Goal: Information Seeking & Learning: Find specific fact

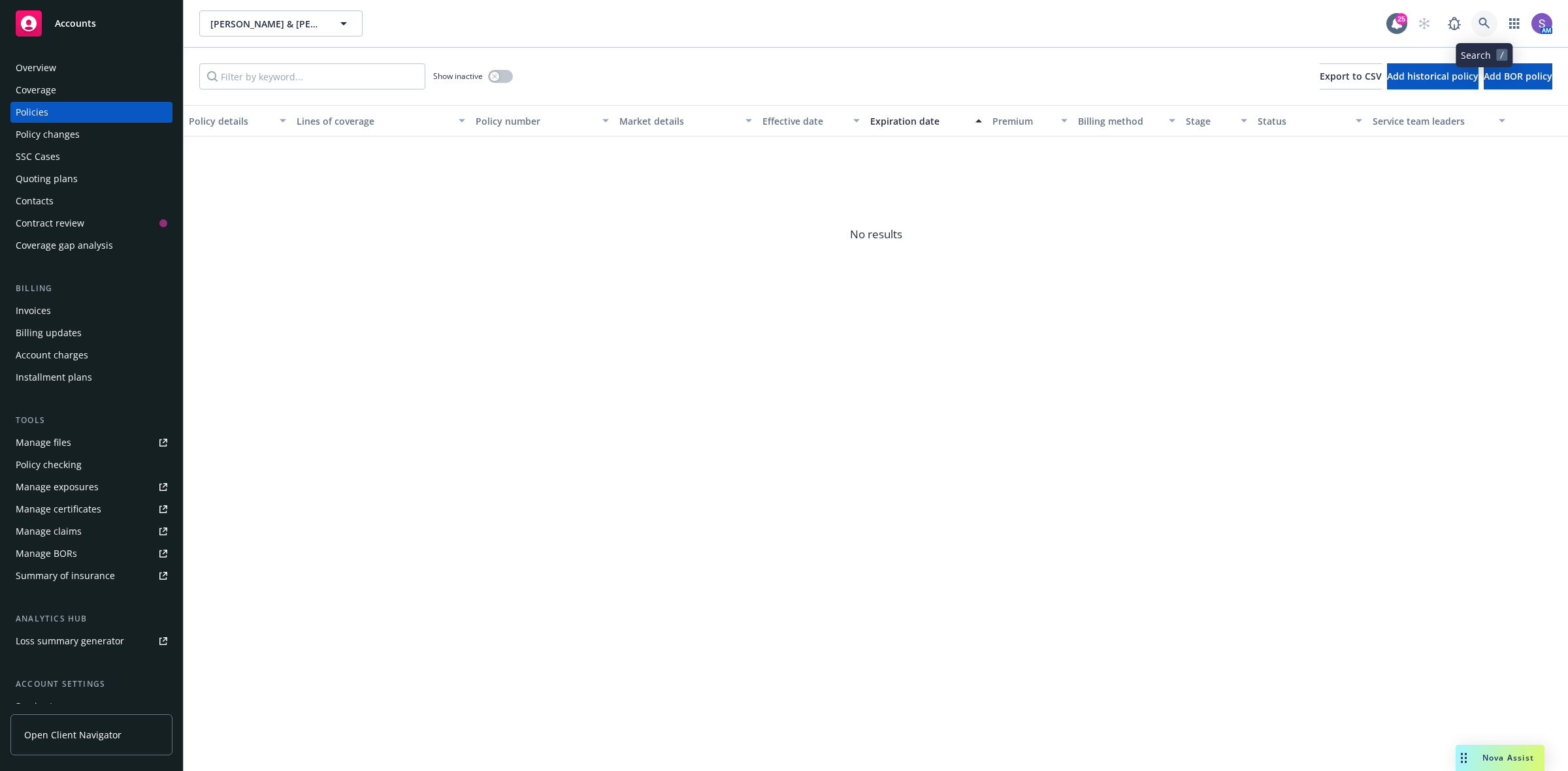
click at [1487, 21] on icon at bounding box center [1484, 24] width 12 height 12
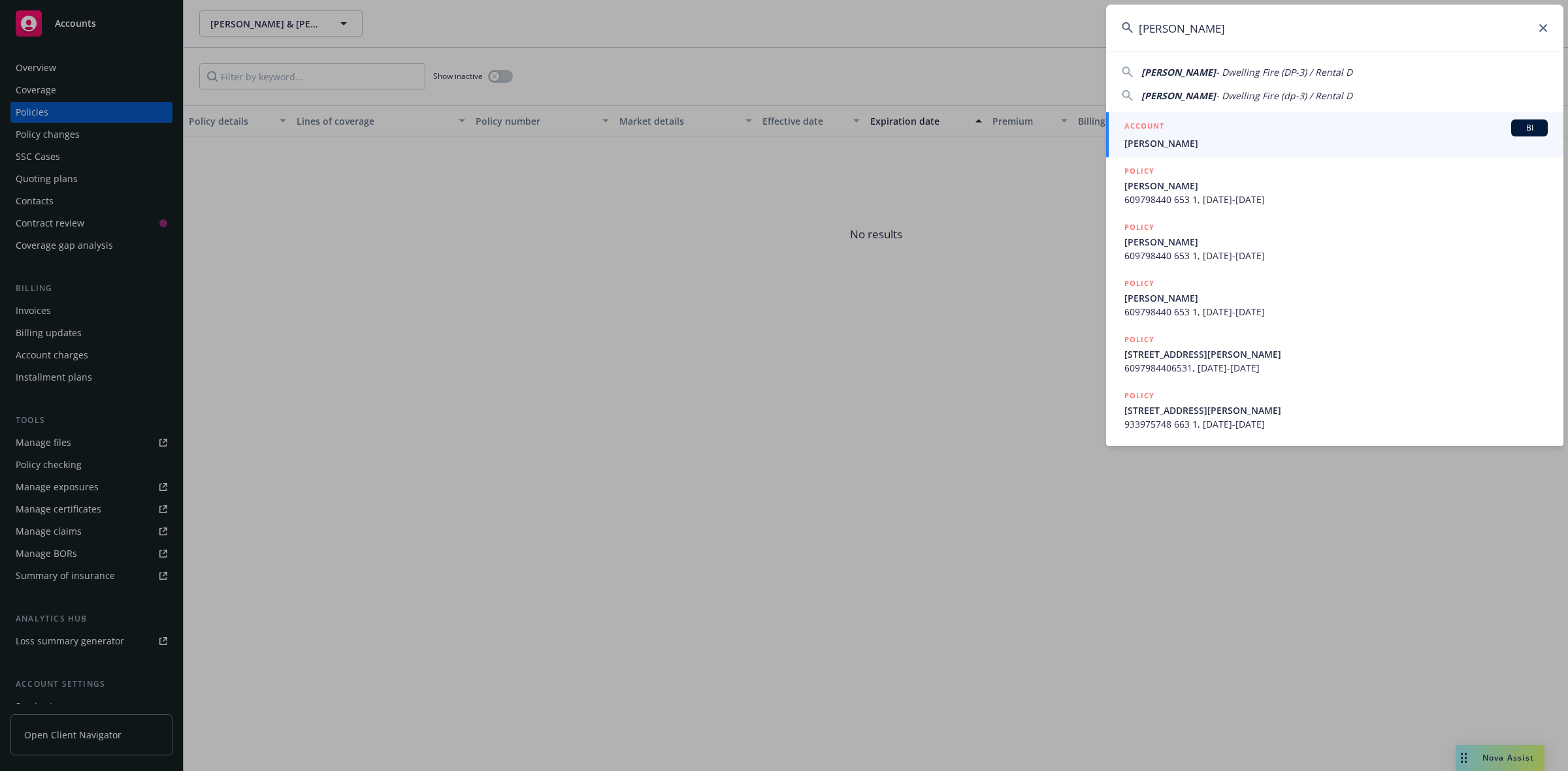
type input "[PERSON_NAME]"
click at [1197, 143] on span "[PERSON_NAME]" at bounding box center [1336, 143] width 423 height 14
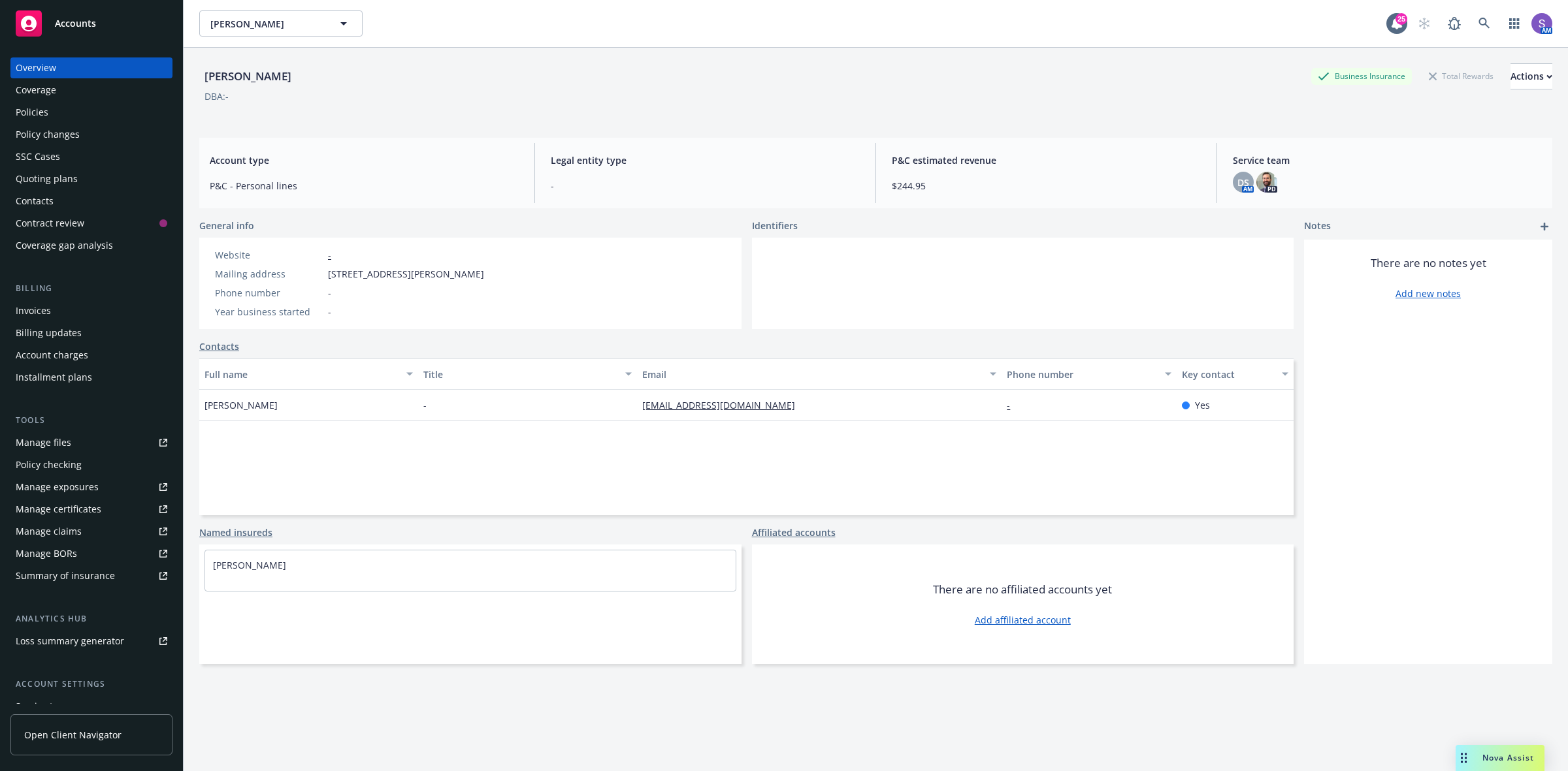
click at [31, 106] on div "Policies" at bounding box center [32, 112] width 33 height 21
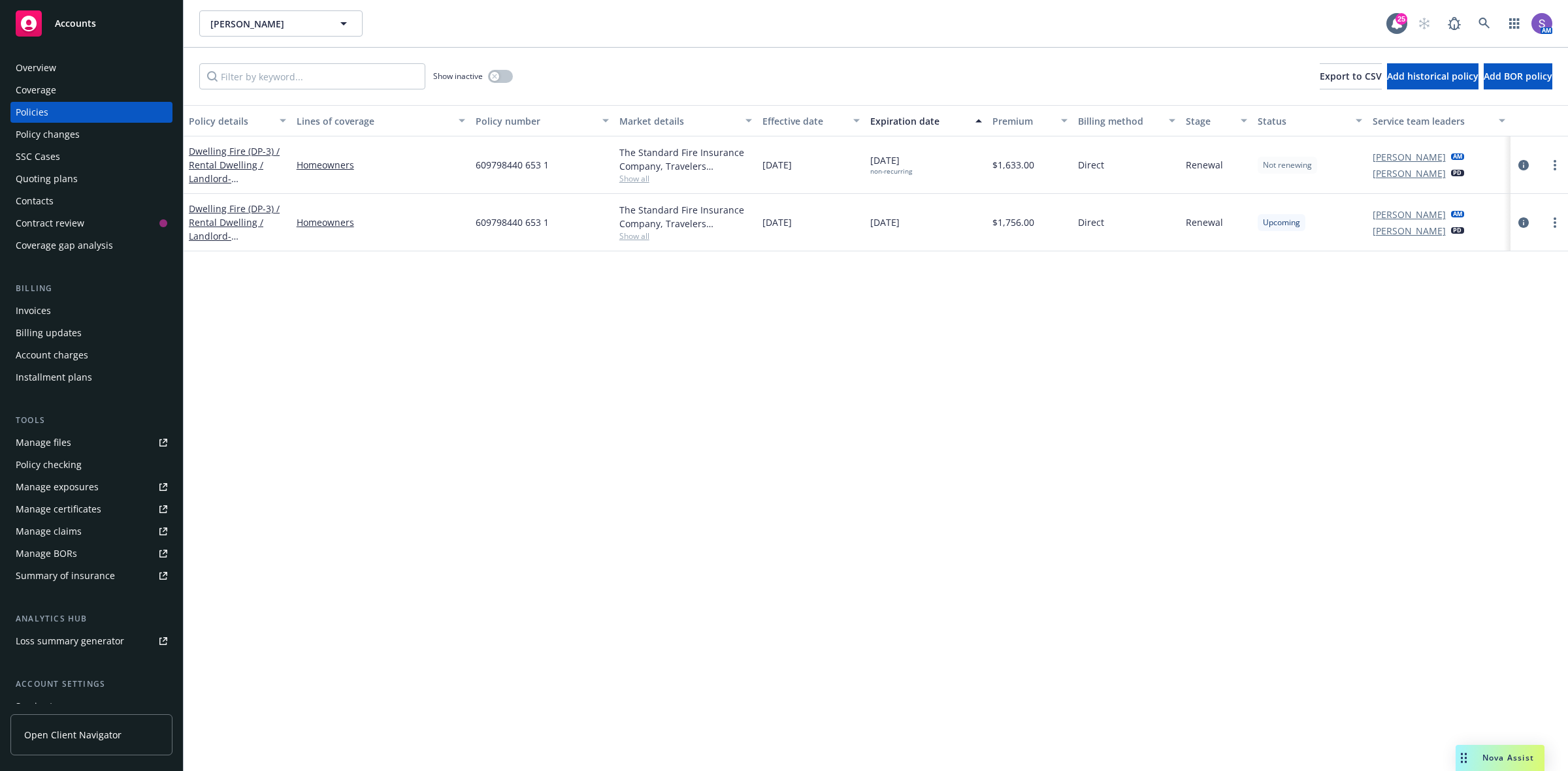
click at [520, 223] on span "609798440 653 1" at bounding box center [512, 222] width 73 height 14
copy span "609798440 653 1"
click at [27, 64] on div "Overview" at bounding box center [36, 68] width 41 height 21
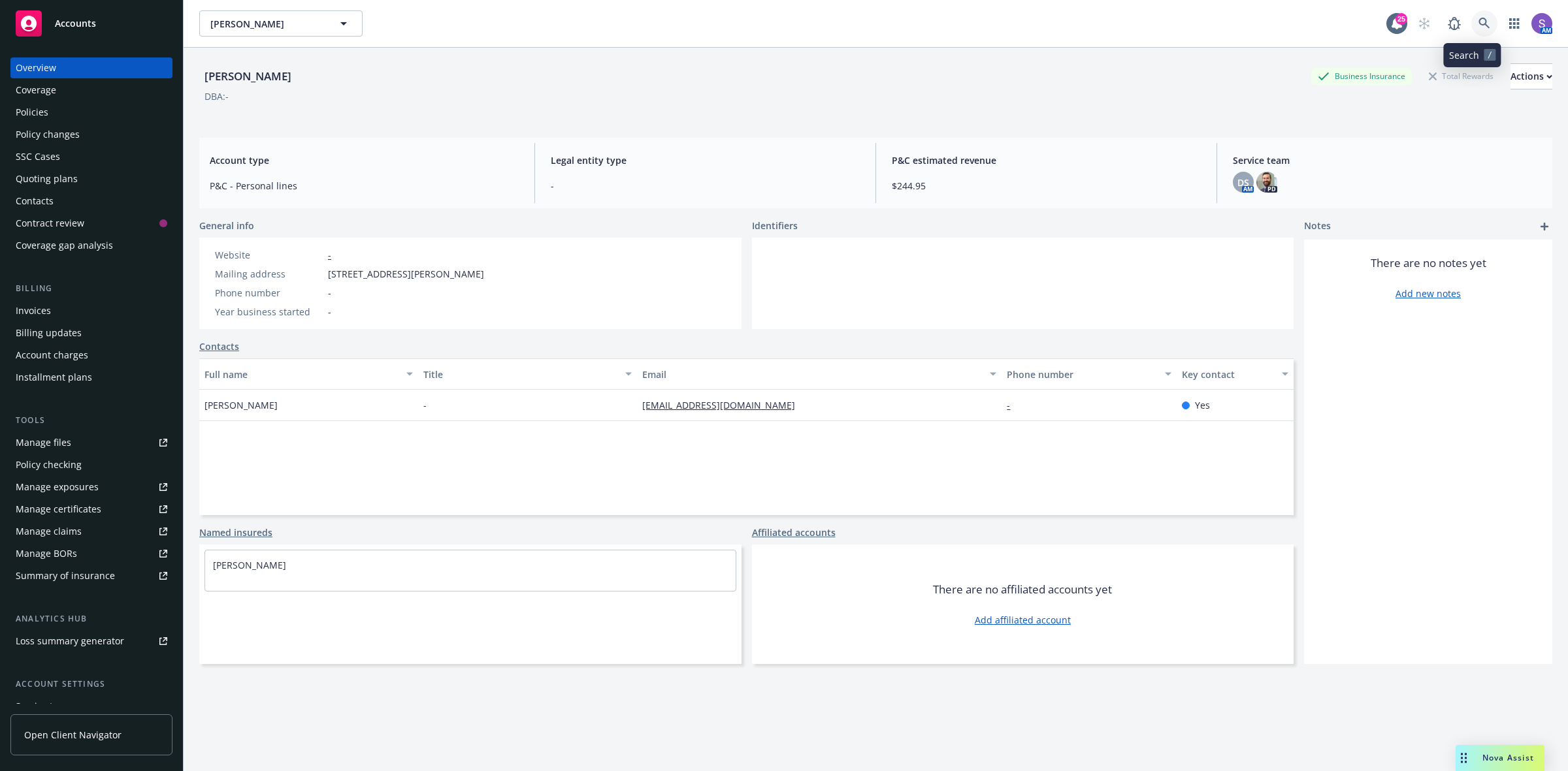
click at [1479, 19] on icon at bounding box center [1484, 24] width 12 height 12
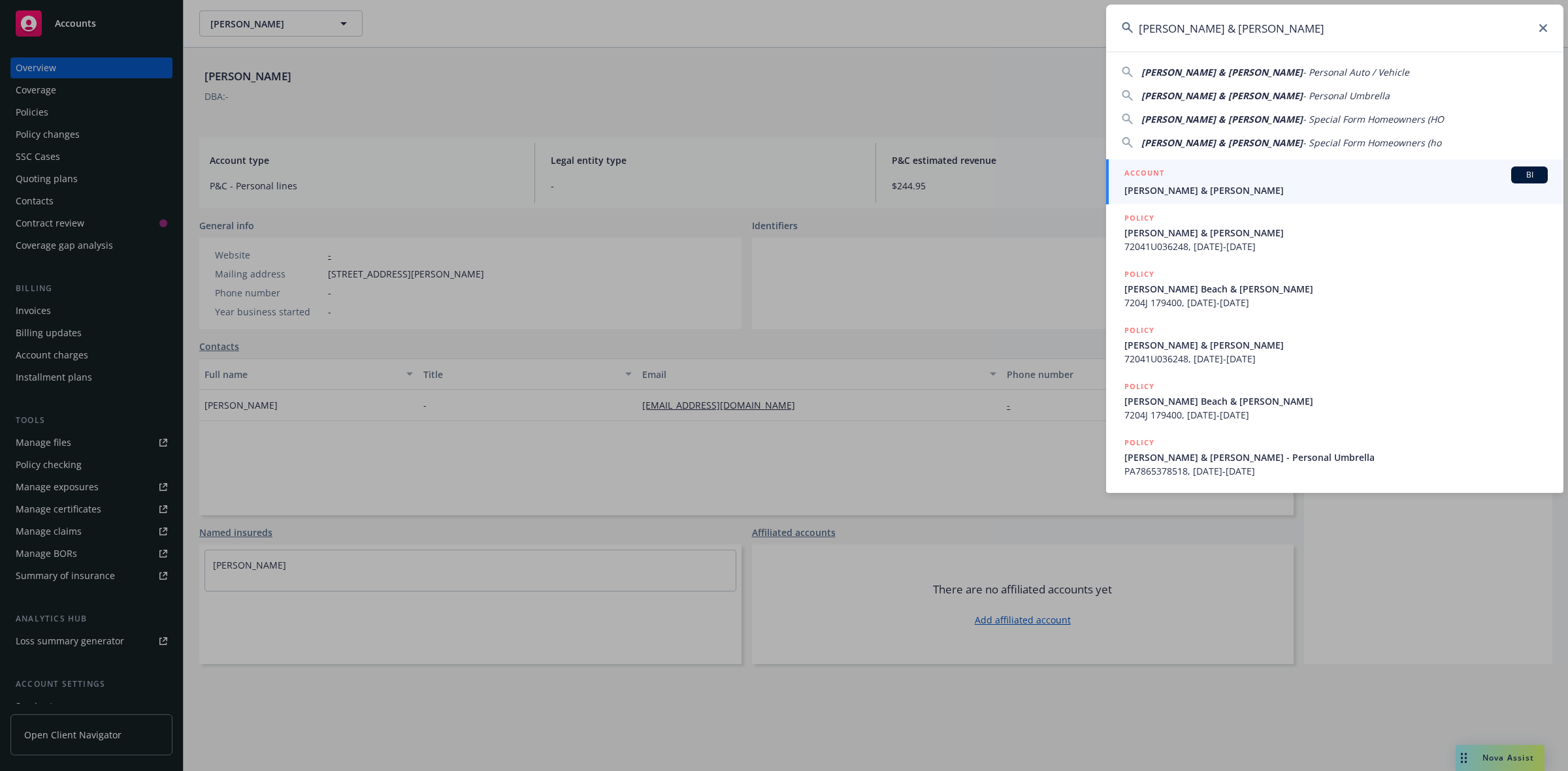
type input "[PERSON_NAME] & [PERSON_NAME]"
click at [1150, 187] on span "[PERSON_NAME] & [PERSON_NAME]" at bounding box center [1336, 190] width 423 height 14
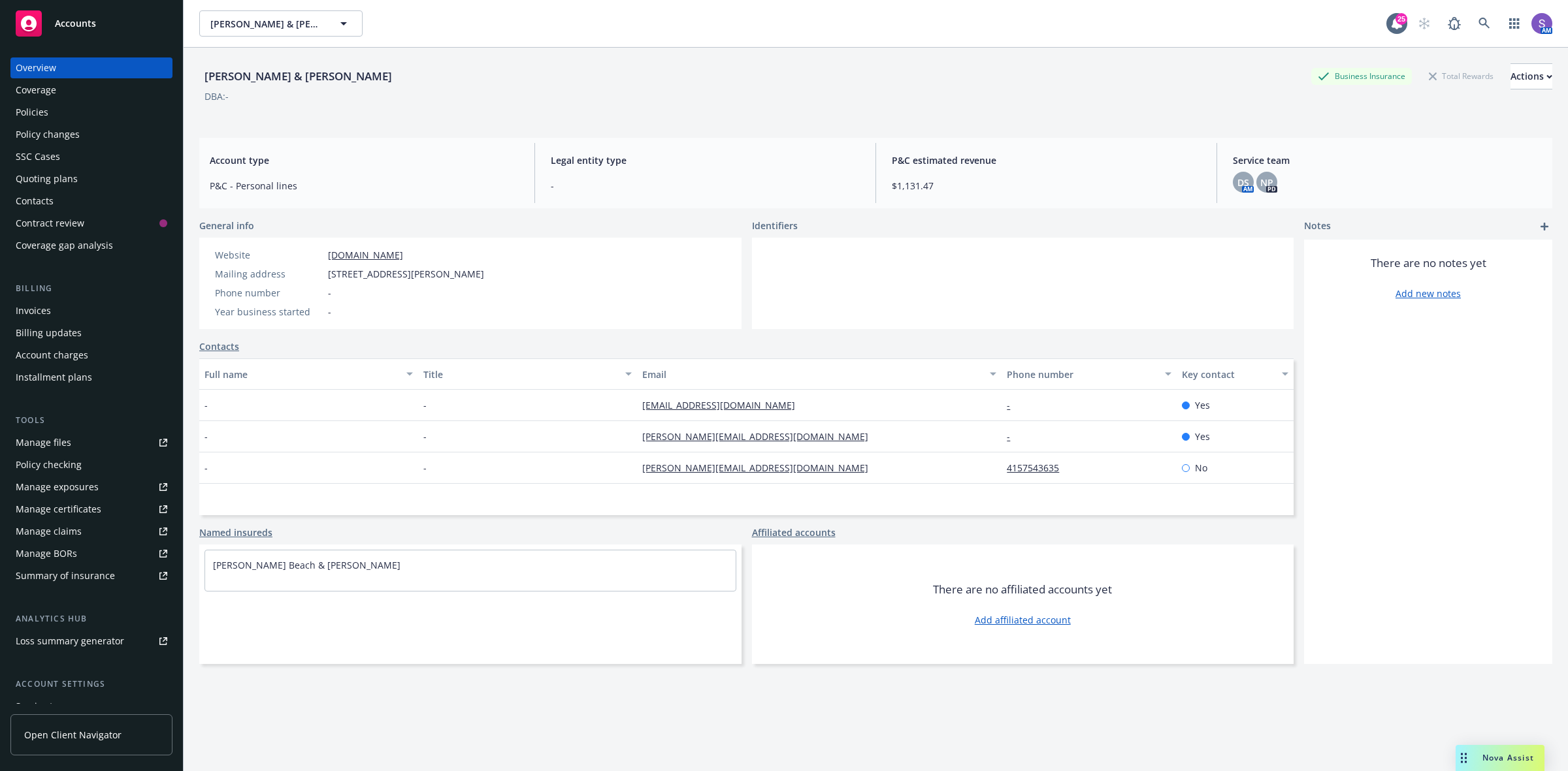
click at [38, 115] on div "Policies" at bounding box center [32, 112] width 33 height 21
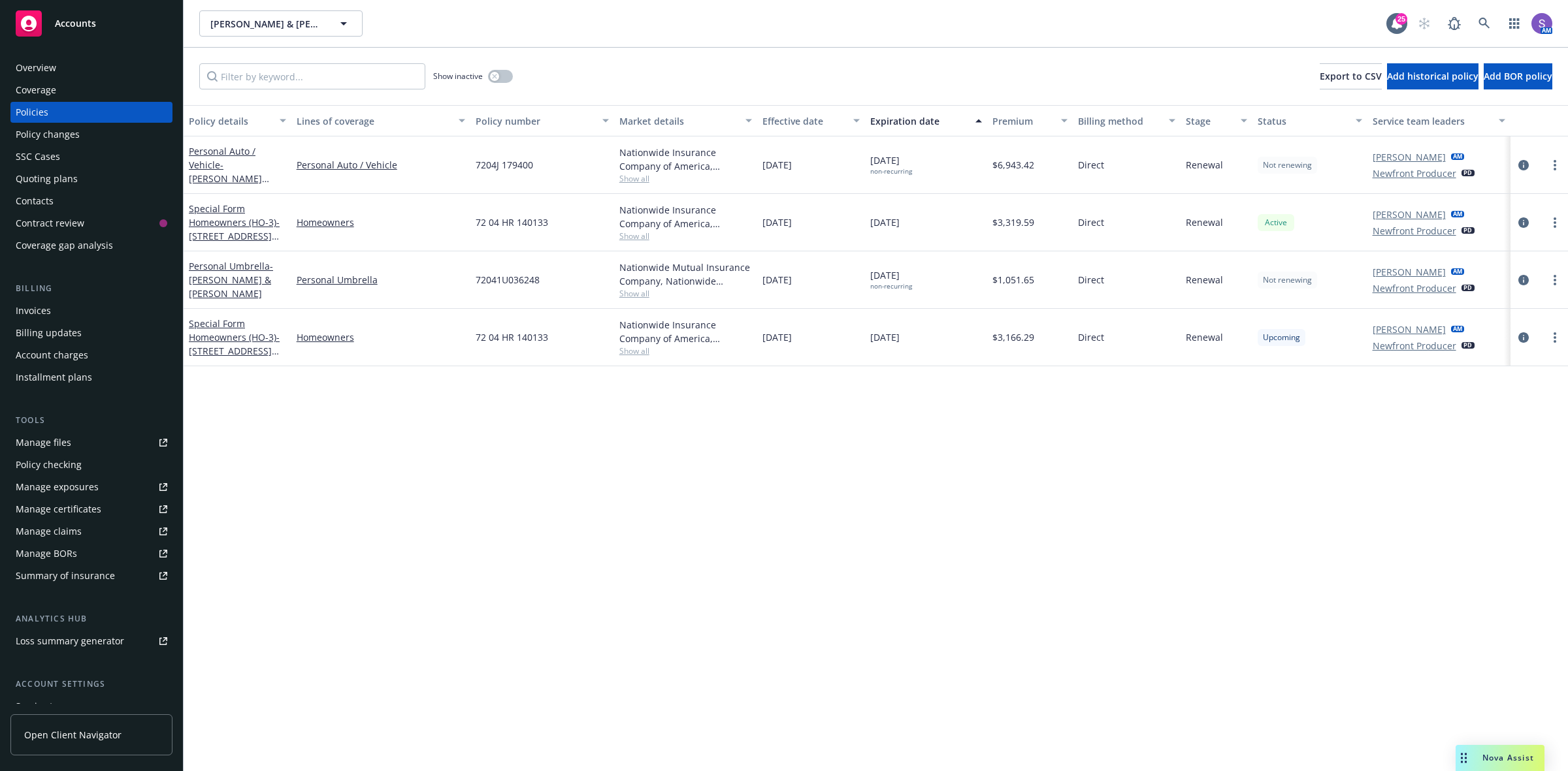
click at [501, 339] on span "72 04 HR 140133" at bounding box center [512, 337] width 72 height 14
copy span "72 04 HR 140133"
click at [86, 72] on div "Overview" at bounding box center [91, 68] width 152 height 21
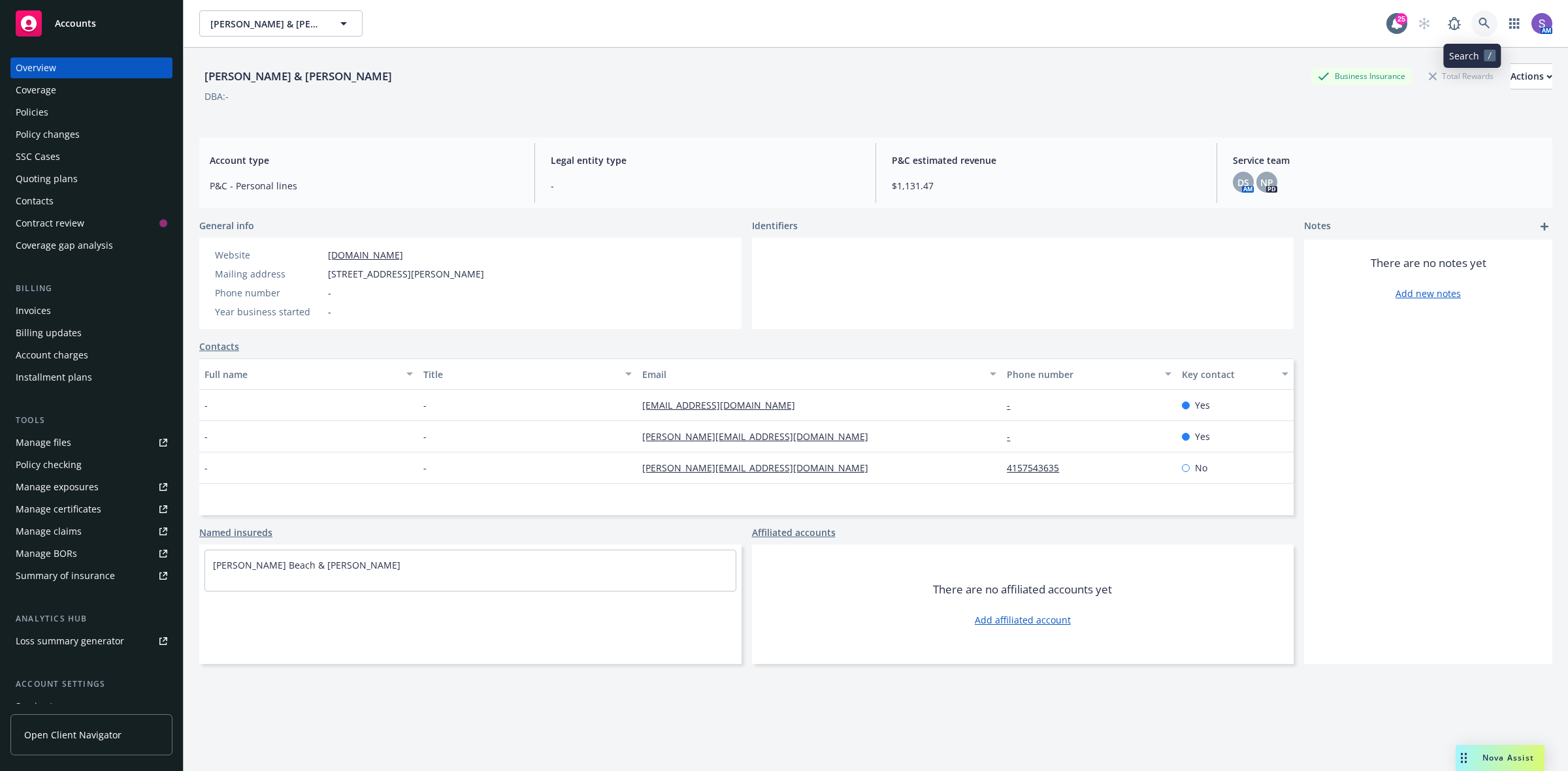
click at [1479, 18] on icon at bounding box center [1484, 23] width 11 height 11
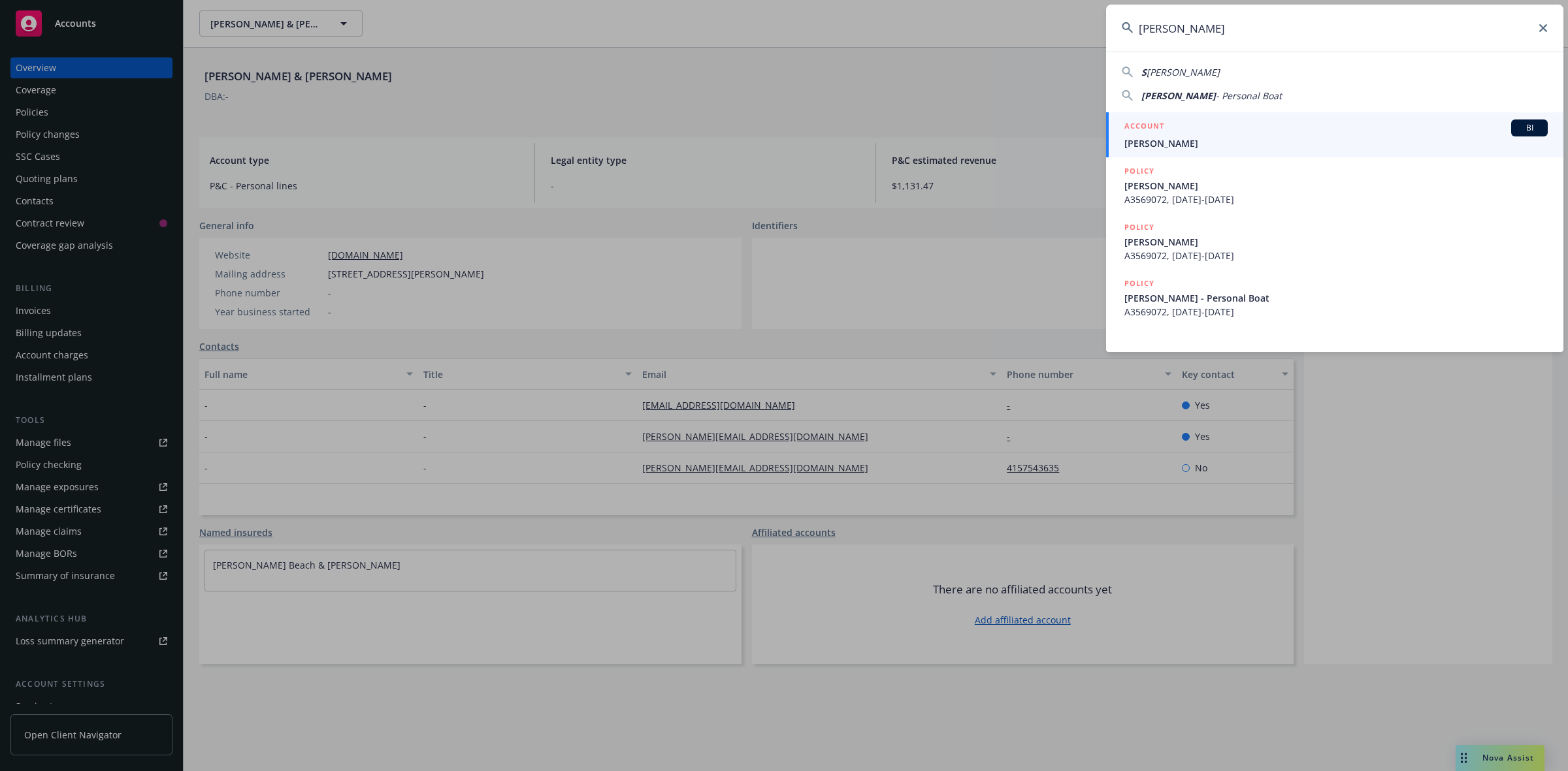
type input "[PERSON_NAME]"
click at [1171, 138] on span "[PERSON_NAME]" at bounding box center [1336, 143] width 423 height 14
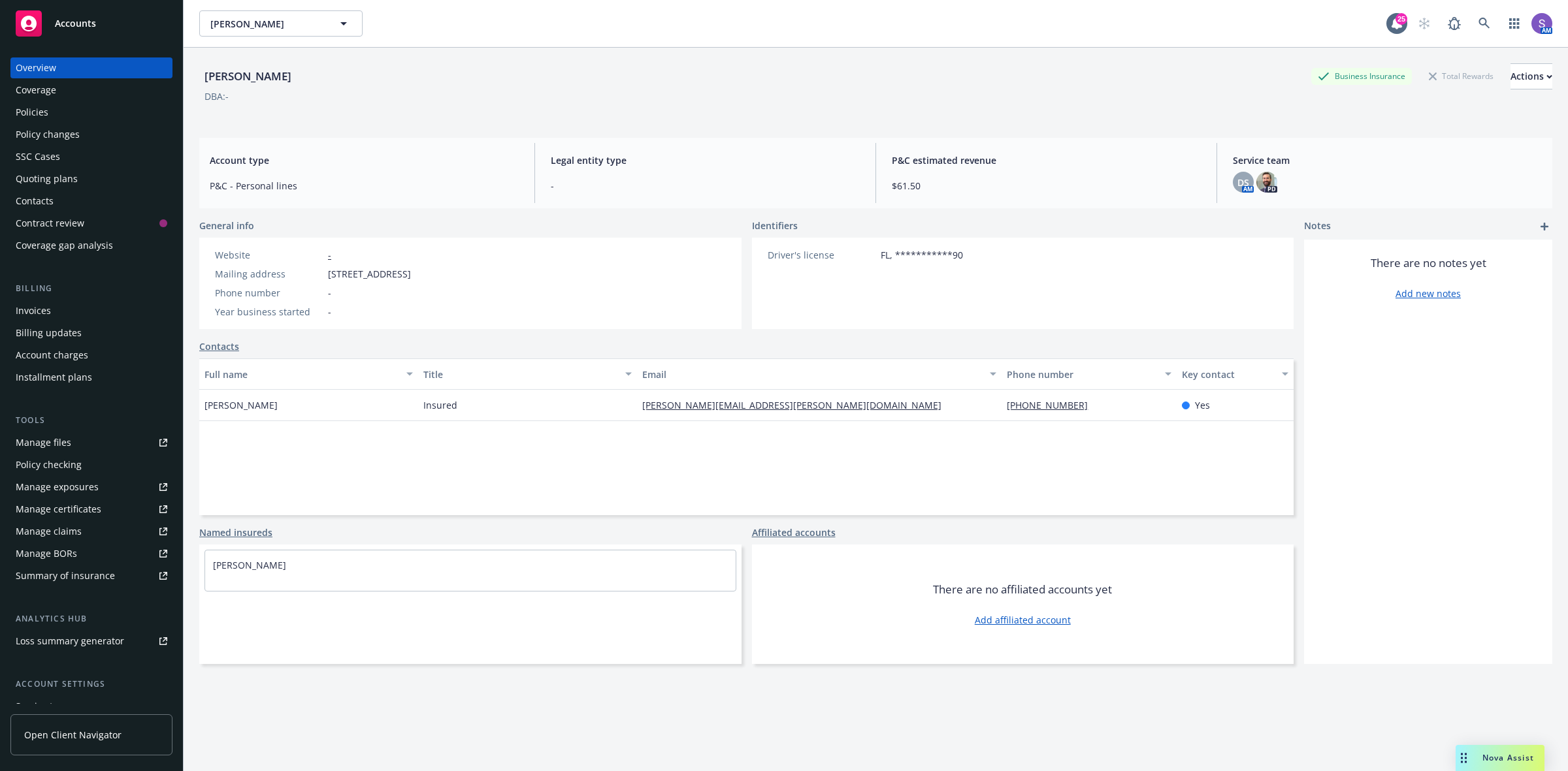
click at [37, 112] on div "Policies" at bounding box center [32, 112] width 33 height 21
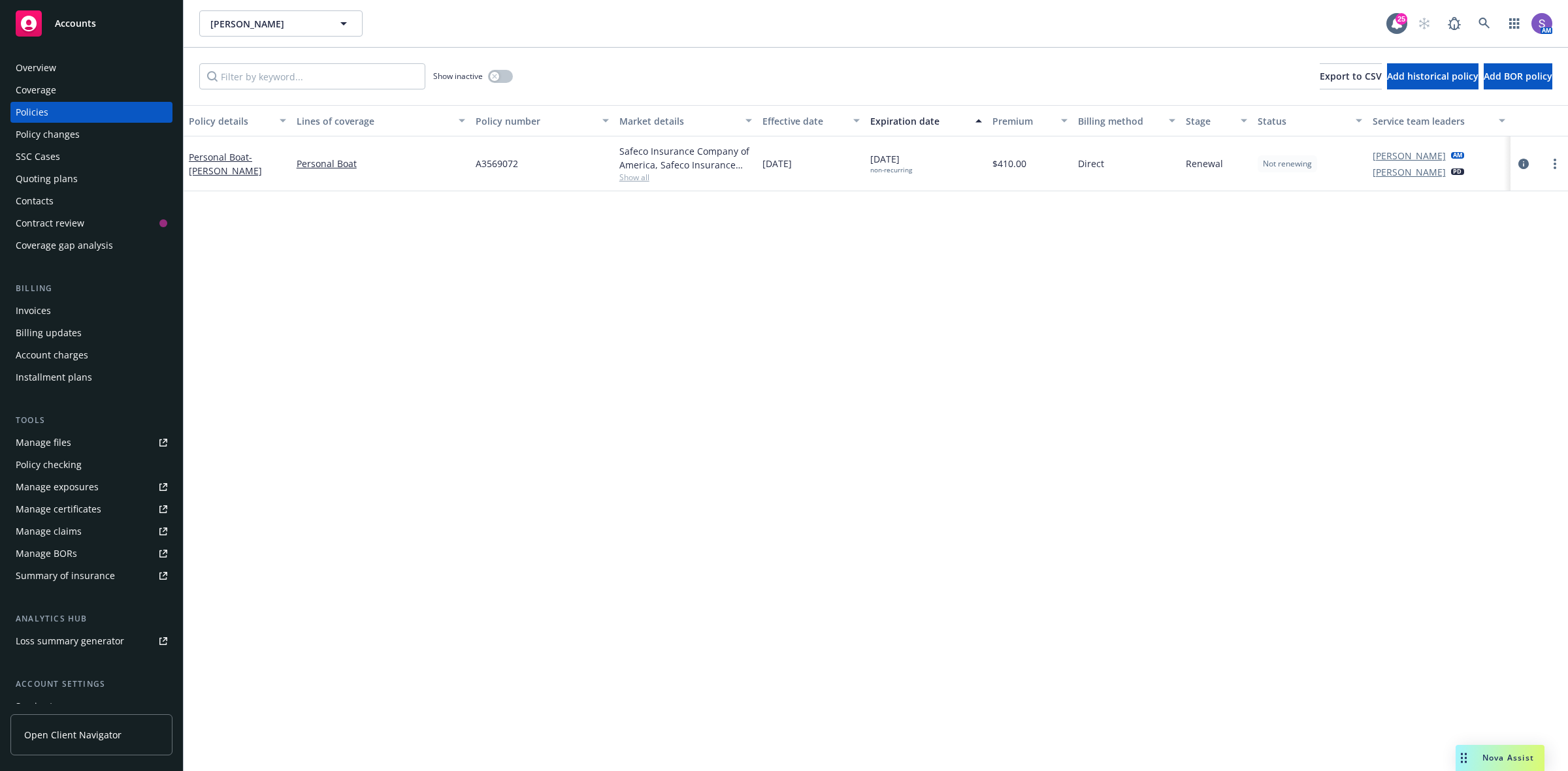
click at [512, 164] on span "A3569072" at bounding box center [496, 163] width 42 height 14
click at [511, 164] on span "A3569072" at bounding box center [496, 163] width 42 height 14
copy span "A3569072"
click at [1480, 20] on icon at bounding box center [1484, 23] width 11 height 11
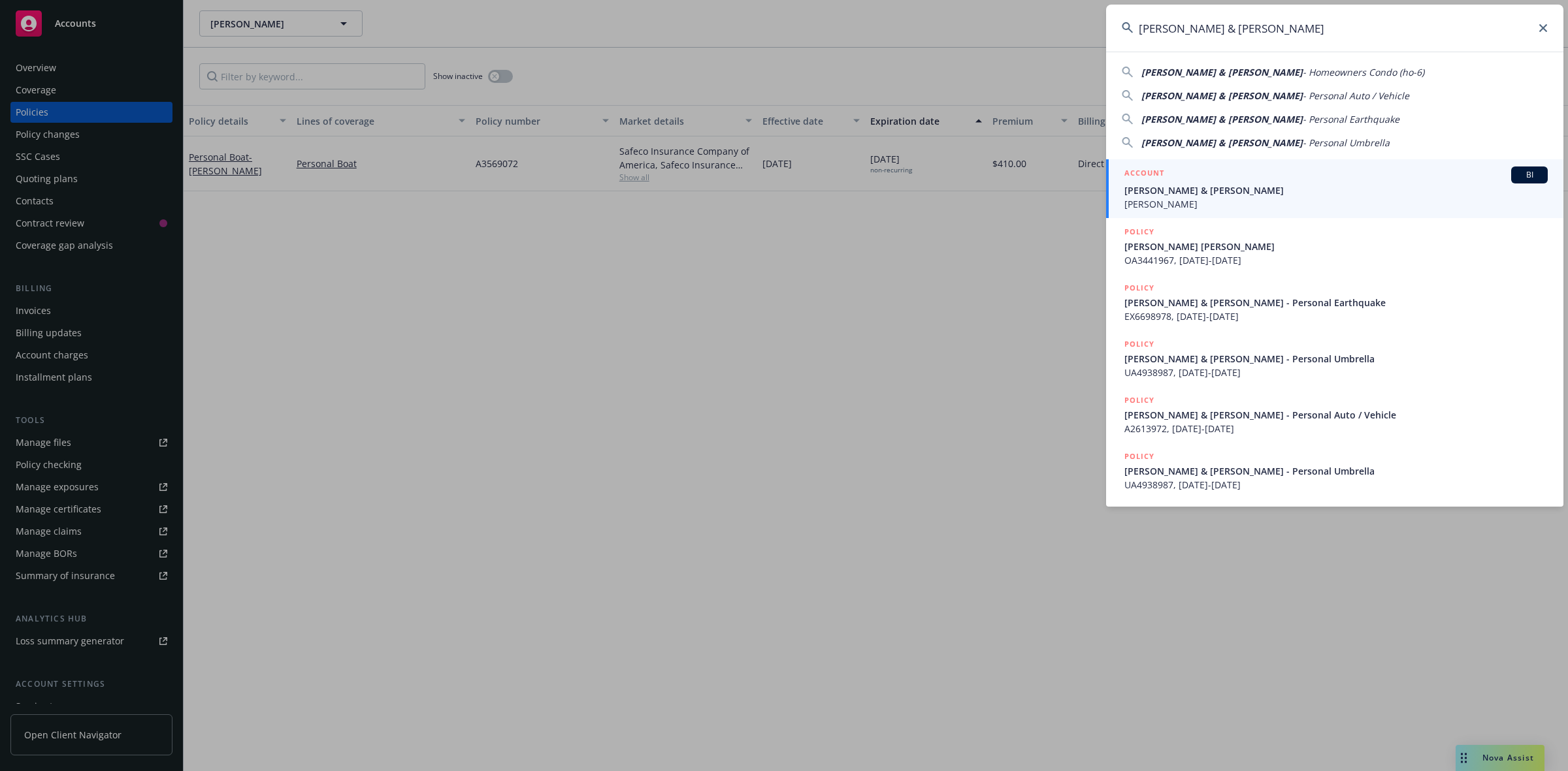
type input "[PERSON_NAME] & [PERSON_NAME]"
click at [1195, 187] on span "[PERSON_NAME] & [PERSON_NAME]" at bounding box center [1336, 190] width 423 height 14
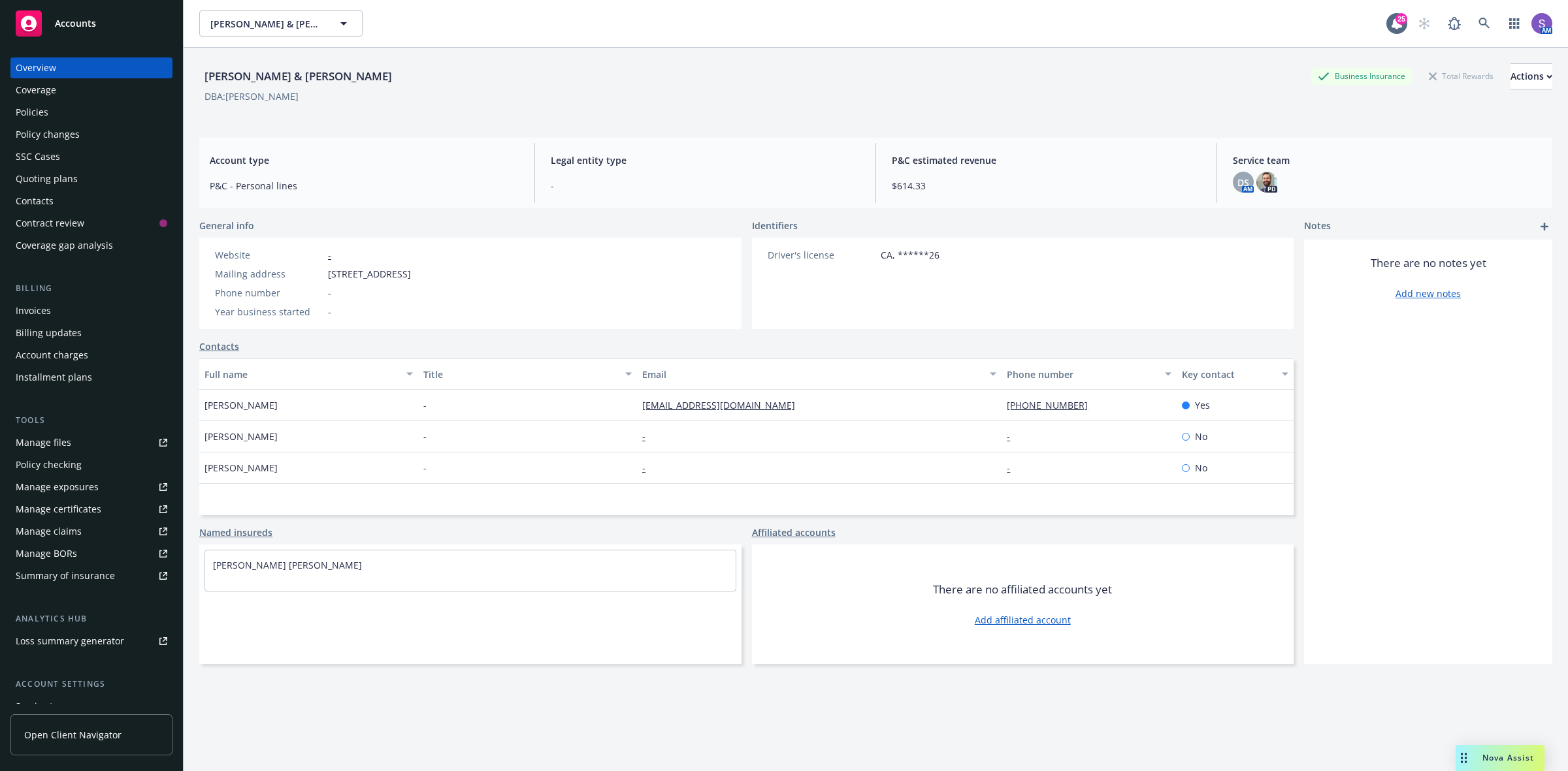
click at [21, 109] on div "Policies" at bounding box center [32, 112] width 33 height 21
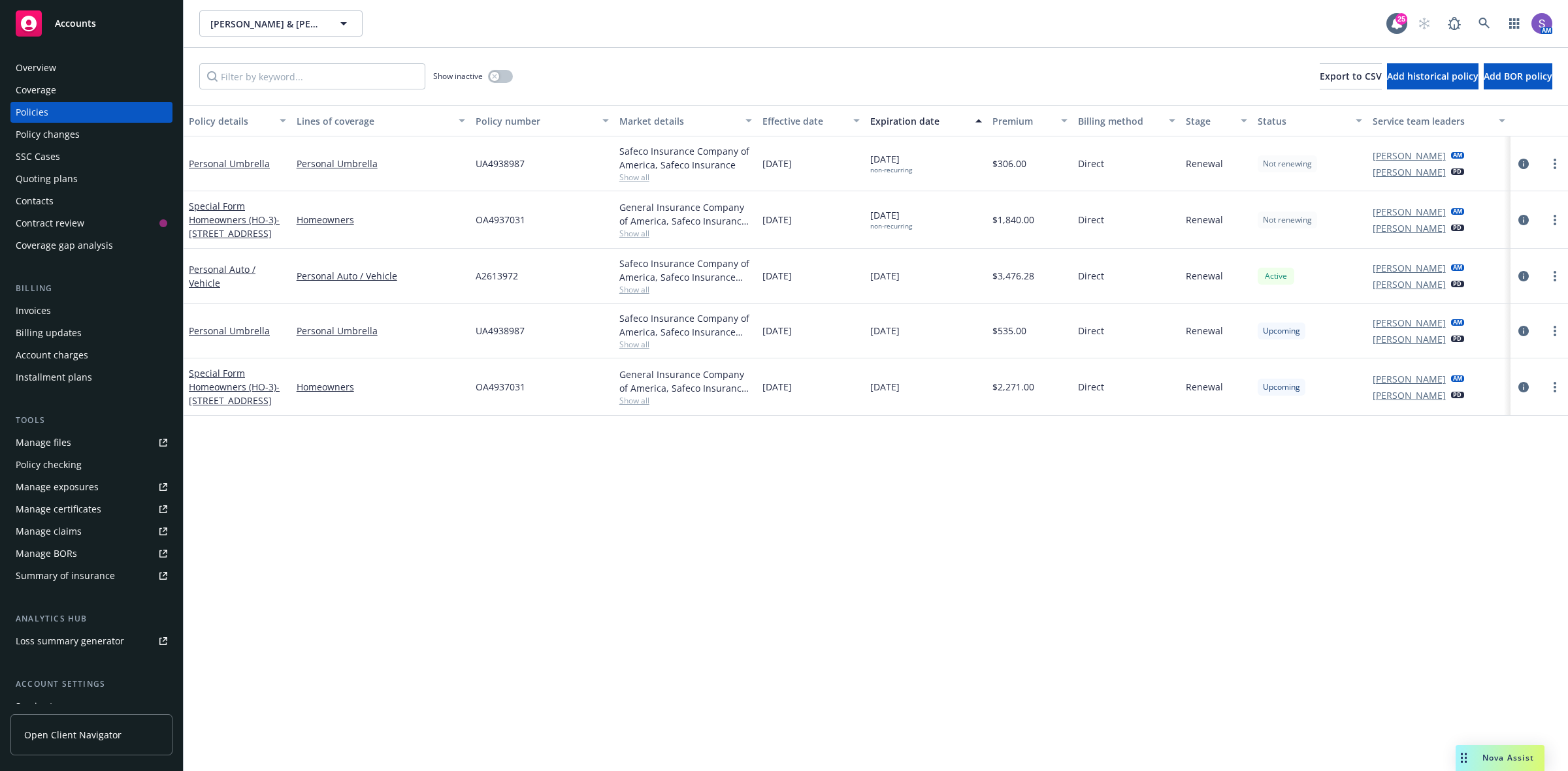
click at [507, 389] on span "OA4937031" at bounding box center [500, 387] width 50 height 14
copy span "OA4937031"
click at [1481, 24] on icon at bounding box center [1484, 24] width 12 height 12
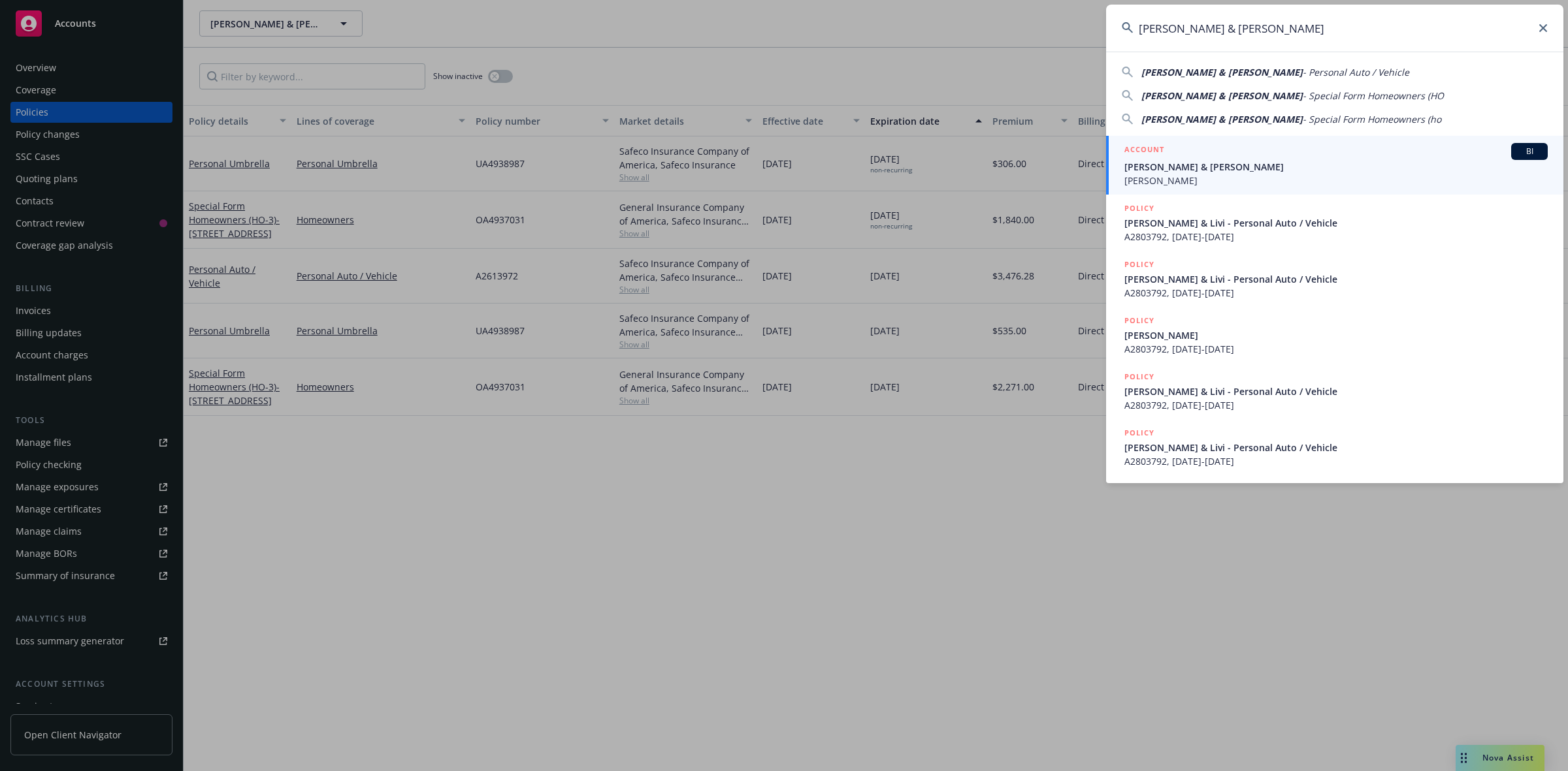
type input "[PERSON_NAME] & [PERSON_NAME]"
click at [1167, 161] on span "[PERSON_NAME] & [PERSON_NAME]" at bounding box center [1336, 166] width 423 height 14
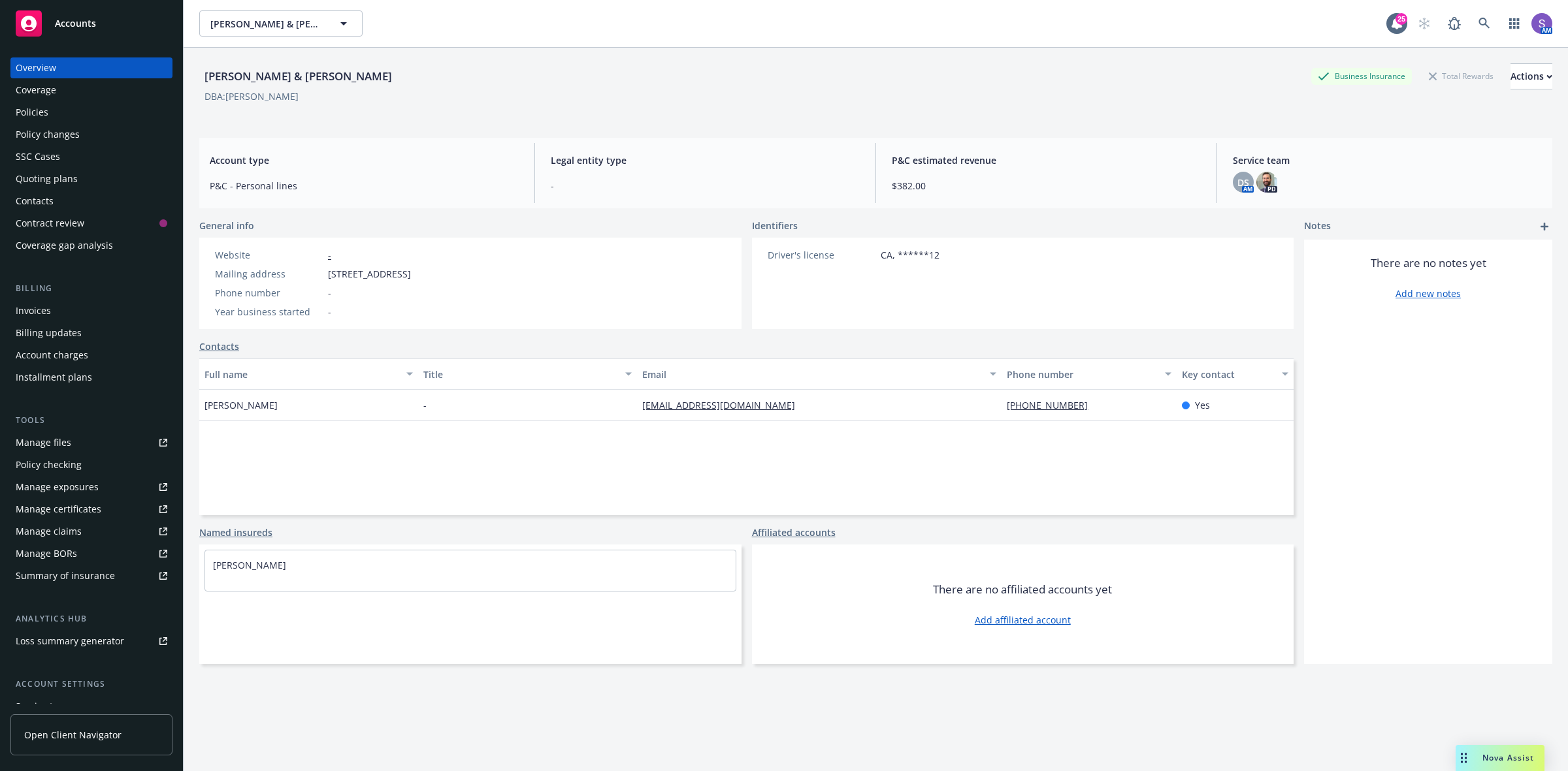
click at [49, 115] on div "Policies" at bounding box center [91, 112] width 152 height 21
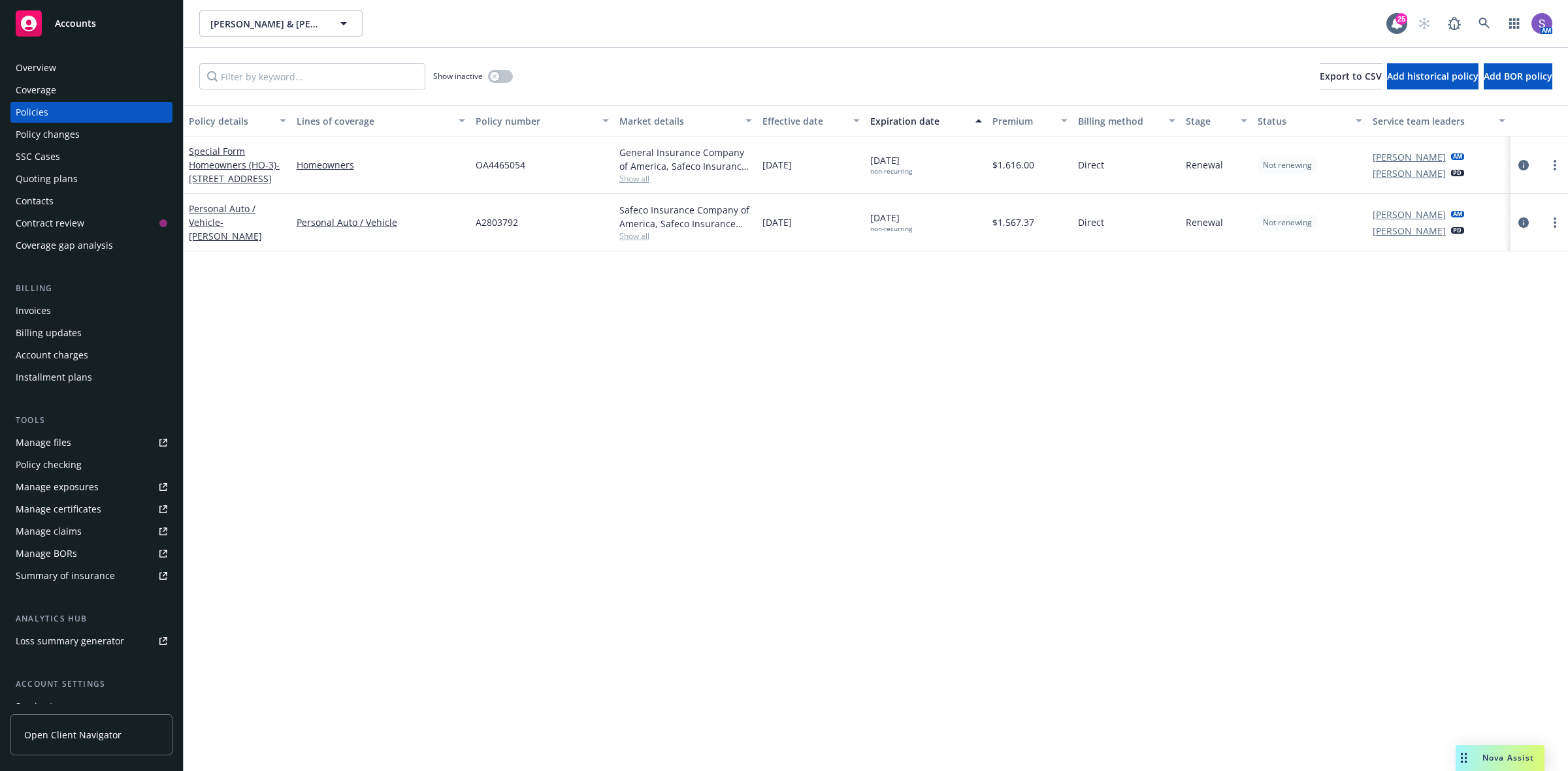
click at [505, 170] on span "OA4465054" at bounding box center [500, 165] width 50 height 14
copy span "OA4465054"
click at [1479, 24] on icon at bounding box center [1484, 24] width 12 height 12
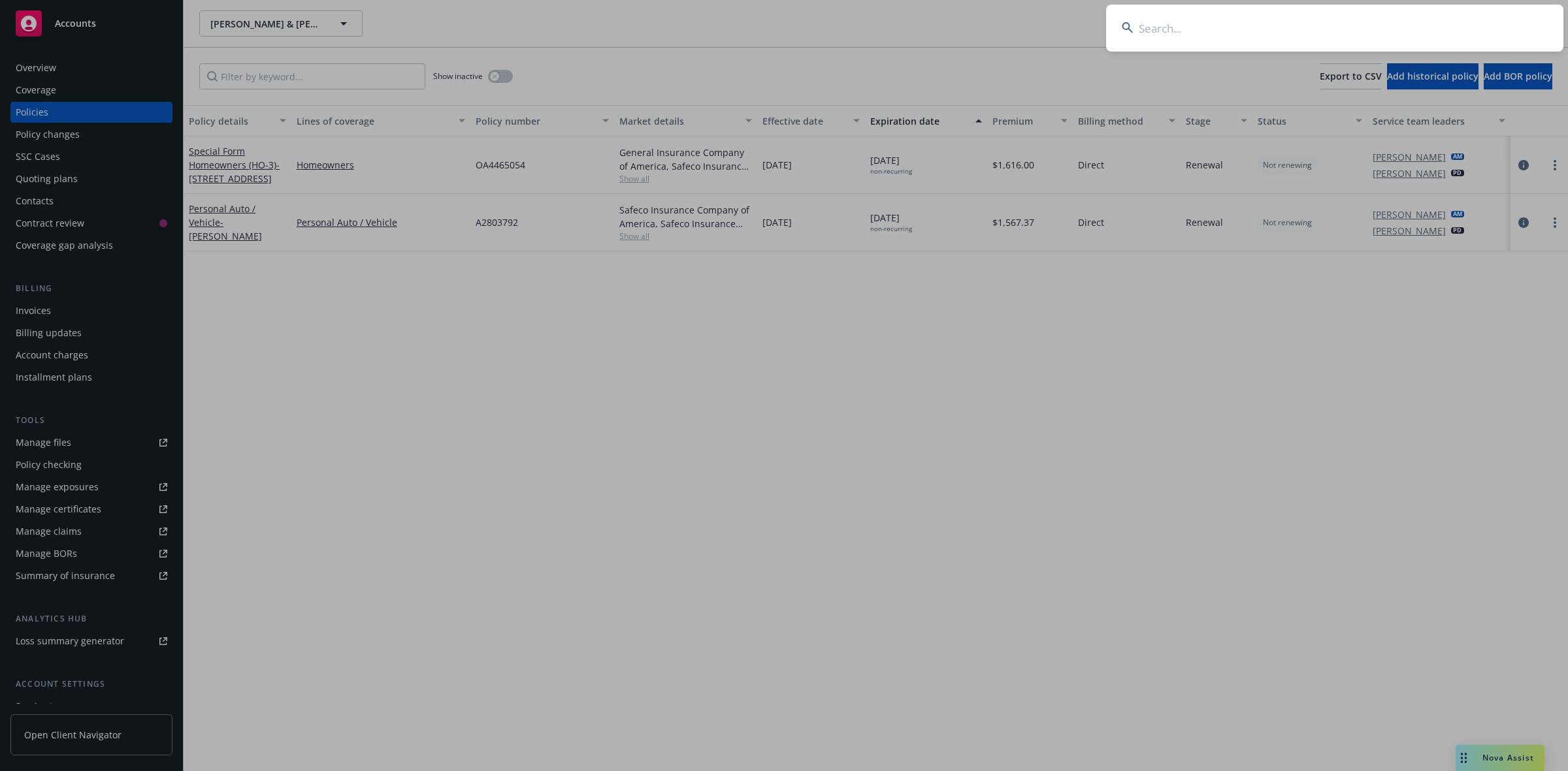
click at [1349, 20] on input at bounding box center [1334, 28] width 457 height 47
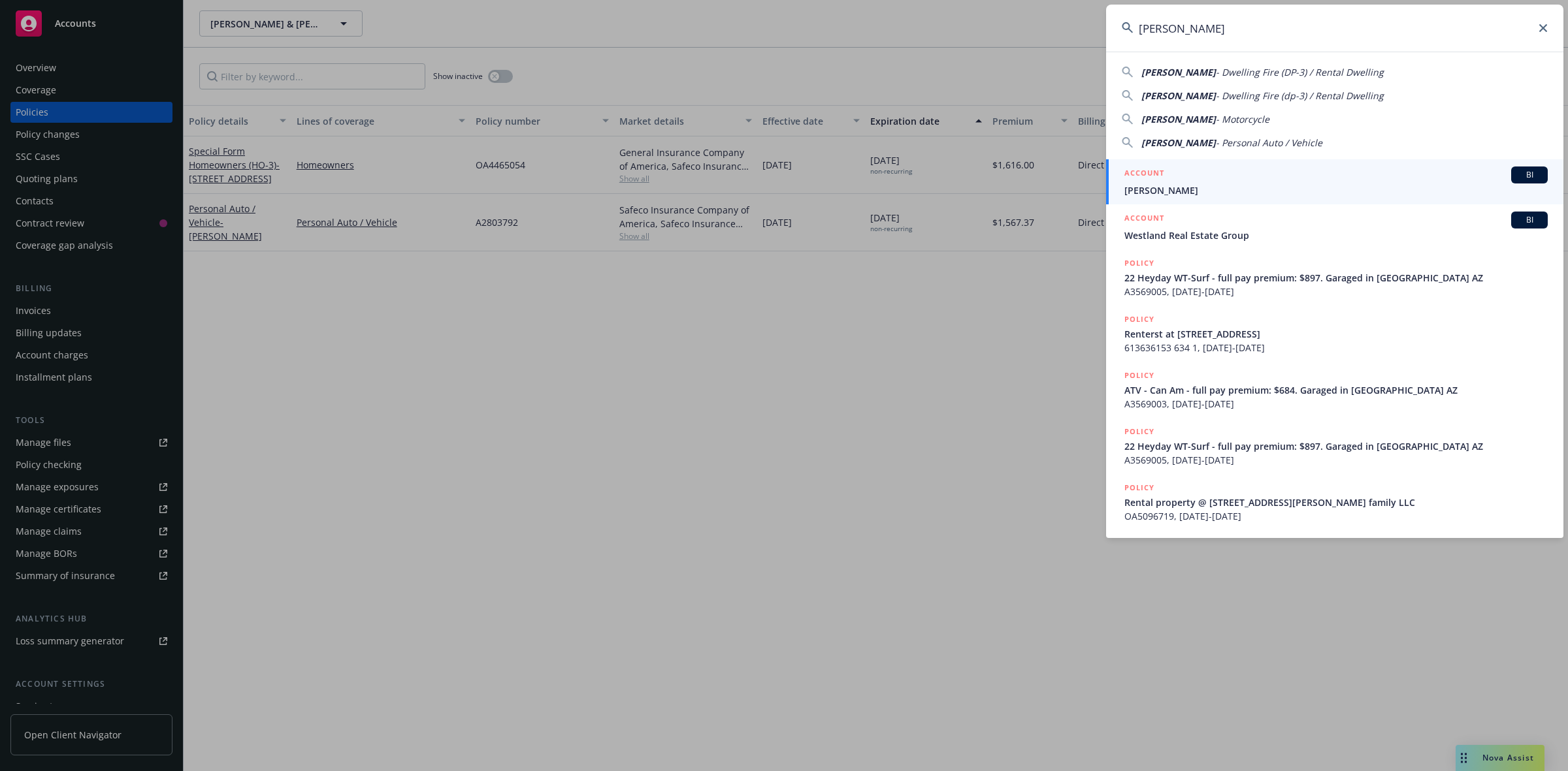
type input "[PERSON_NAME]"
click at [1200, 180] on div "ACCOUNT BI" at bounding box center [1336, 174] width 423 height 17
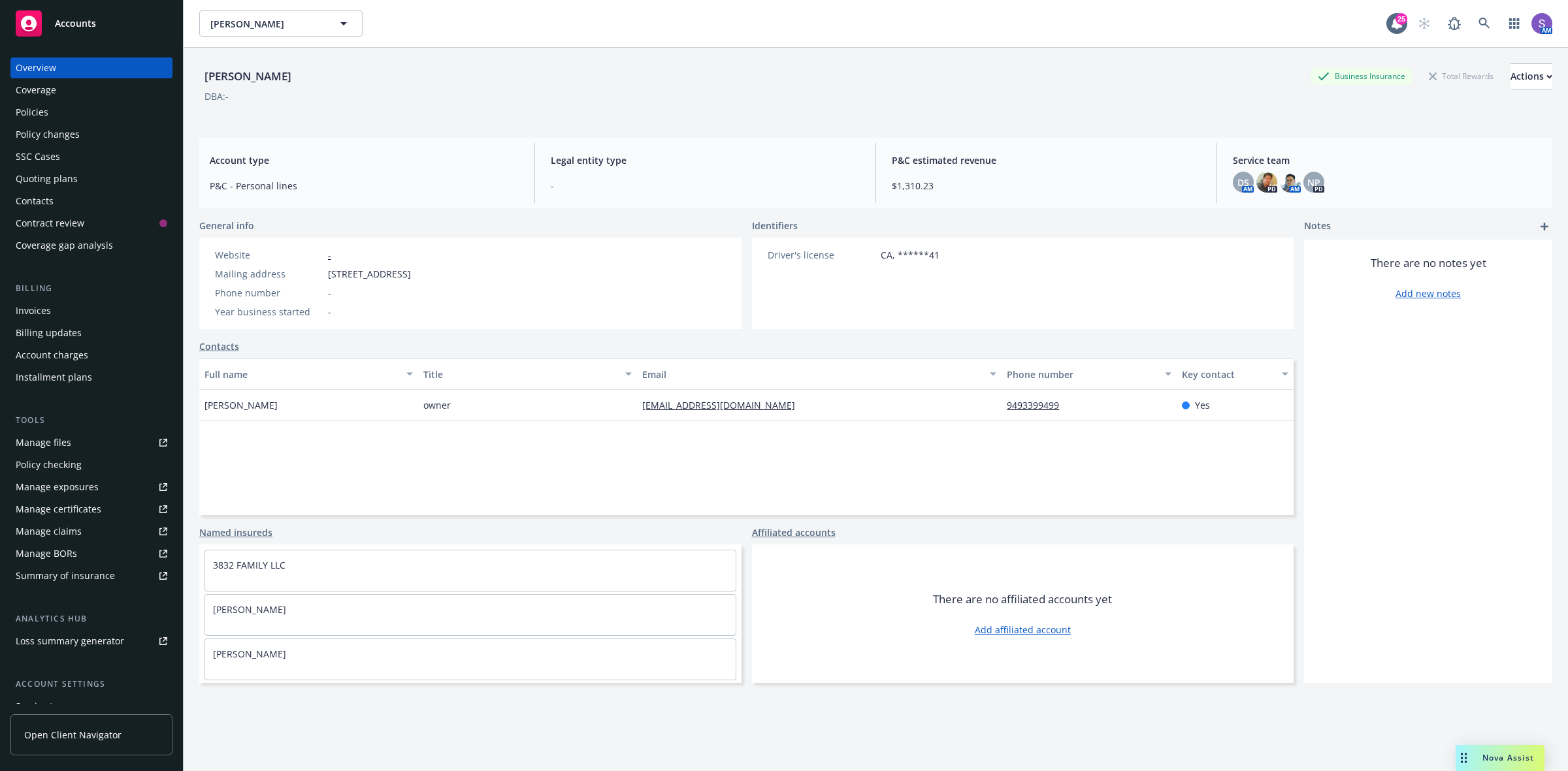
click at [27, 113] on div "Policies" at bounding box center [32, 112] width 33 height 21
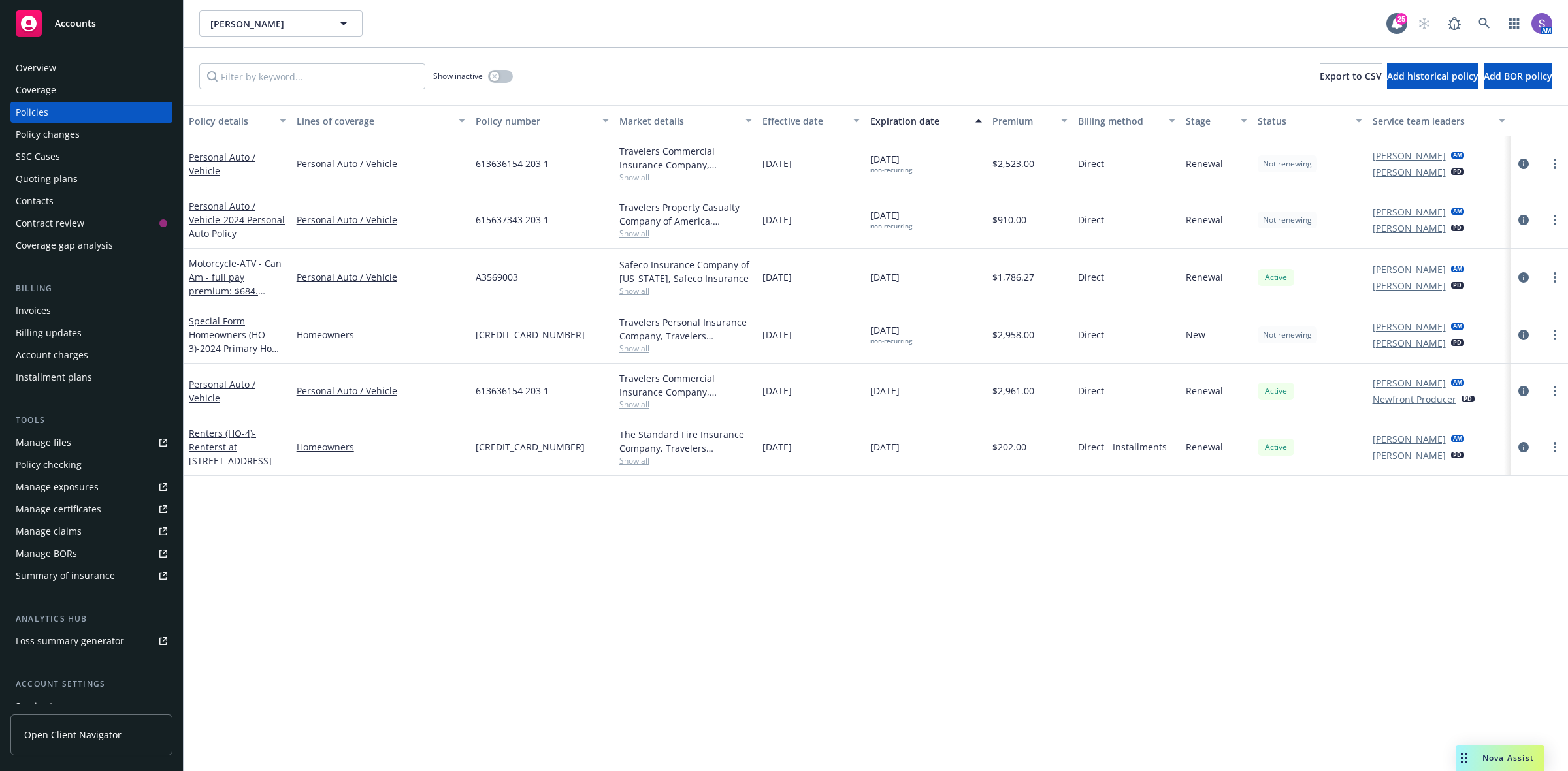
click at [491, 281] on span "A3569003" at bounding box center [496, 277] width 42 height 14
copy span "A3569003"
click at [75, 70] on div "Overview" at bounding box center [91, 68] width 152 height 21
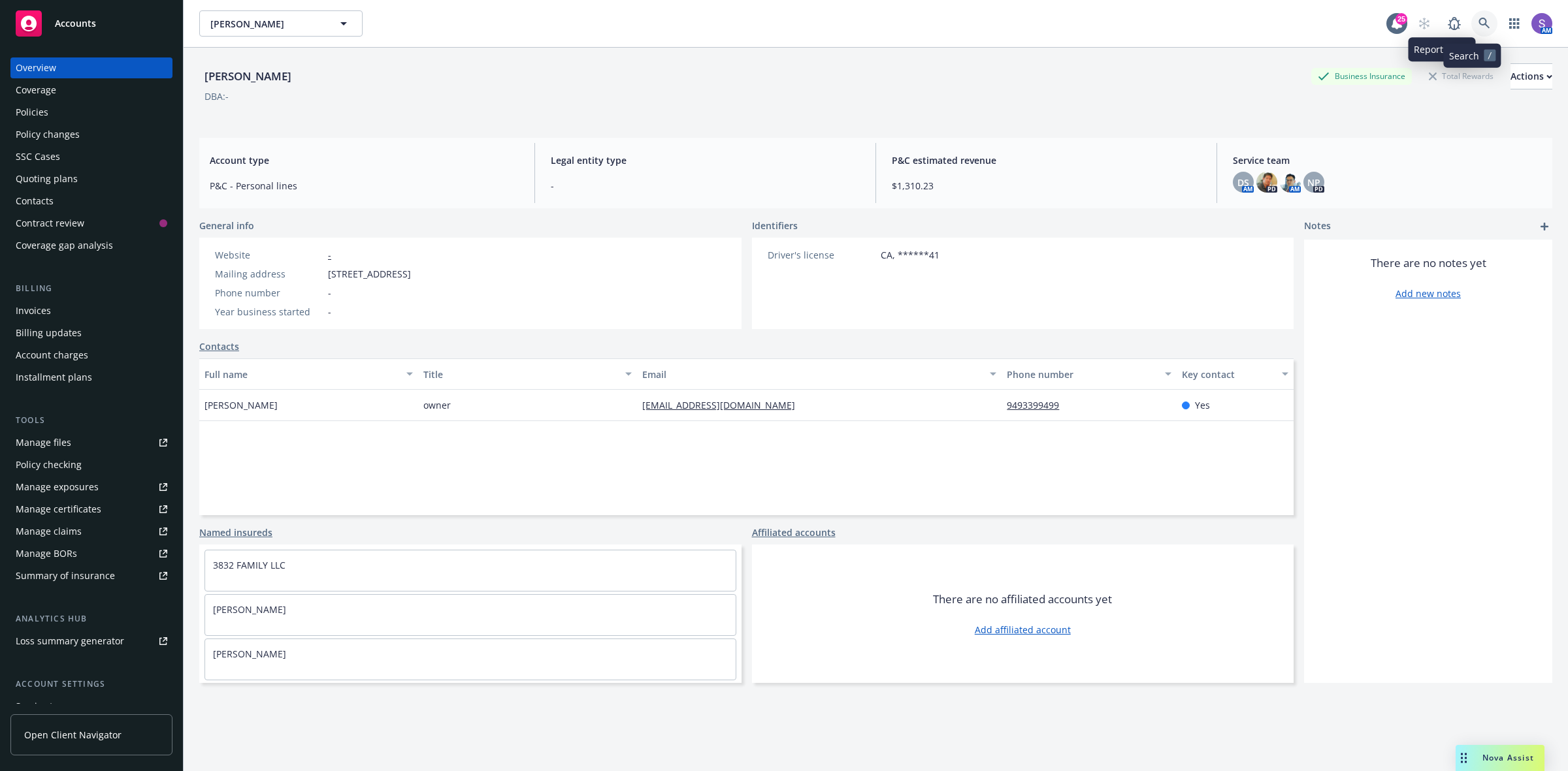
click at [1479, 19] on icon at bounding box center [1484, 24] width 12 height 12
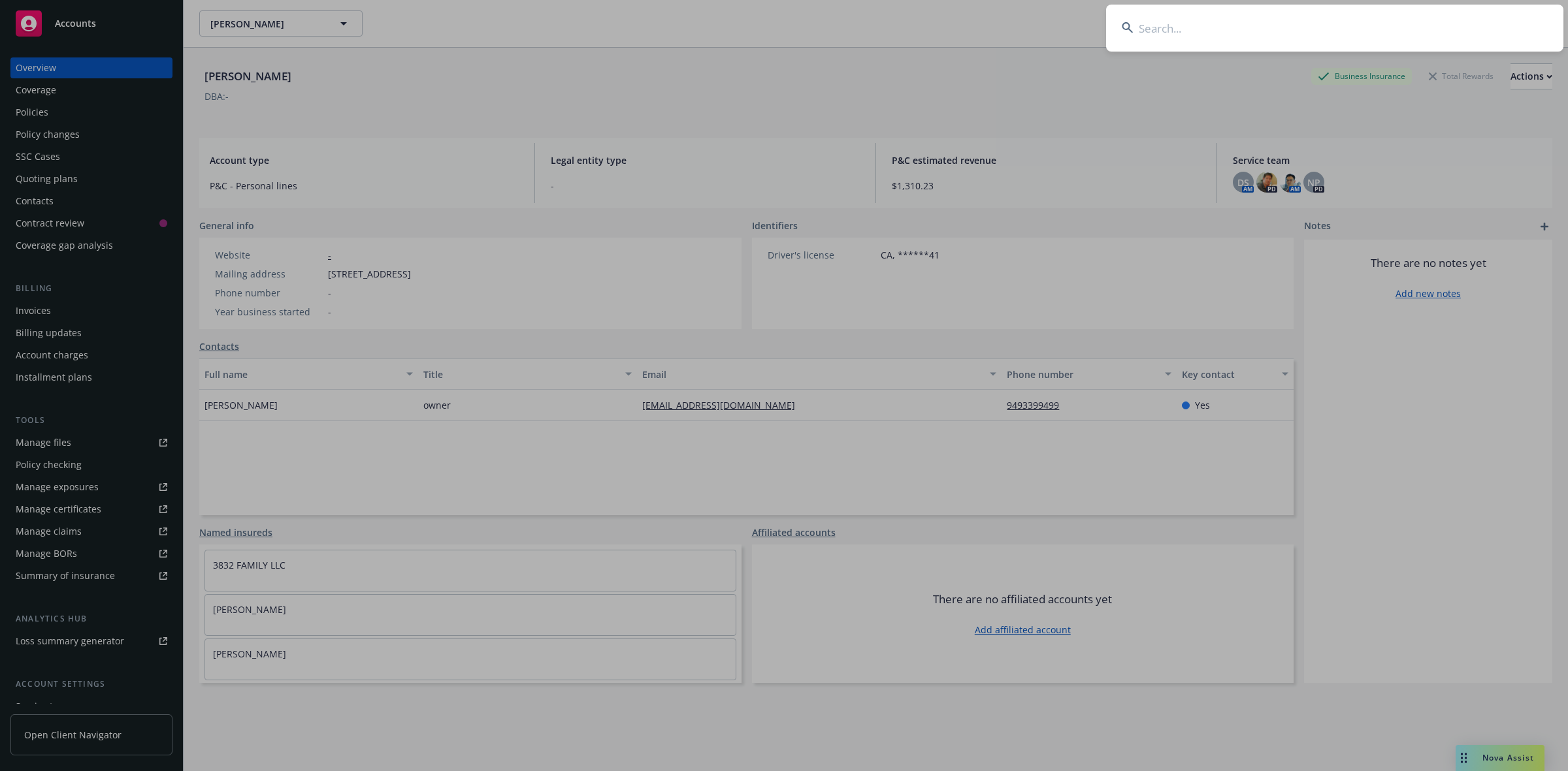
click at [1239, 21] on input at bounding box center [1334, 28] width 457 height 47
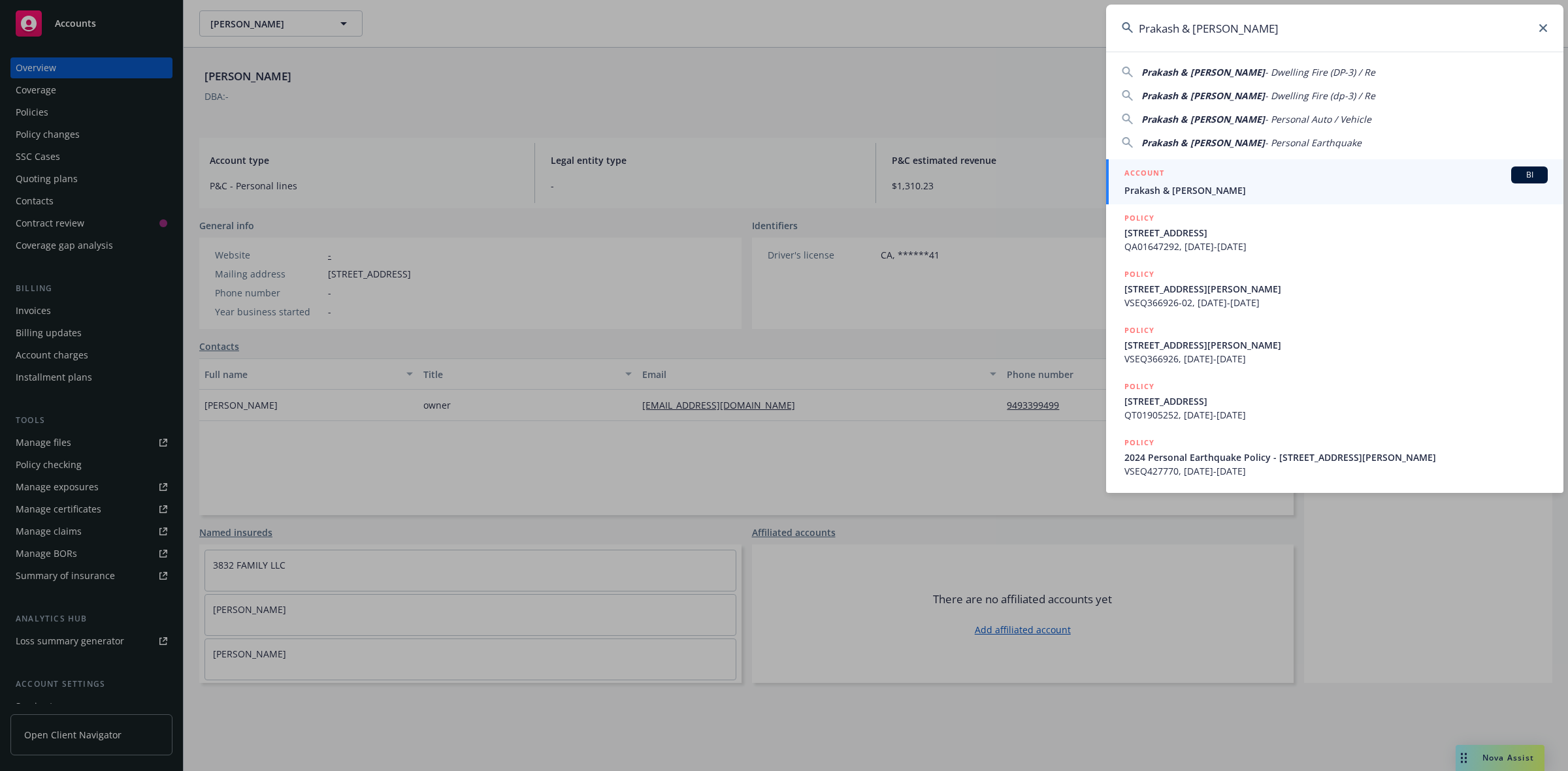
type input "Prakash & [PERSON_NAME]"
click at [1176, 187] on span "Prakash & [PERSON_NAME]" at bounding box center [1336, 190] width 423 height 14
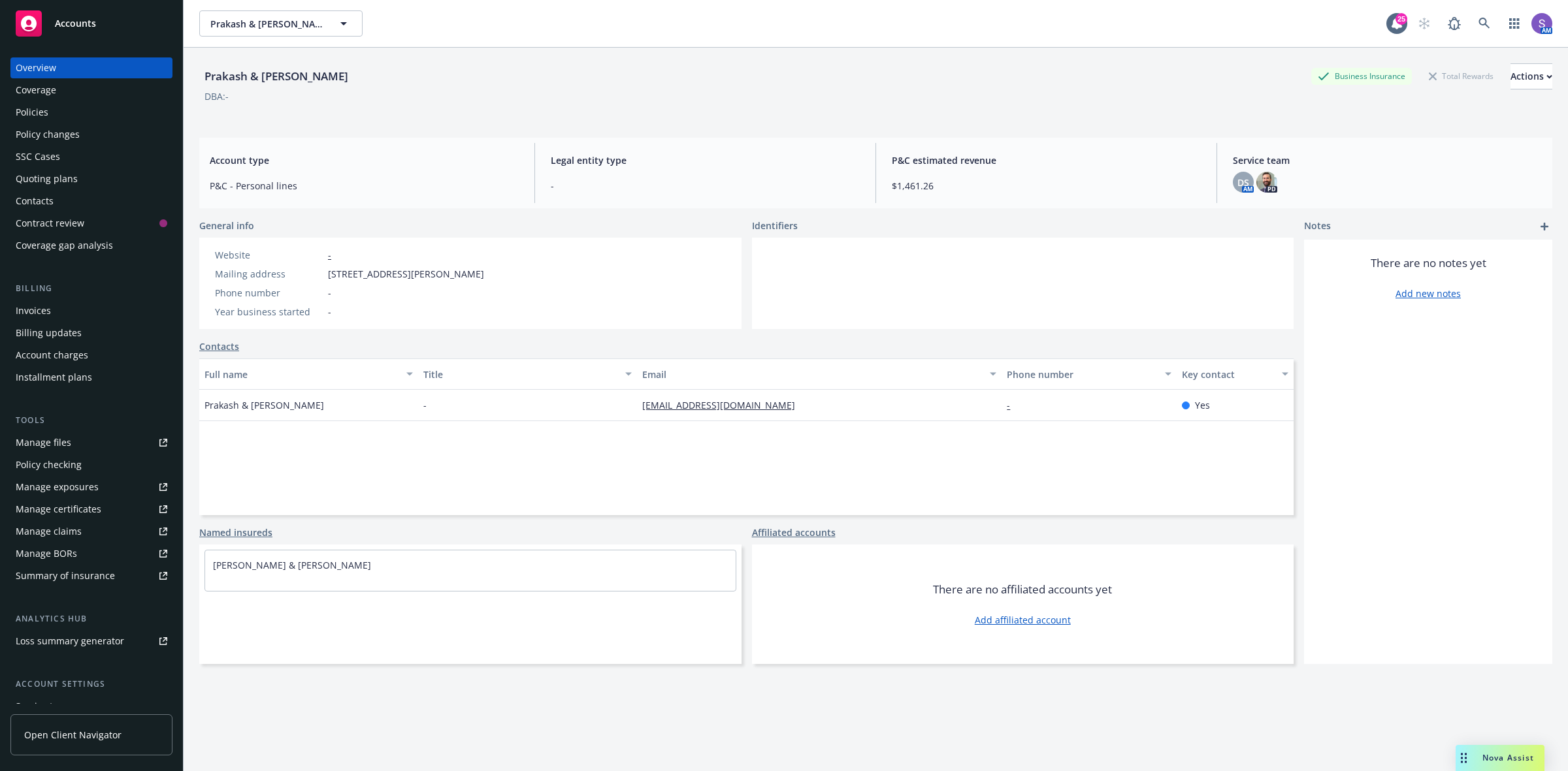
click at [39, 115] on div "Policies" at bounding box center [32, 112] width 33 height 21
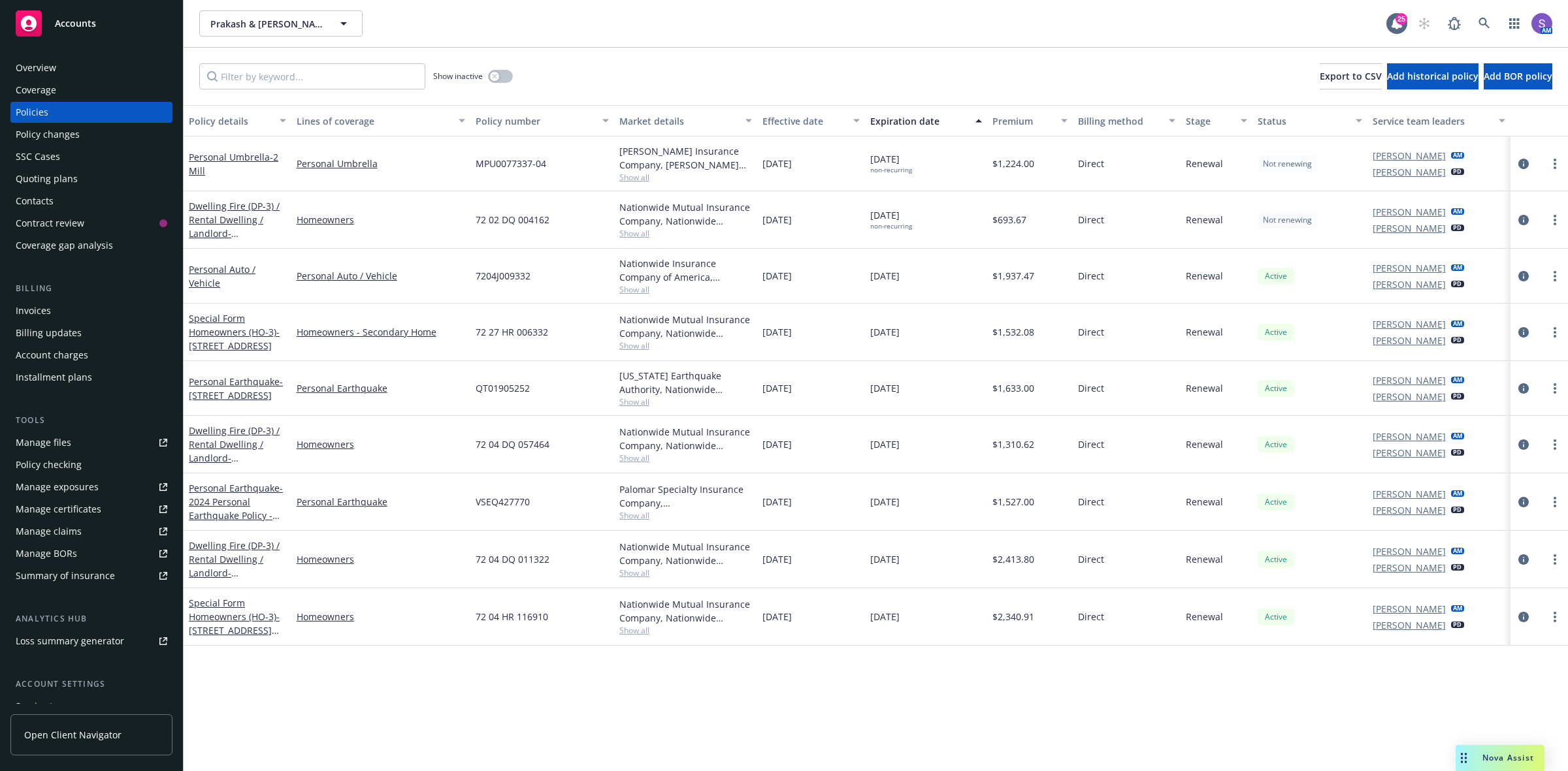
click at [501, 214] on span "72 02 DQ 004162" at bounding box center [513, 220] width 74 height 14
copy span "72 02 DQ 004162"
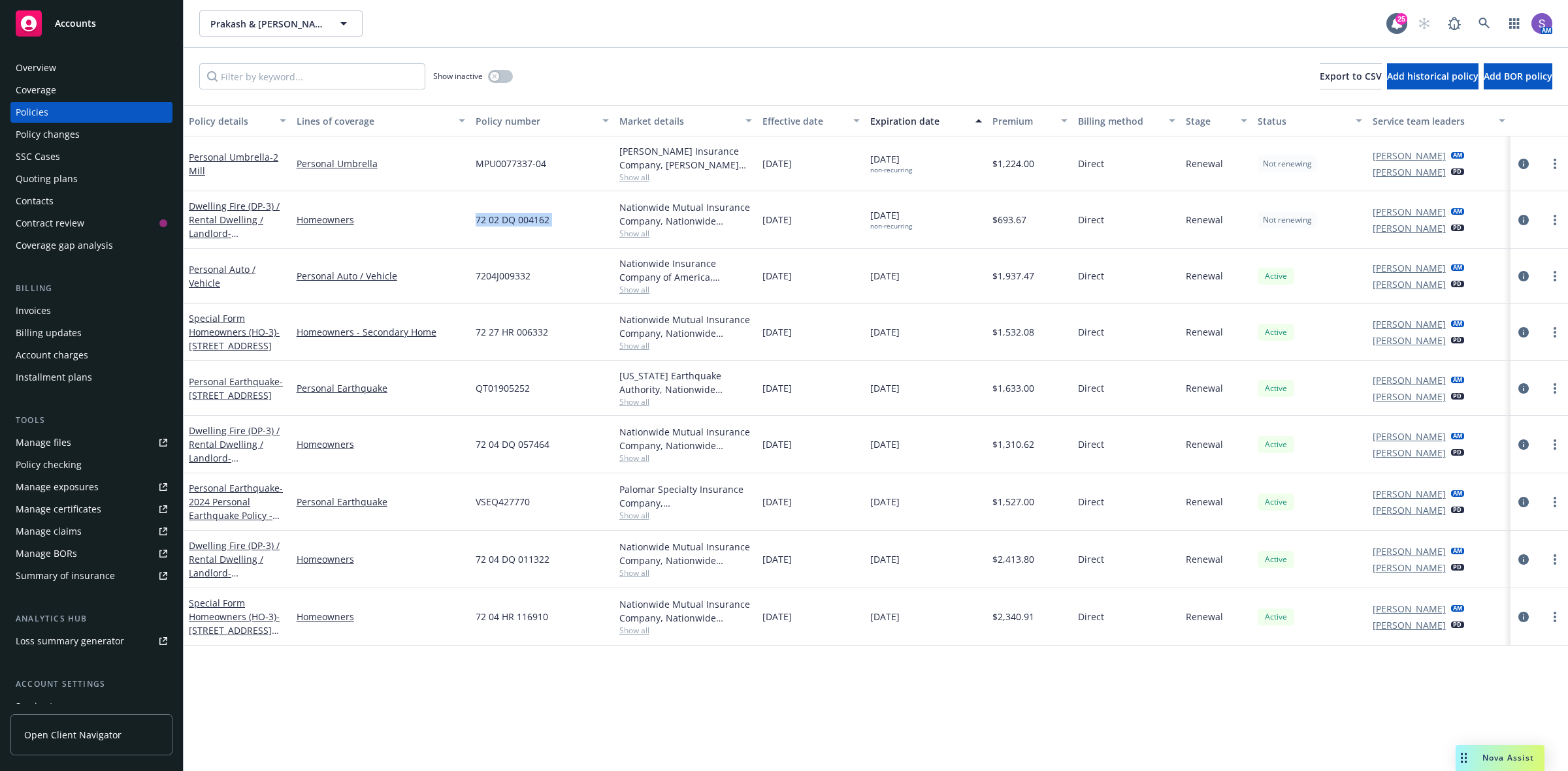
click at [67, 67] on div "Overview" at bounding box center [91, 68] width 152 height 21
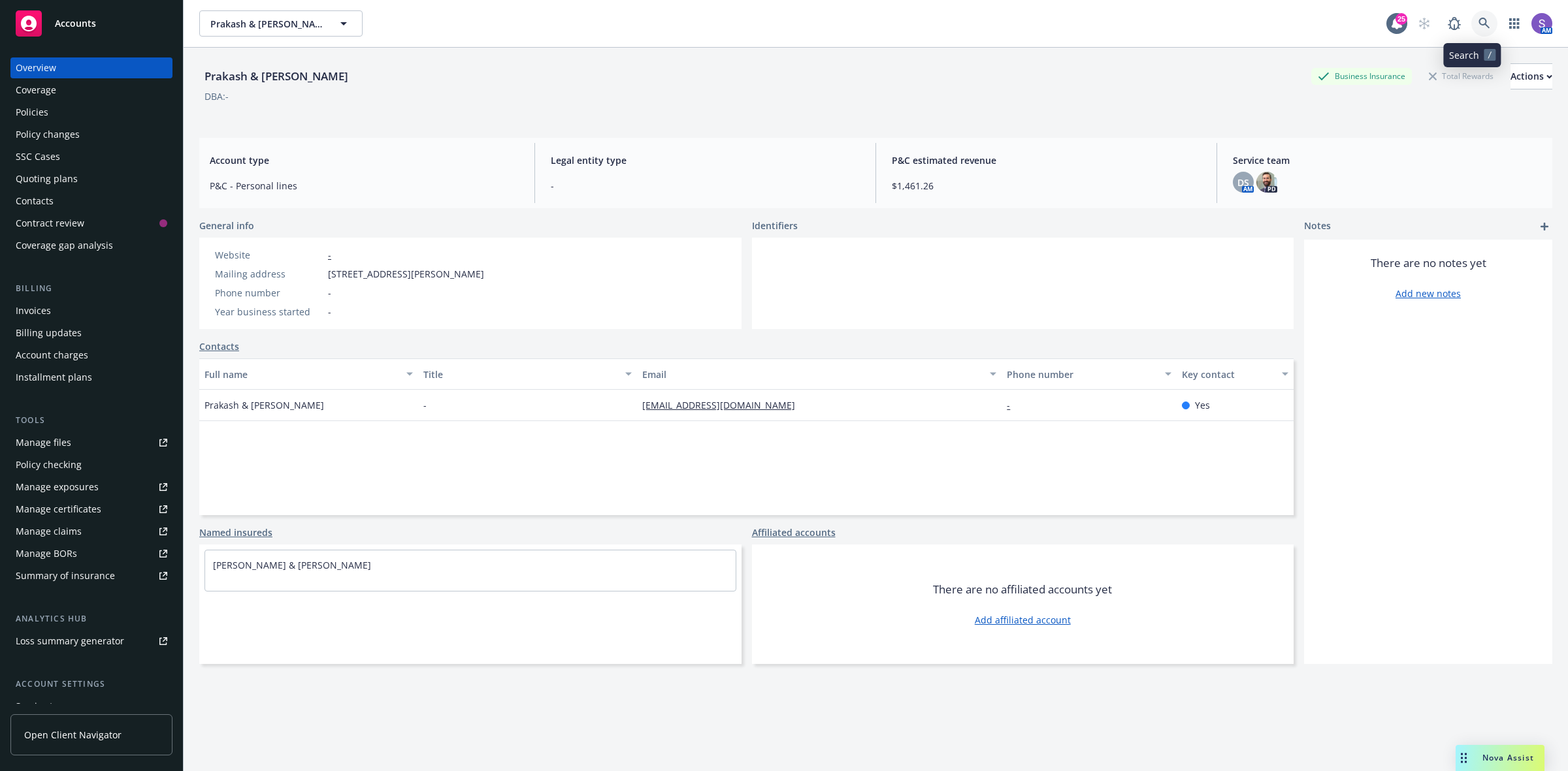
click at [1479, 21] on icon at bounding box center [1484, 24] width 12 height 12
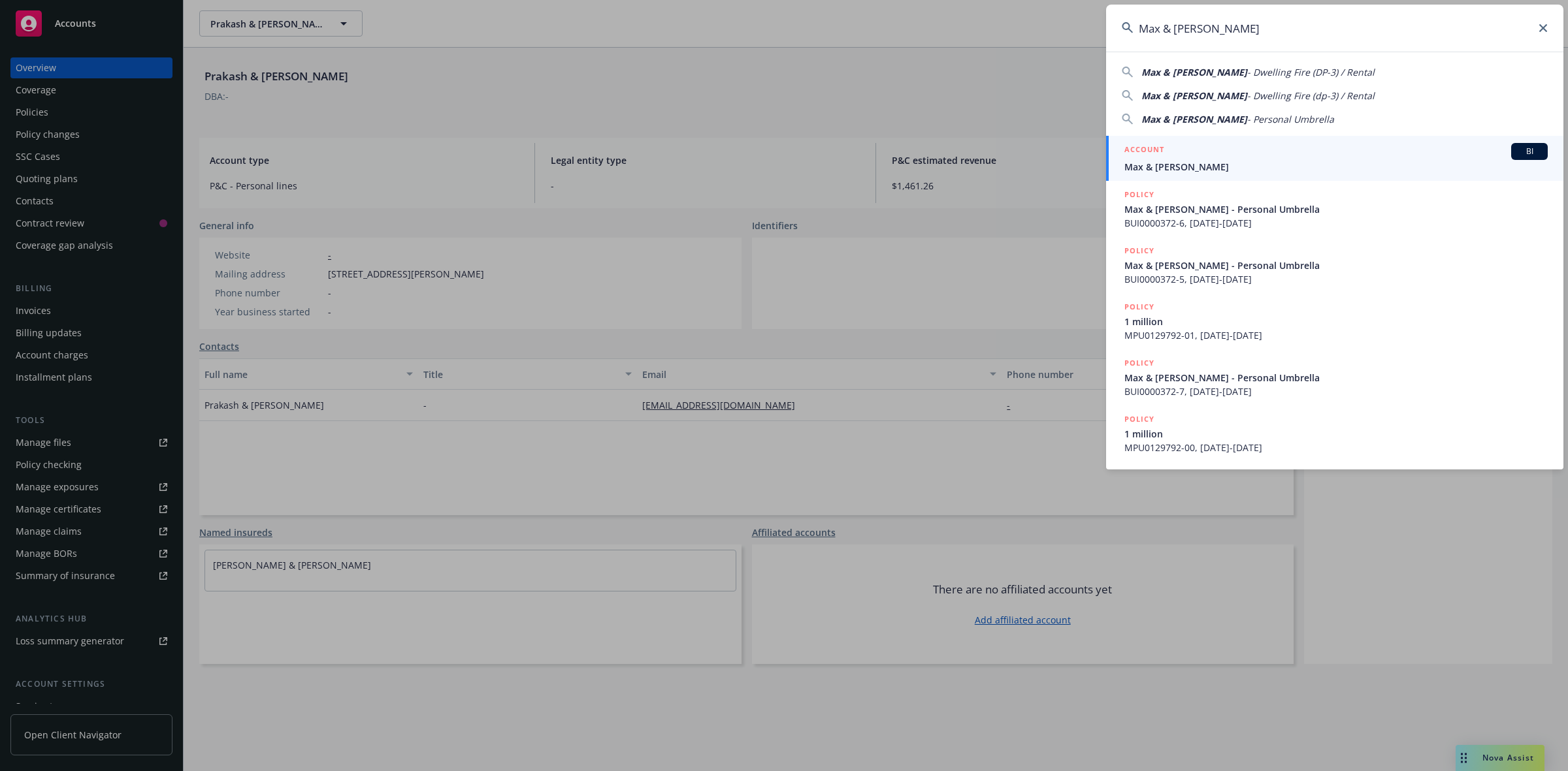
type input "Max & [PERSON_NAME]"
click at [1160, 160] on span "Max & [PERSON_NAME]" at bounding box center [1336, 166] width 423 height 14
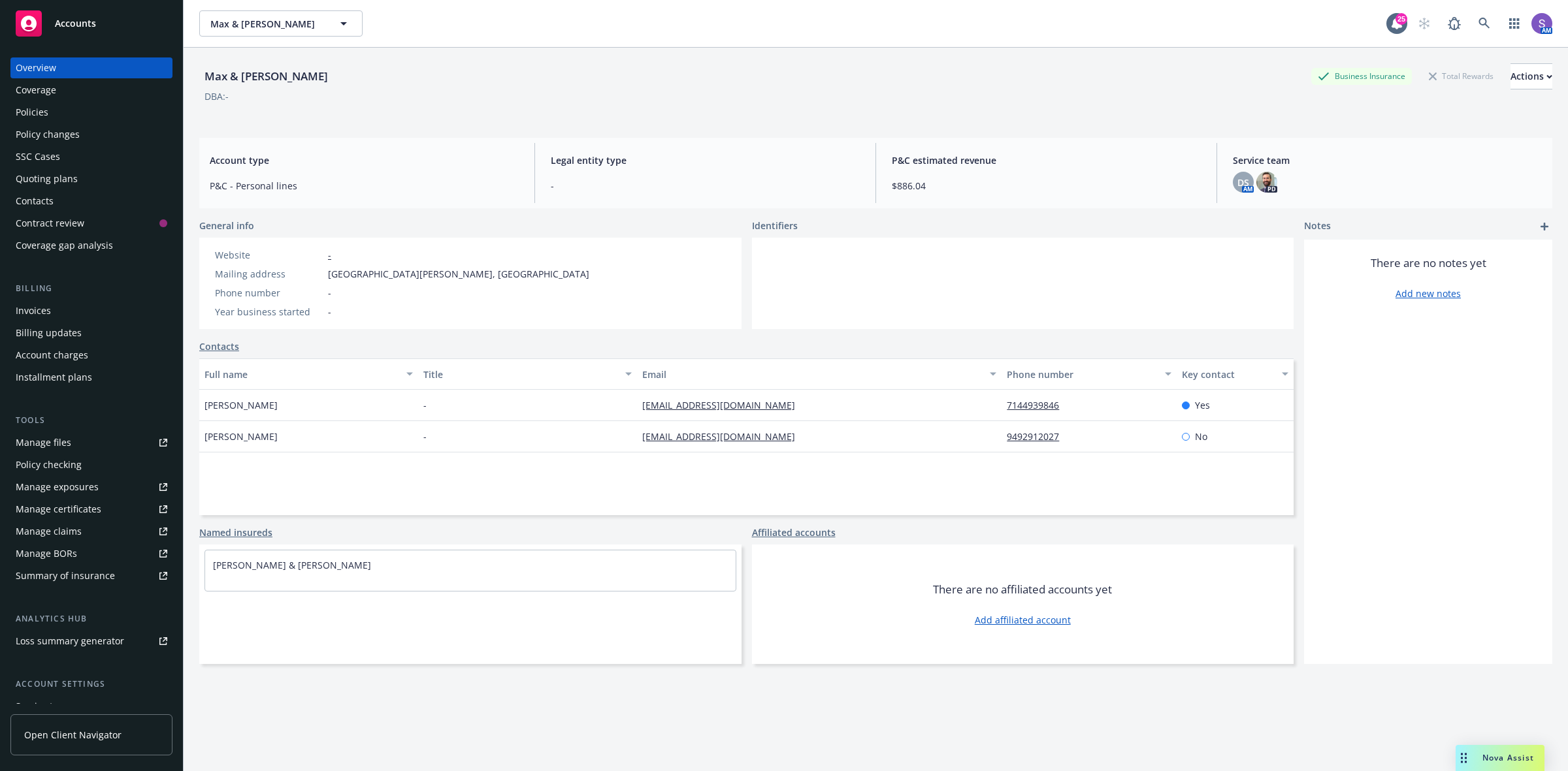
click at [33, 113] on div "Policies" at bounding box center [32, 112] width 33 height 21
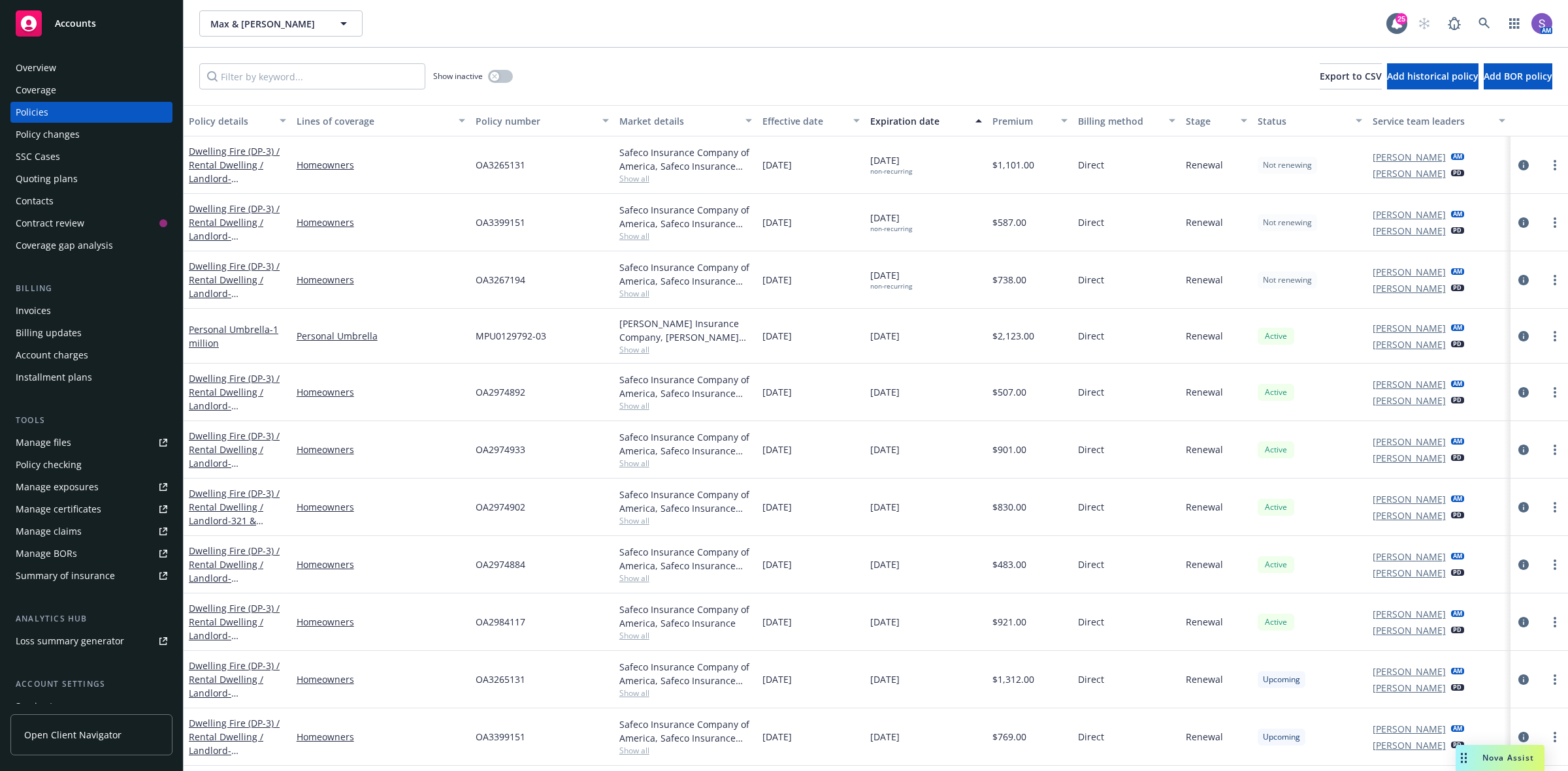
click at [494, 235] on div "OA3399151" at bounding box center [542, 223] width 143 height 58
copy span "OA3399151"
click at [503, 747] on div "OA3399151" at bounding box center [542, 737] width 143 height 58
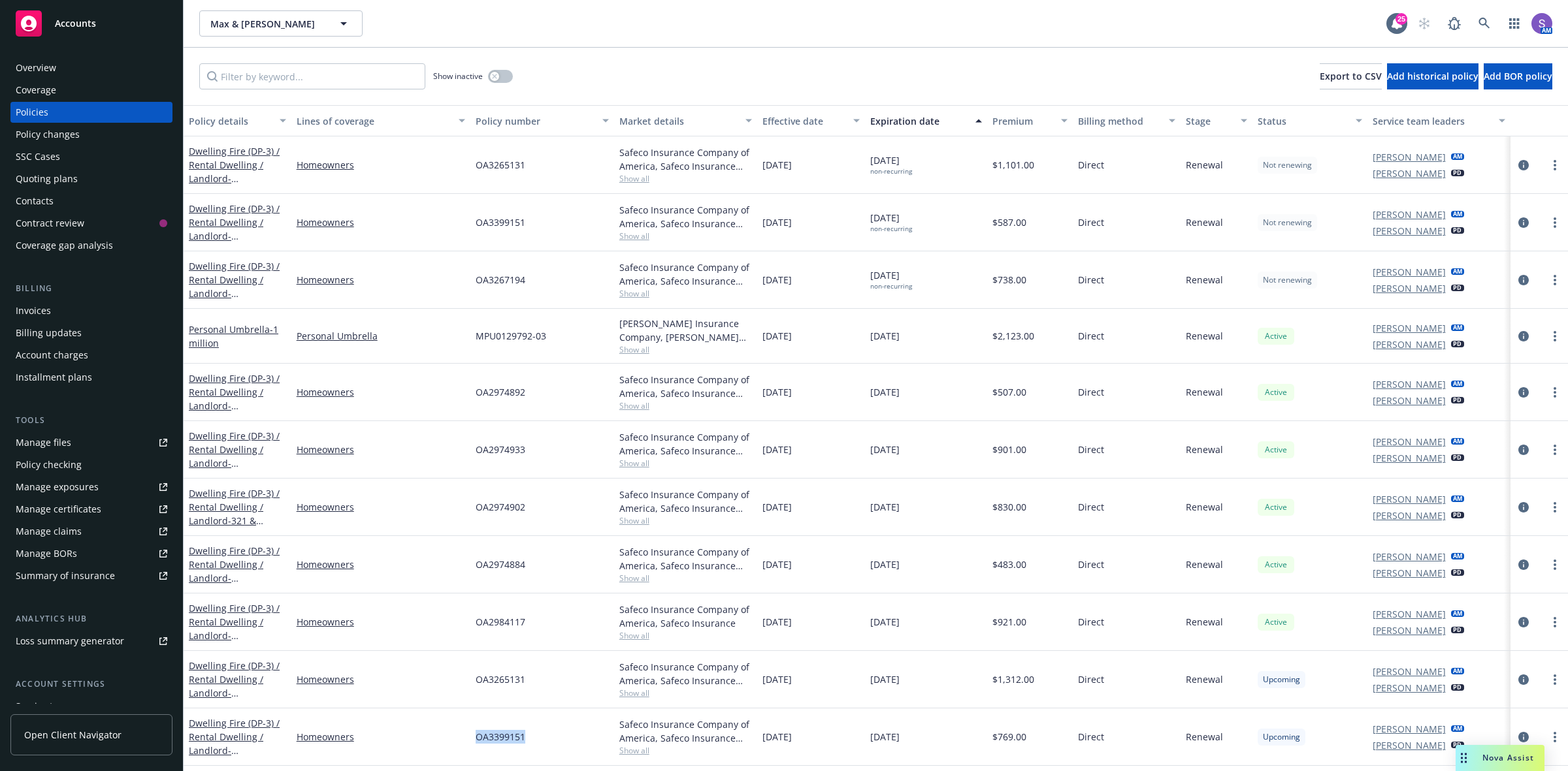
copy span "OA3399151"
click at [1480, 23] on icon at bounding box center [1484, 23] width 11 height 11
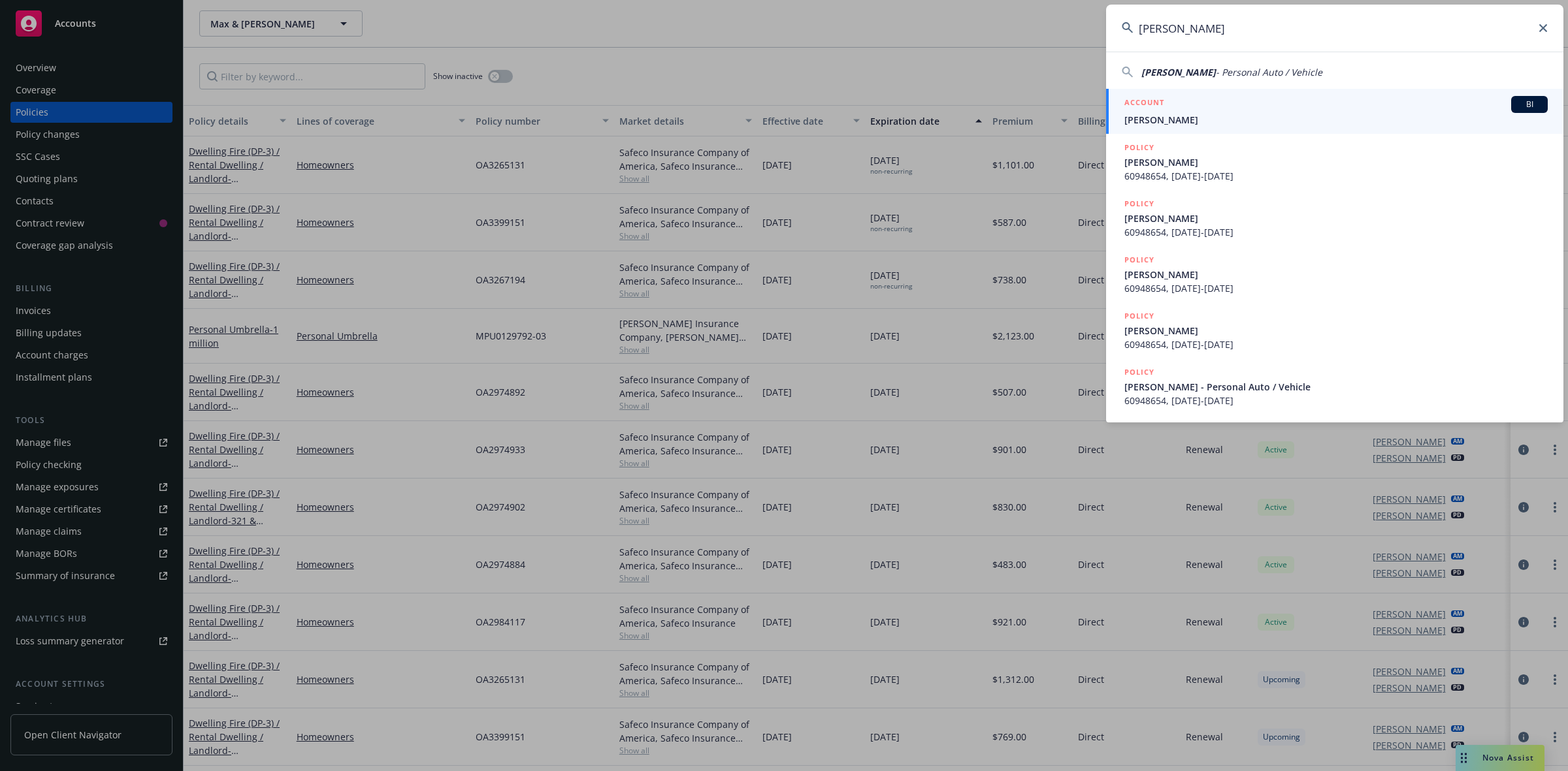
type input "[PERSON_NAME]"
click at [1186, 113] on span "[PERSON_NAME]" at bounding box center [1336, 120] width 423 height 14
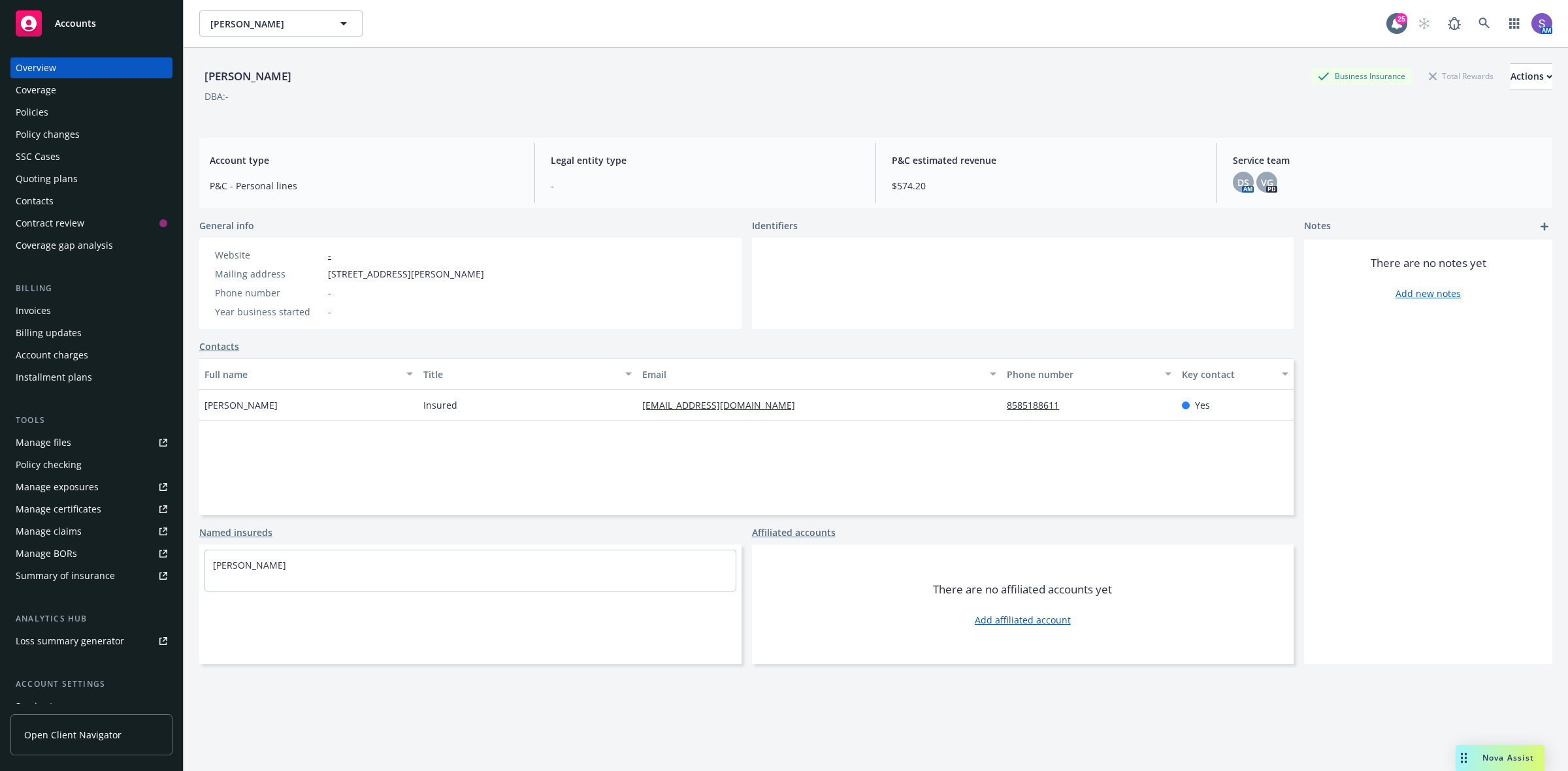
click at [31, 115] on div "Policies" at bounding box center [32, 112] width 33 height 21
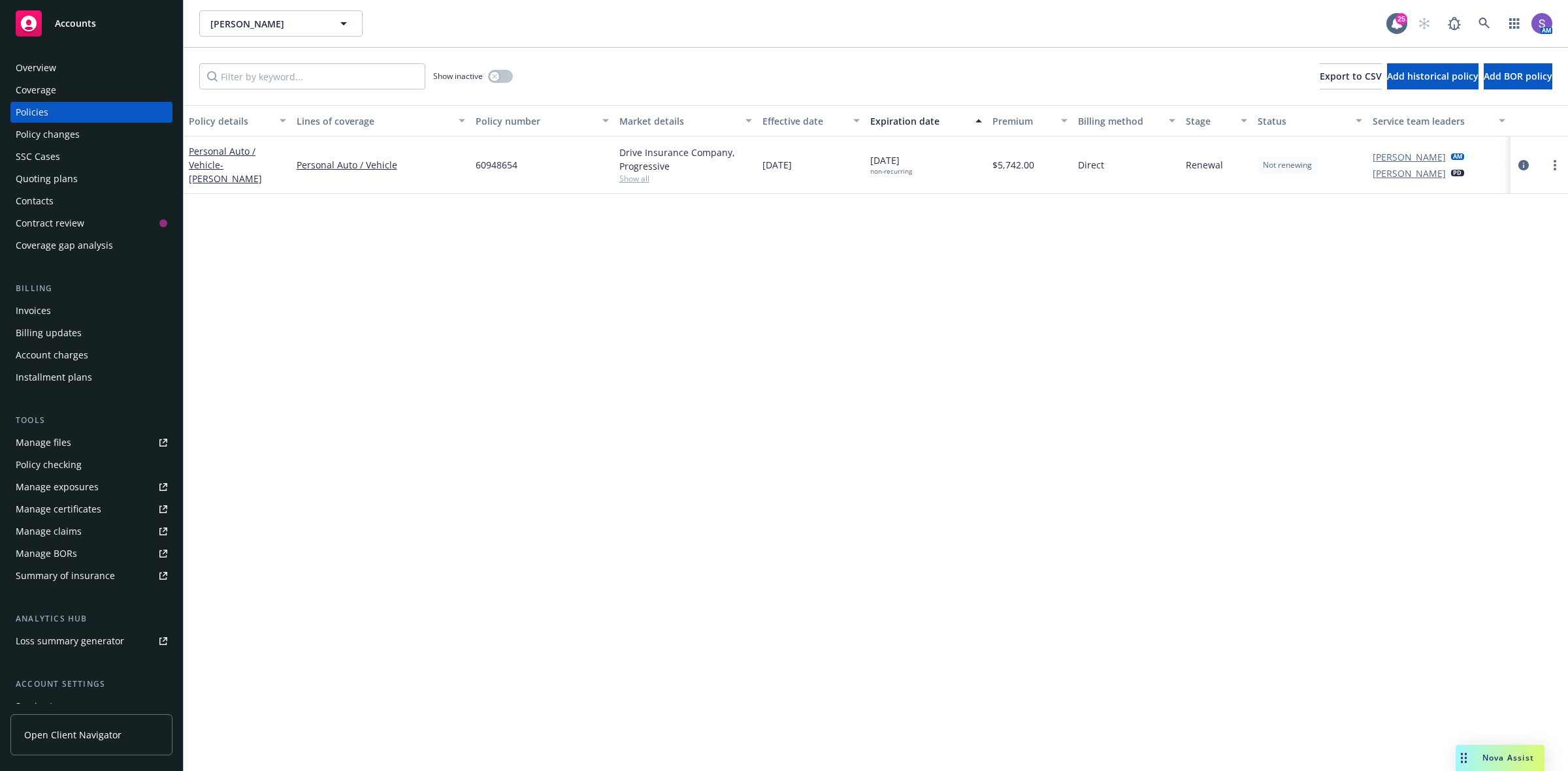
click at [488, 166] on span "60948654" at bounding box center [496, 165] width 42 height 14
click at [41, 157] on div "SSC Cases" at bounding box center [38, 157] width 44 height 21
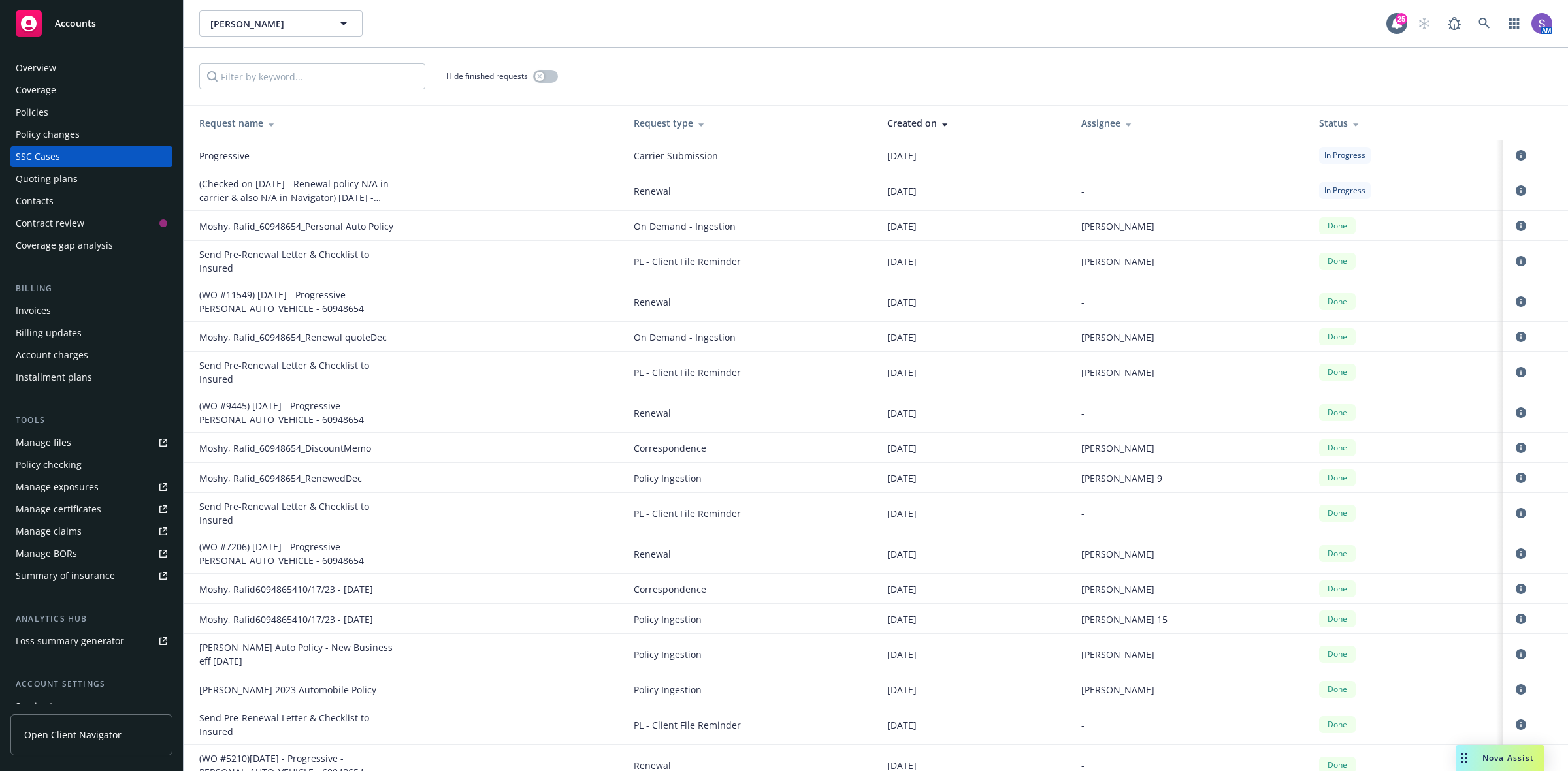
click at [35, 113] on div "Policies" at bounding box center [32, 112] width 33 height 21
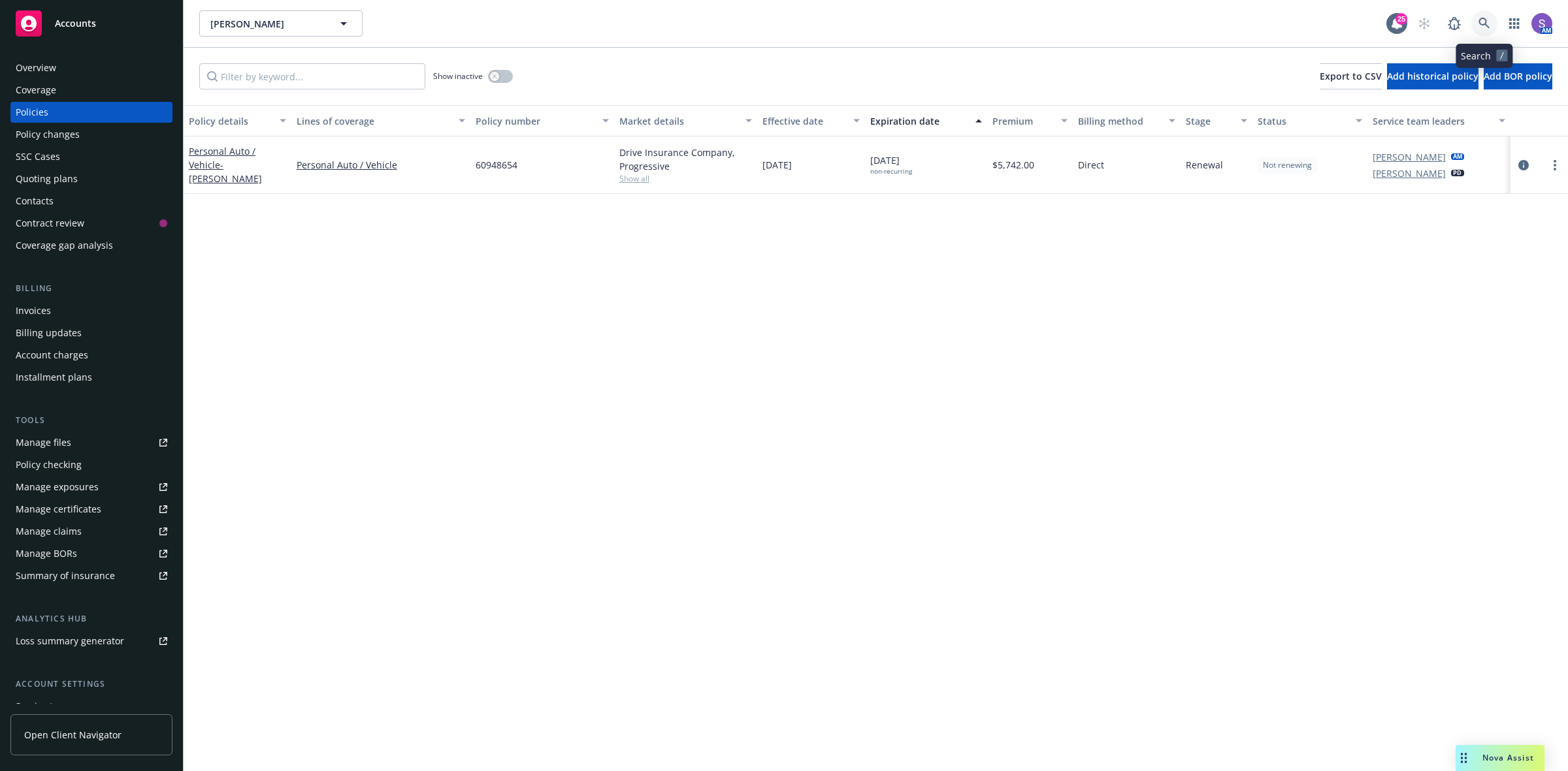
click at [1481, 21] on icon at bounding box center [1484, 24] width 12 height 12
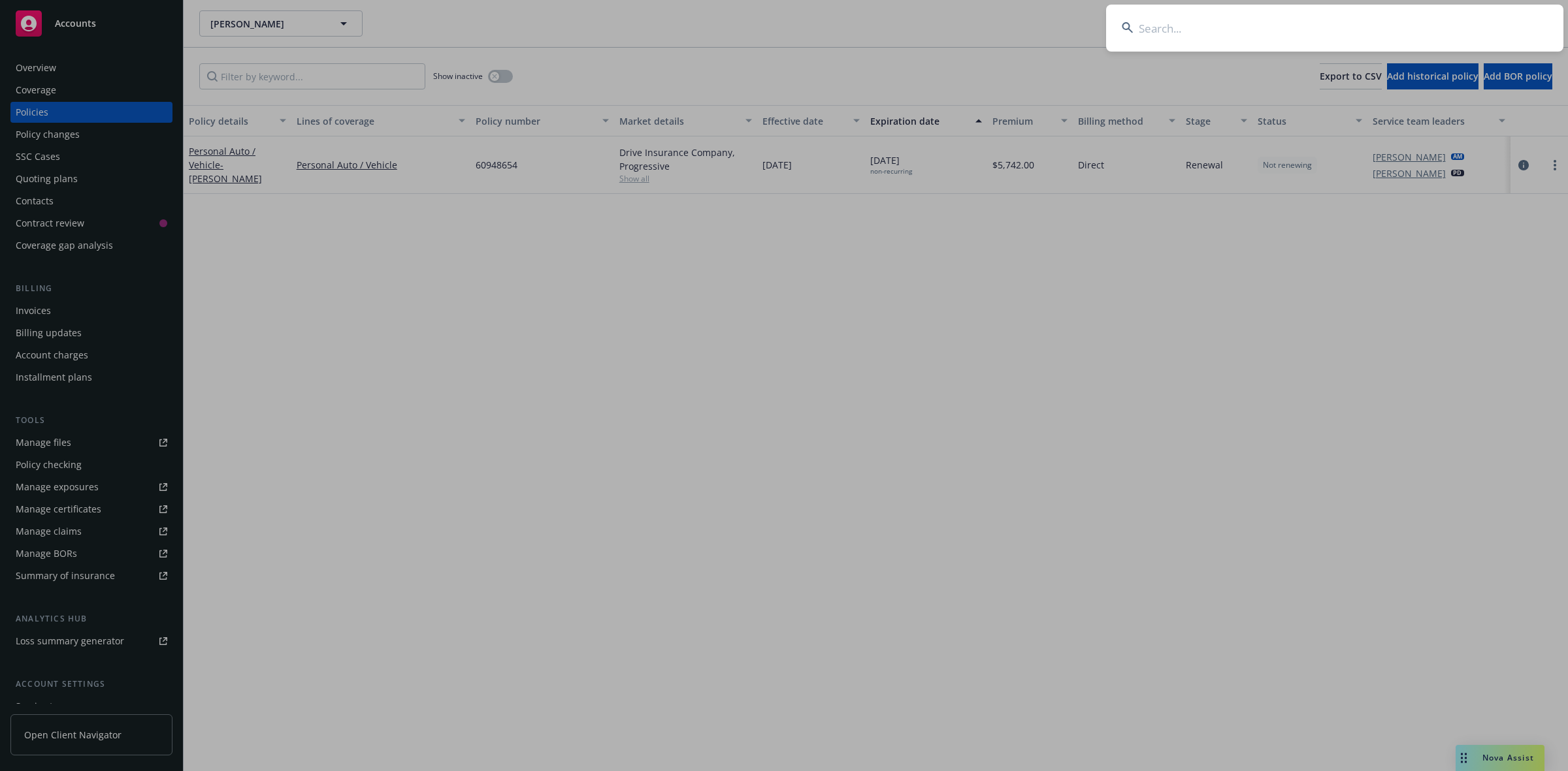
click at [1218, 26] on input at bounding box center [1334, 28] width 457 height 47
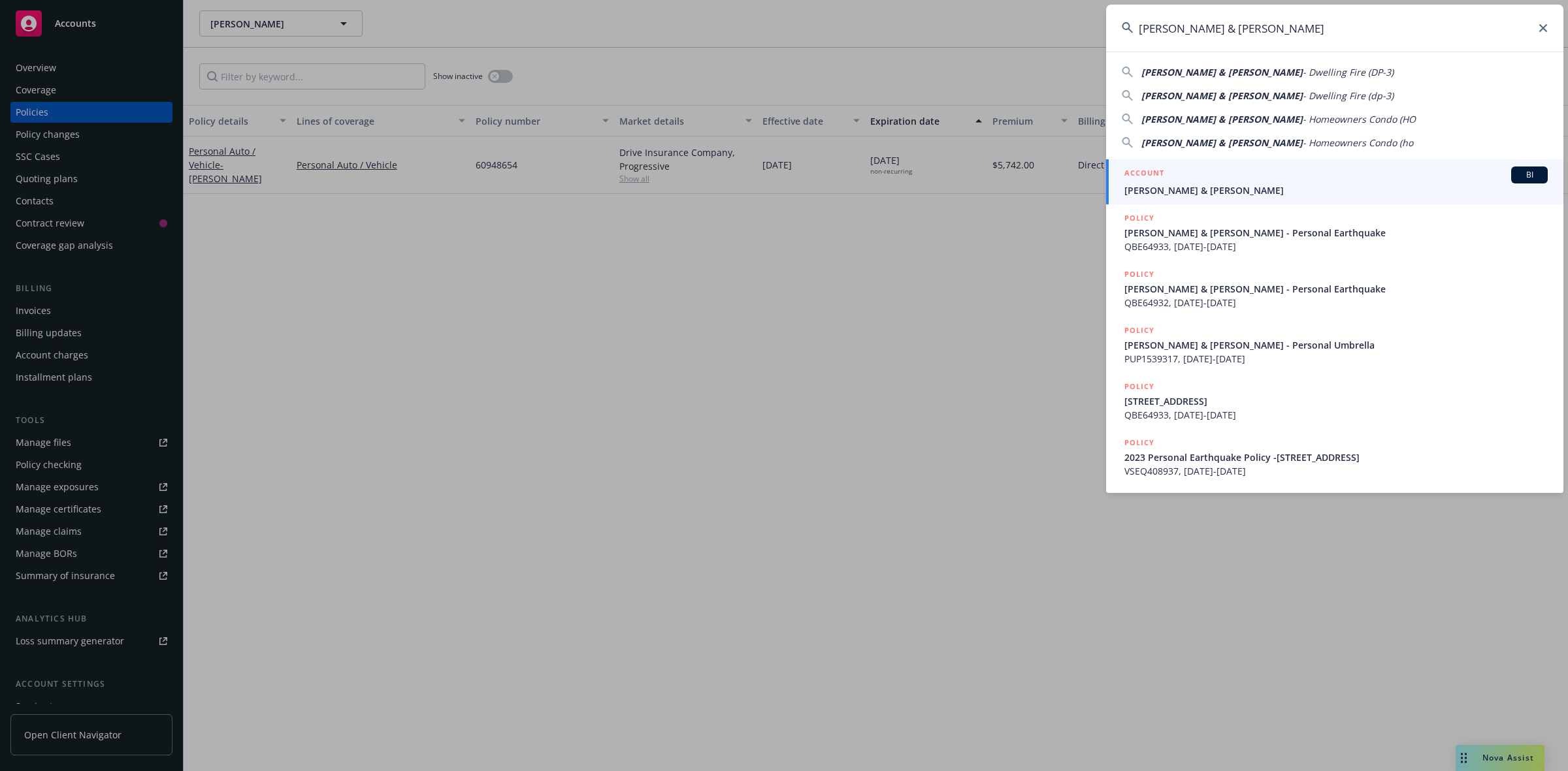
type input "[PERSON_NAME] & [PERSON_NAME]"
click at [1215, 191] on span "[PERSON_NAME] & [PERSON_NAME]" at bounding box center [1336, 190] width 423 height 14
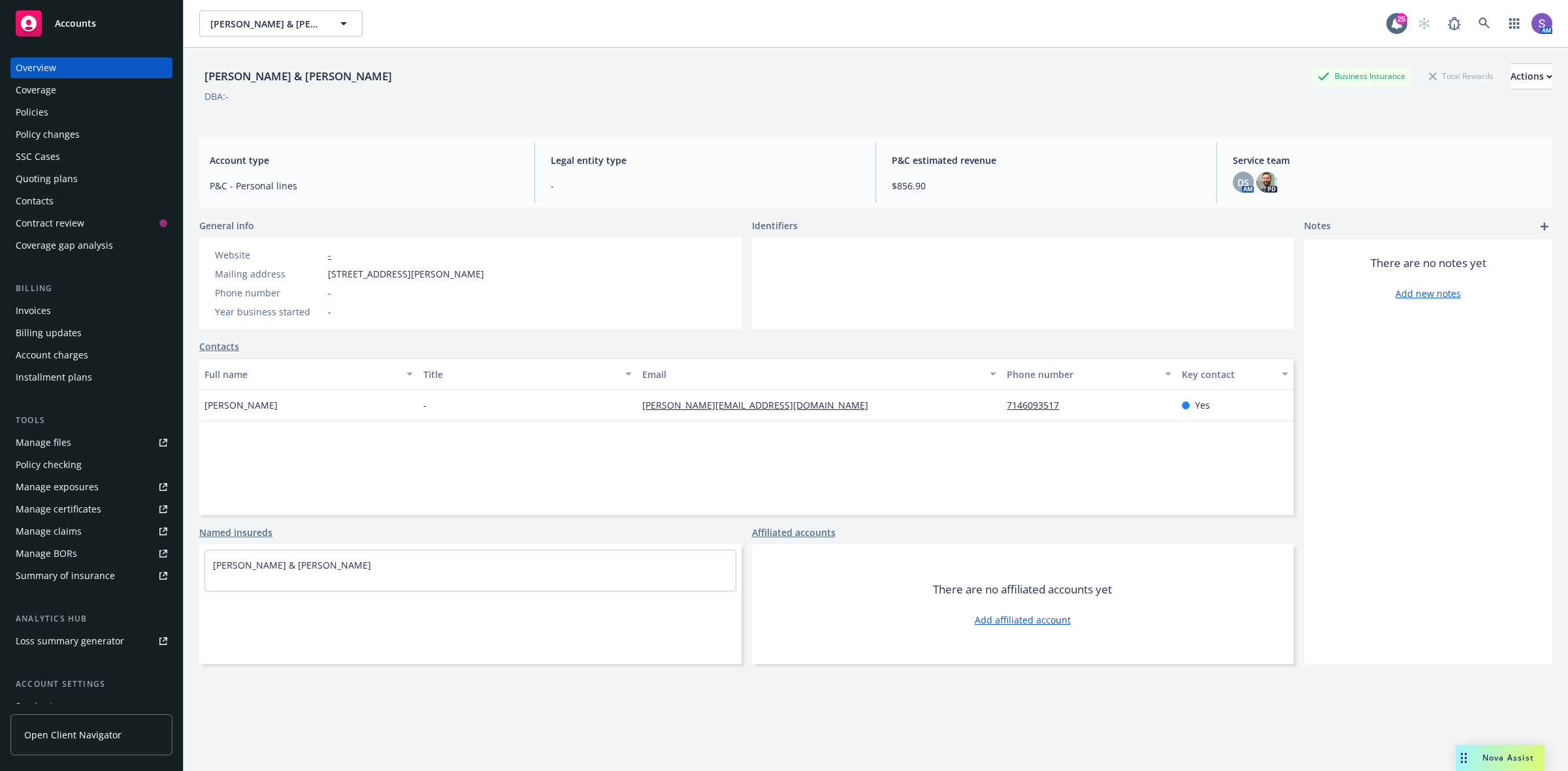
click at [26, 109] on div "Policies" at bounding box center [32, 112] width 33 height 21
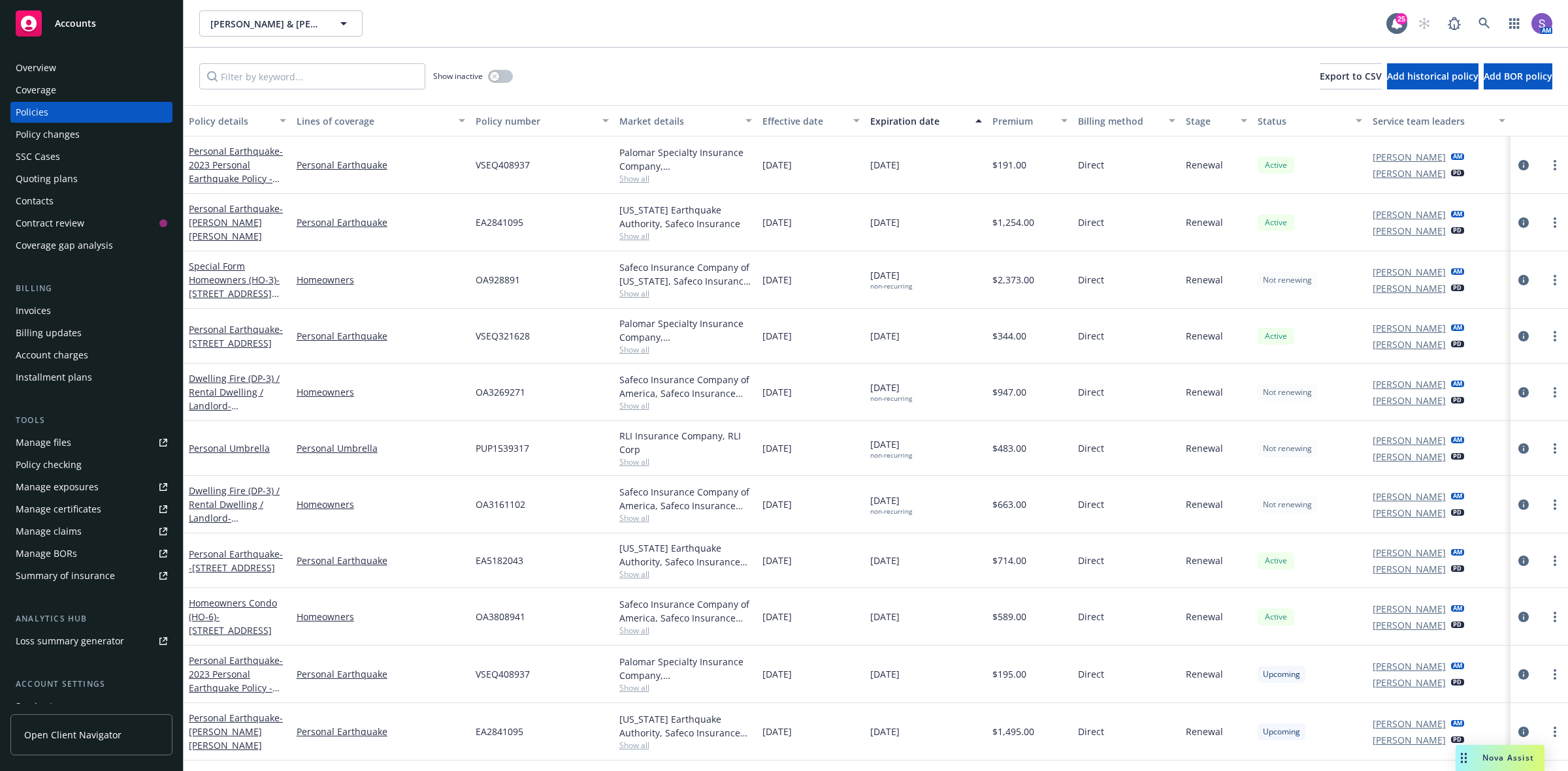
click at [496, 333] on span "VSEQ321628" at bounding box center [502, 336] width 54 height 14
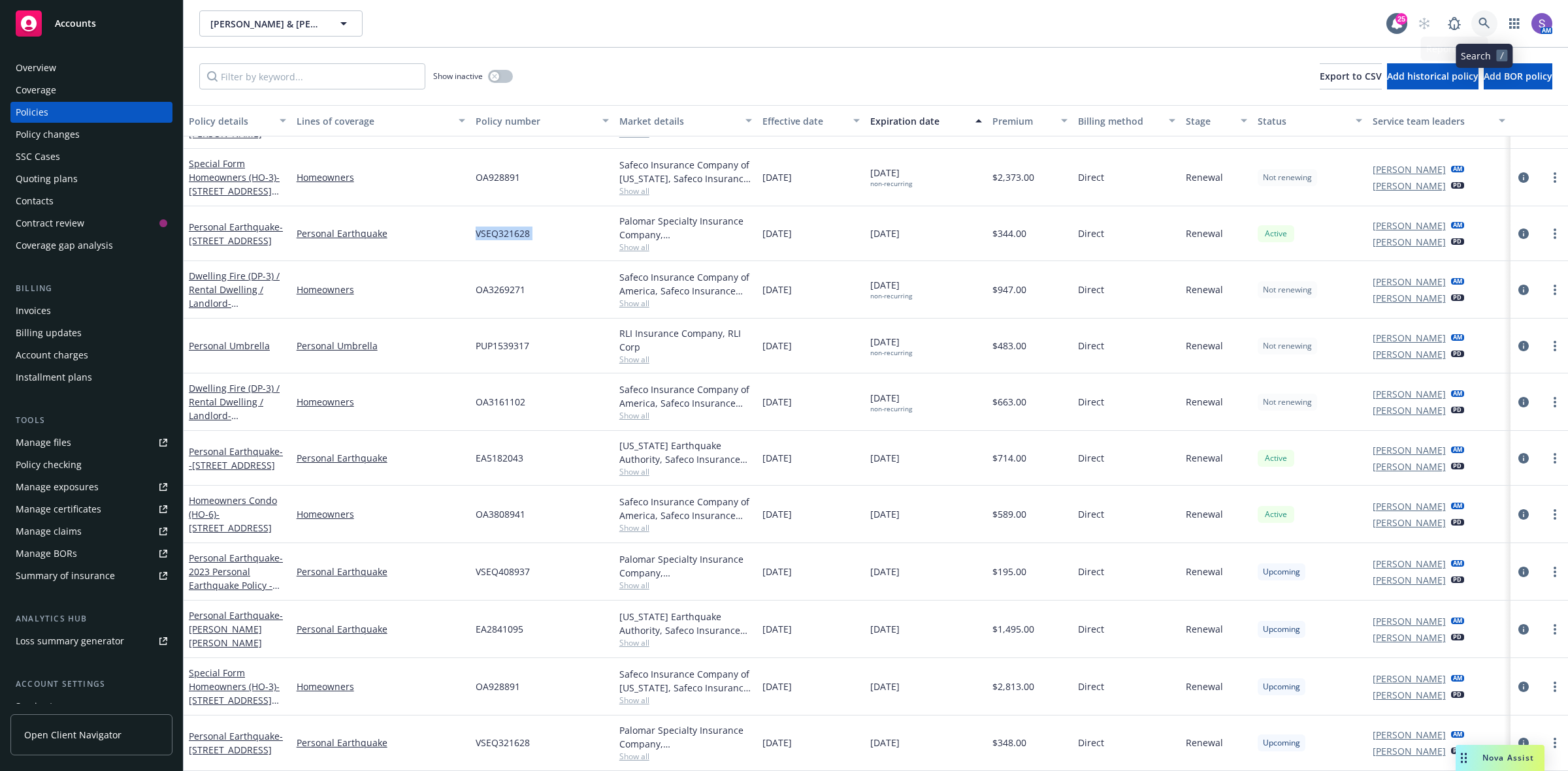
click at [1480, 18] on icon at bounding box center [1484, 23] width 11 height 11
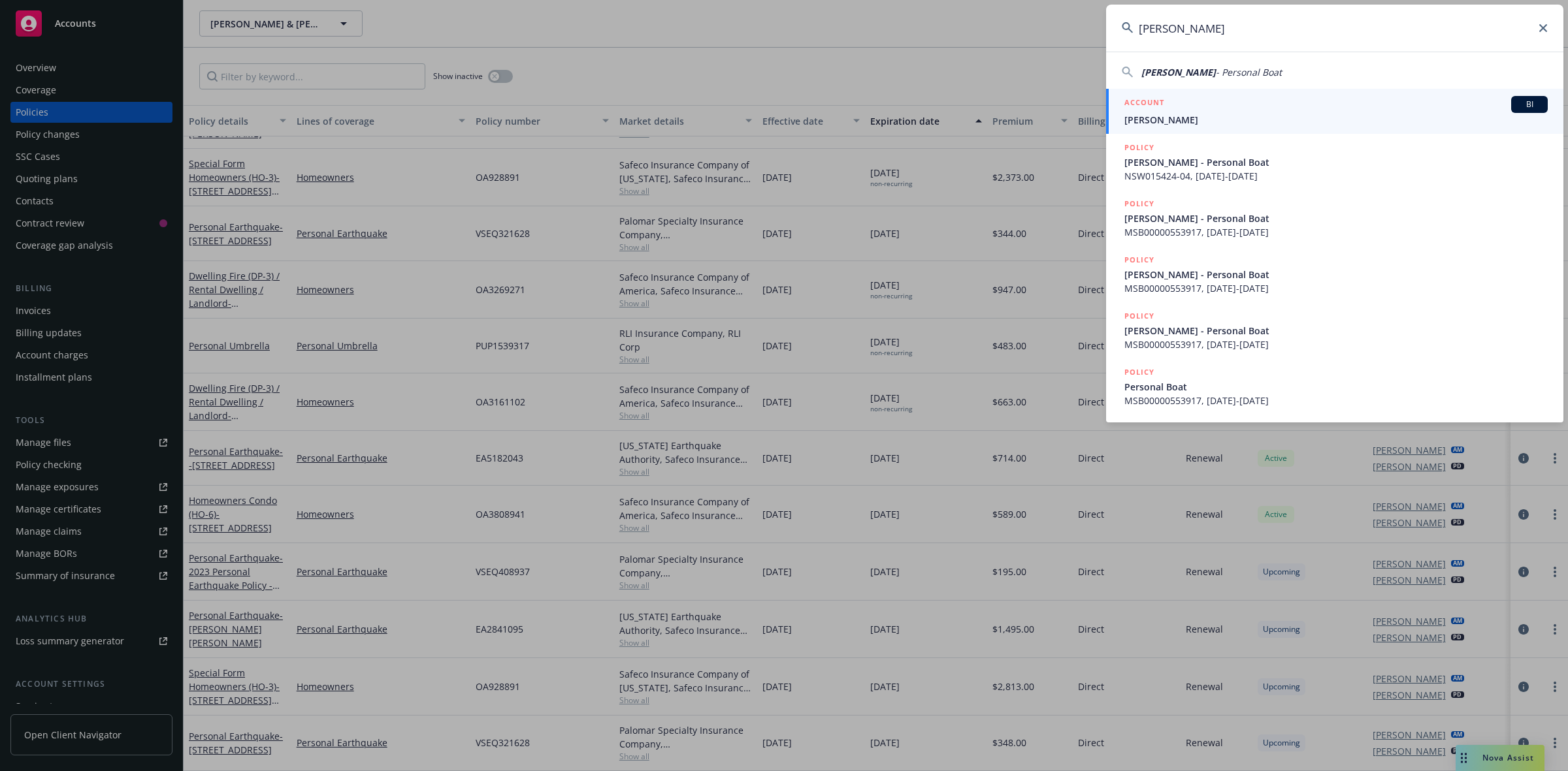
type input "[PERSON_NAME]"
click at [1163, 109] on h5 "ACCOUNT" at bounding box center [1144, 103] width 40 height 16
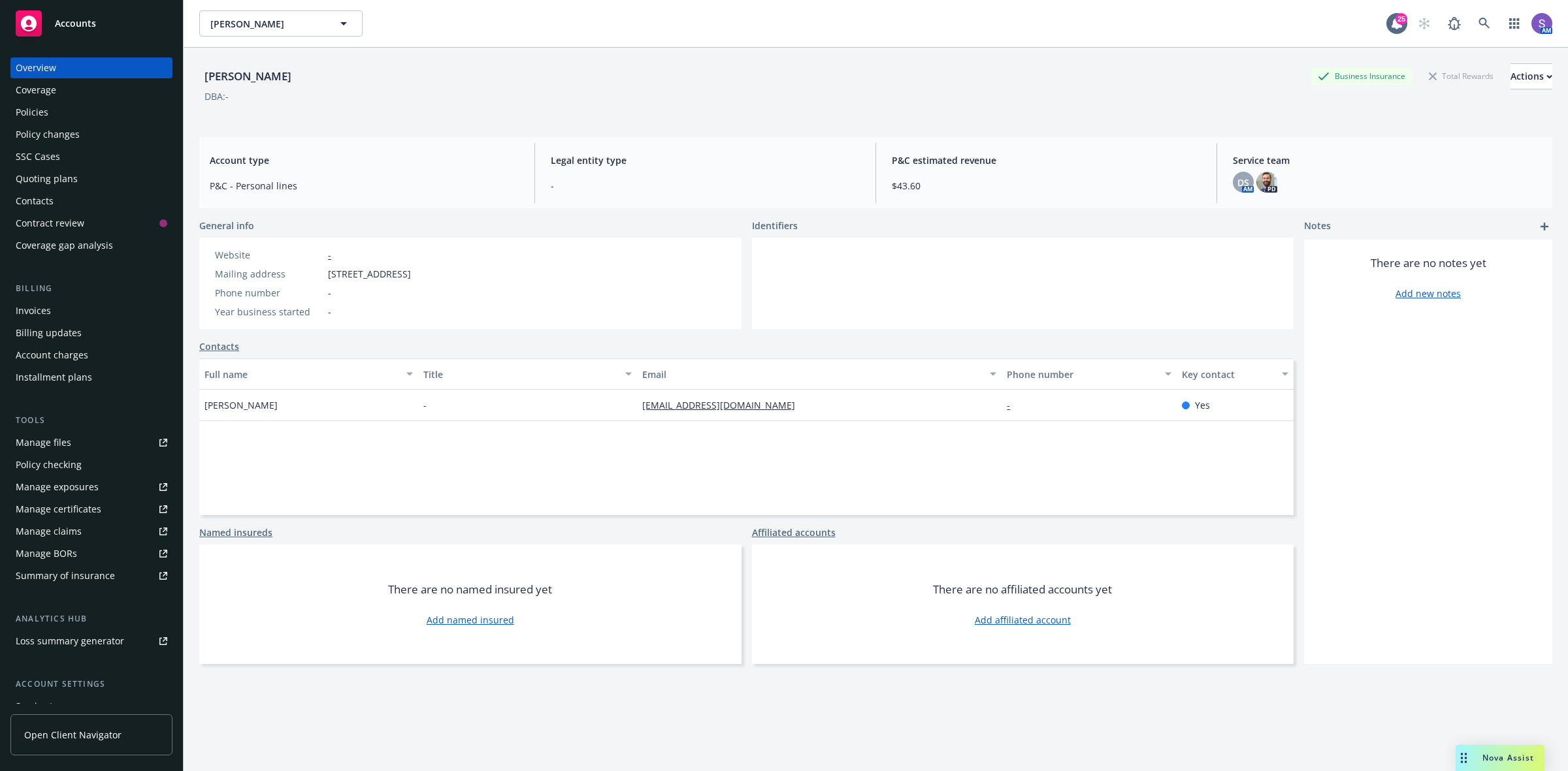
click at [39, 115] on div "Policies" at bounding box center [32, 112] width 33 height 21
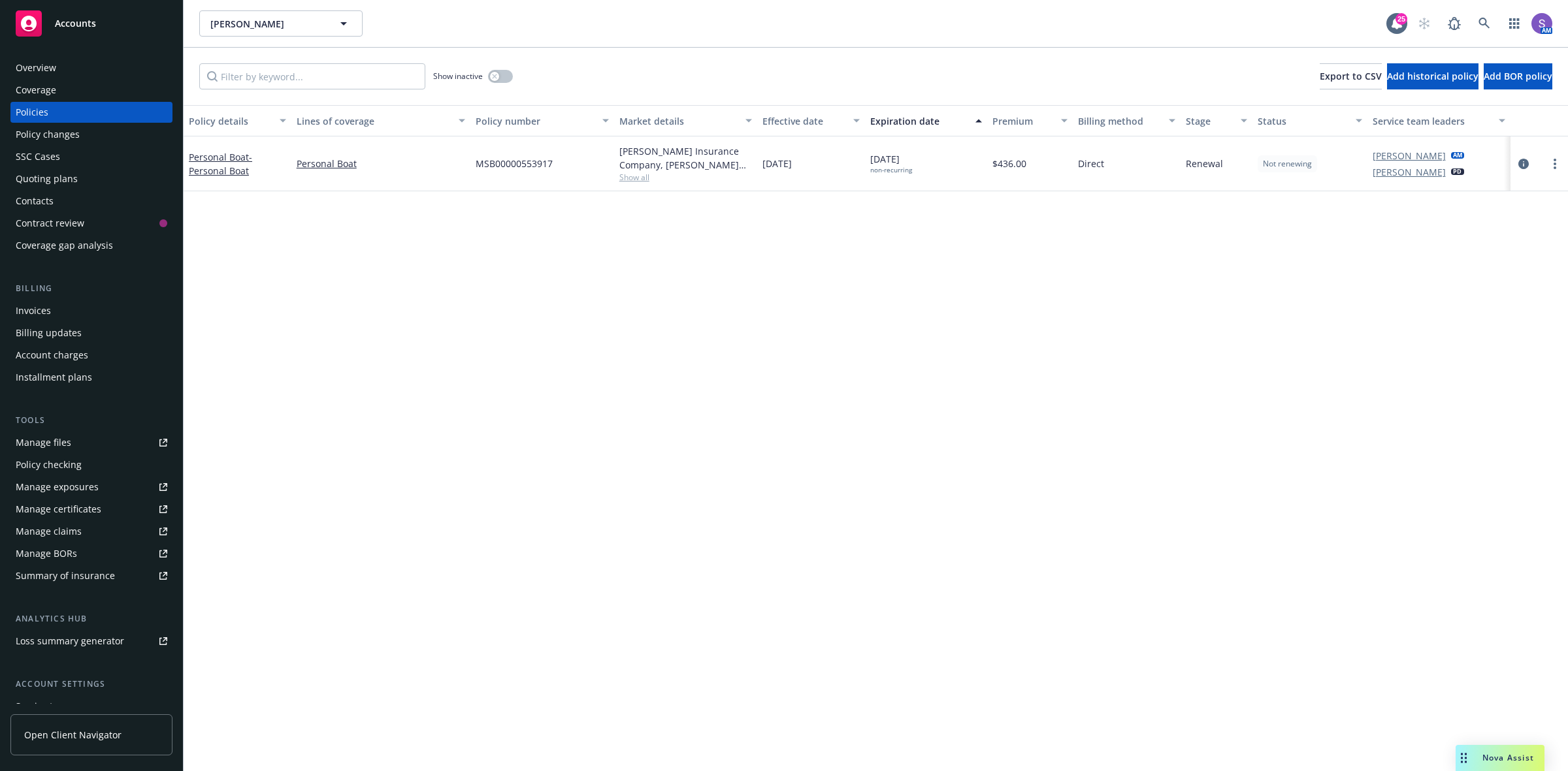
click at [507, 170] on span "MSB00000553917" at bounding box center [514, 163] width 77 height 14
click at [1485, 25] on icon at bounding box center [1484, 24] width 12 height 12
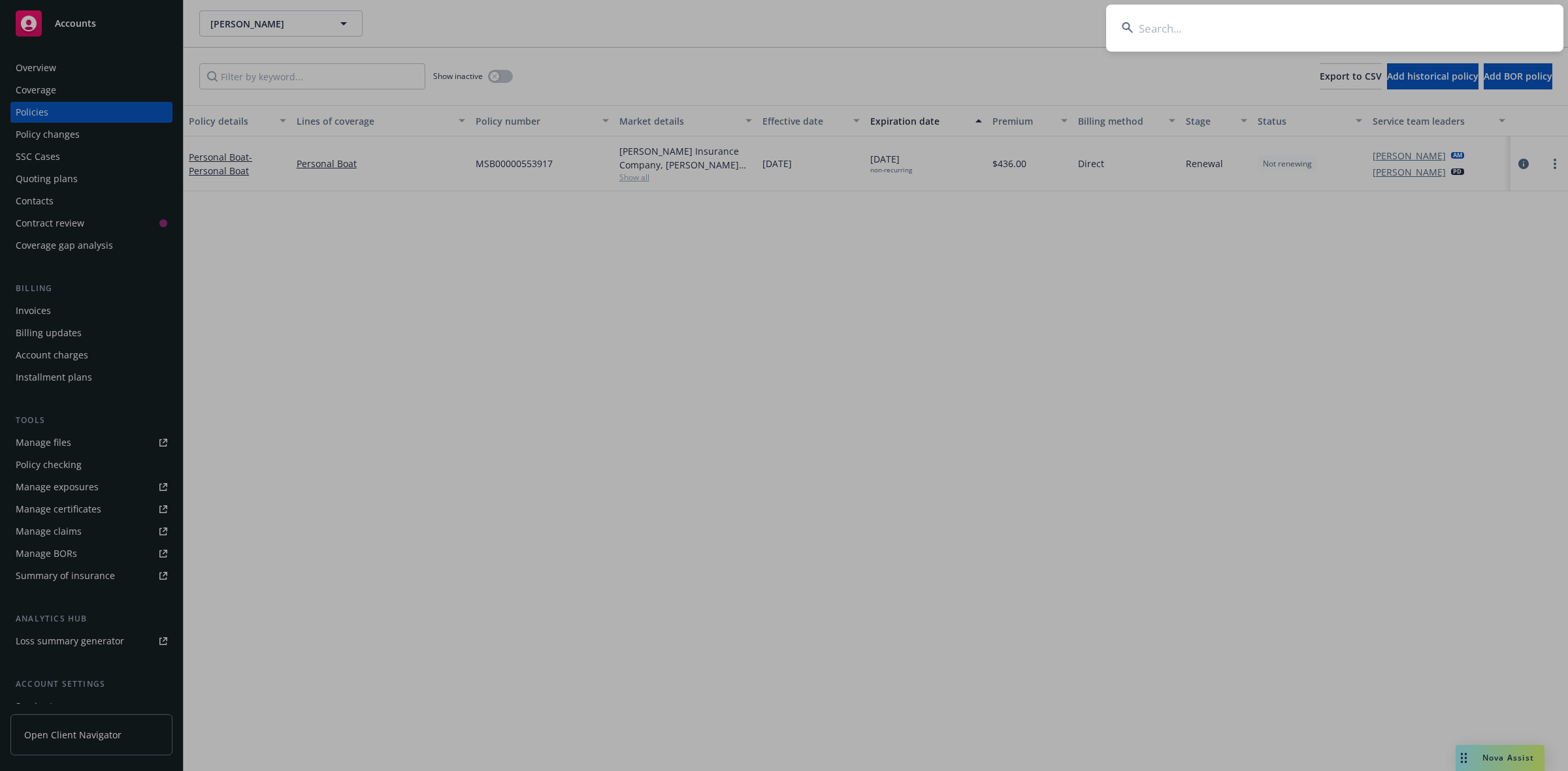
click at [1191, 33] on input at bounding box center [1334, 28] width 457 height 47
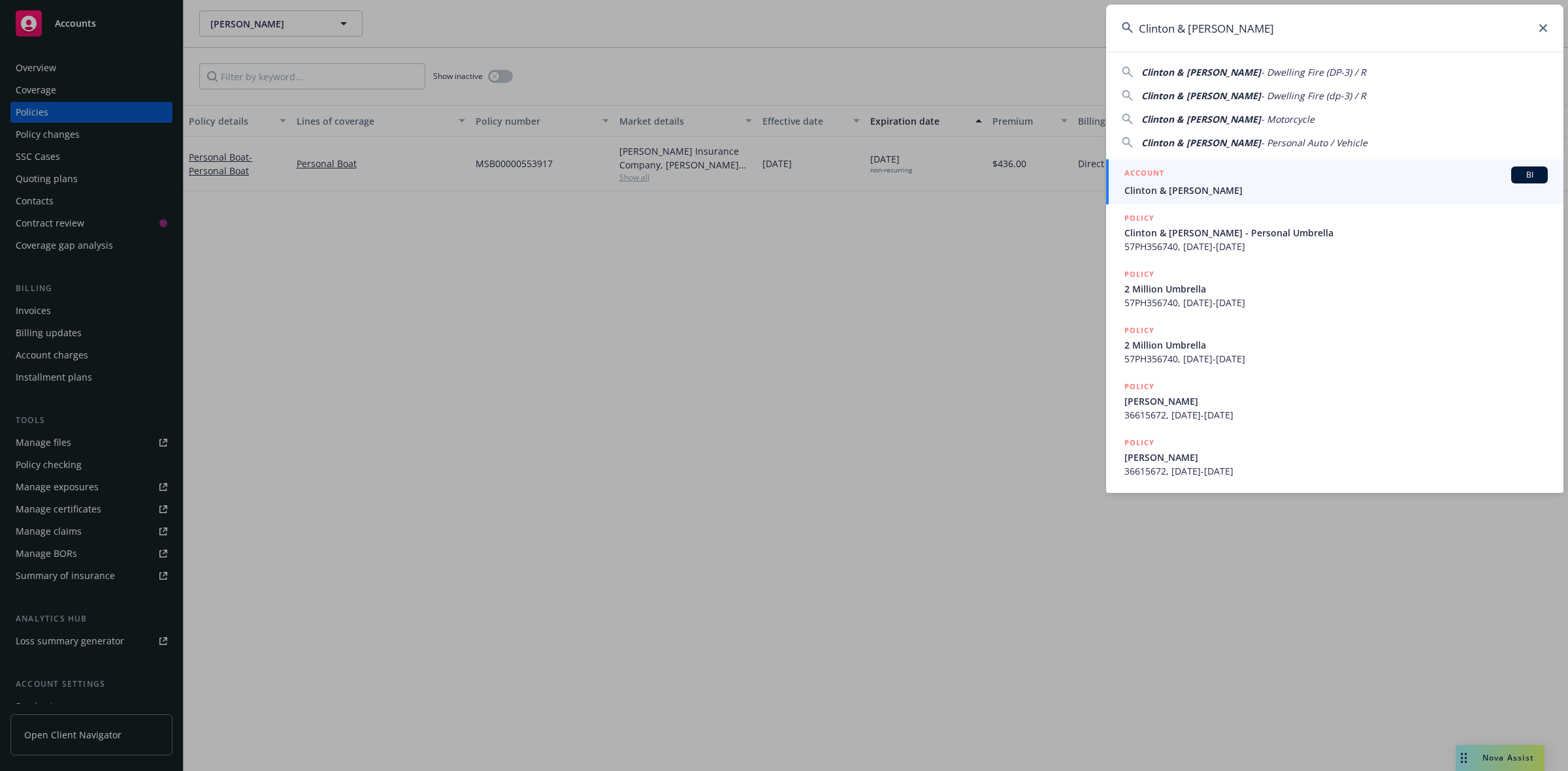
type input "Clinton & [PERSON_NAME]"
click at [1183, 180] on div "ACCOUNT BI" at bounding box center [1336, 174] width 423 height 17
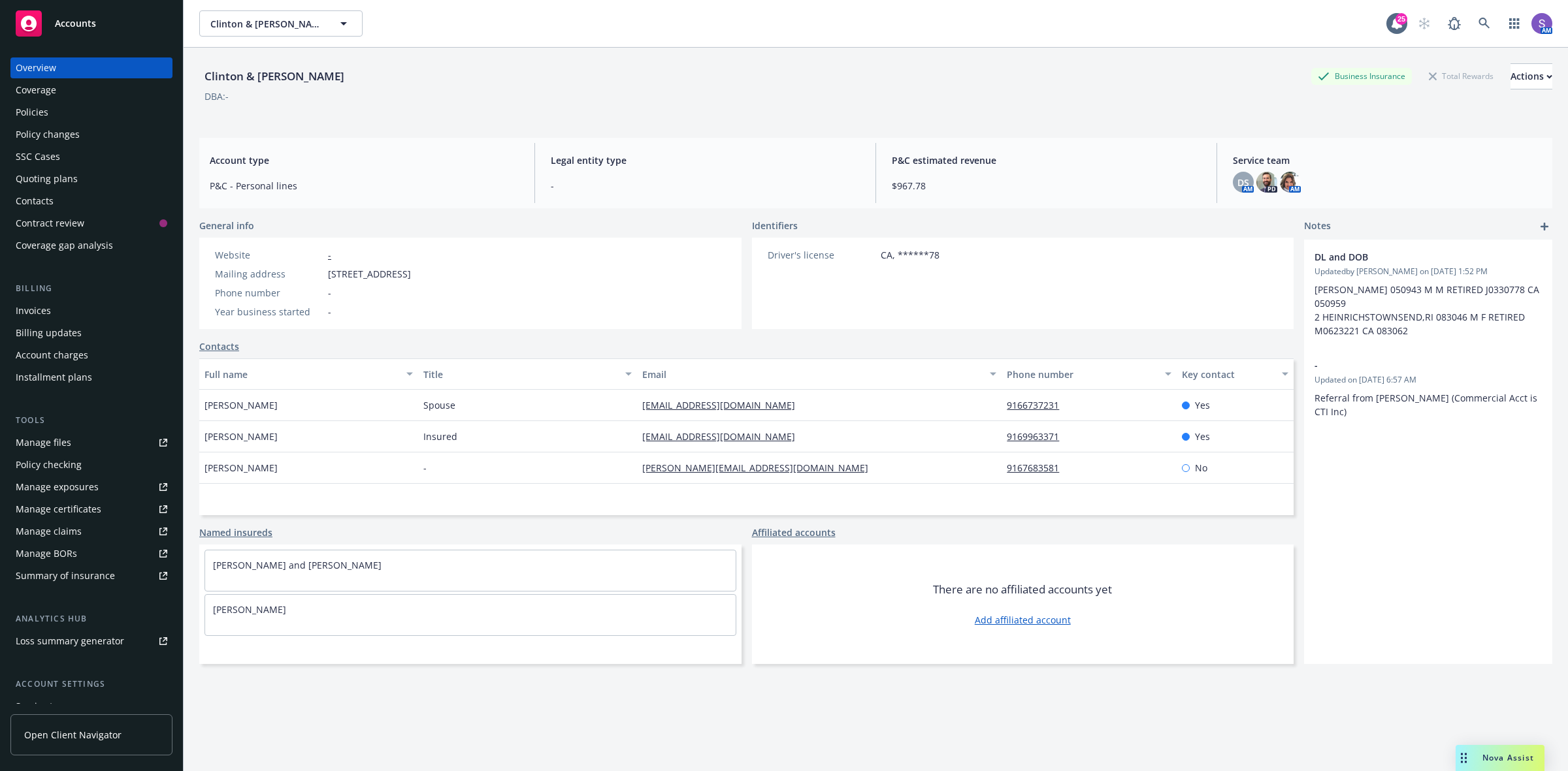
click at [28, 115] on div "Policies" at bounding box center [32, 112] width 33 height 21
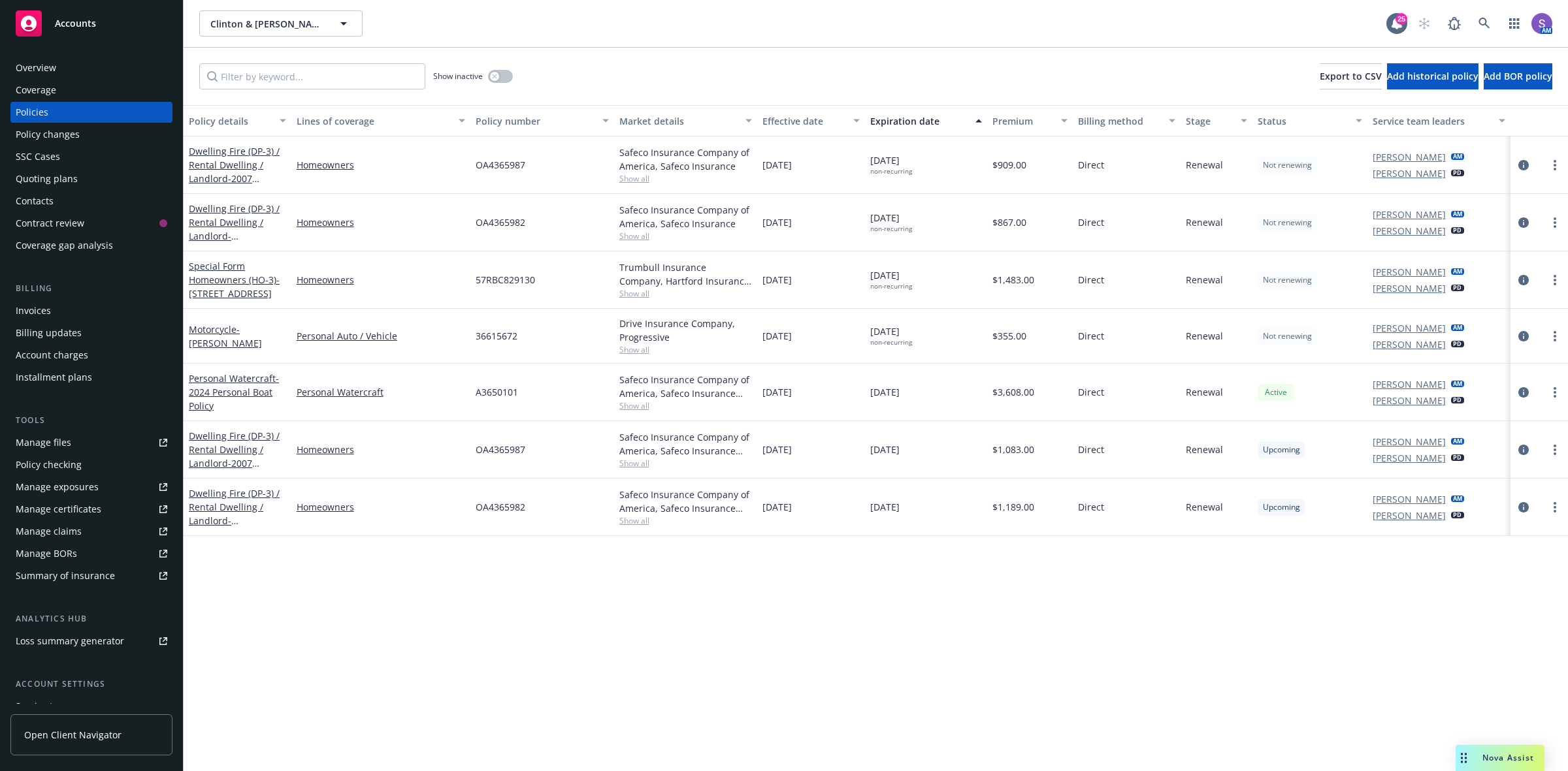
click at [490, 337] on span "36615672" at bounding box center [496, 336] width 42 height 14
click at [495, 339] on span "36615672" at bounding box center [496, 336] width 42 height 14
click at [42, 72] on div "Overview" at bounding box center [36, 68] width 41 height 21
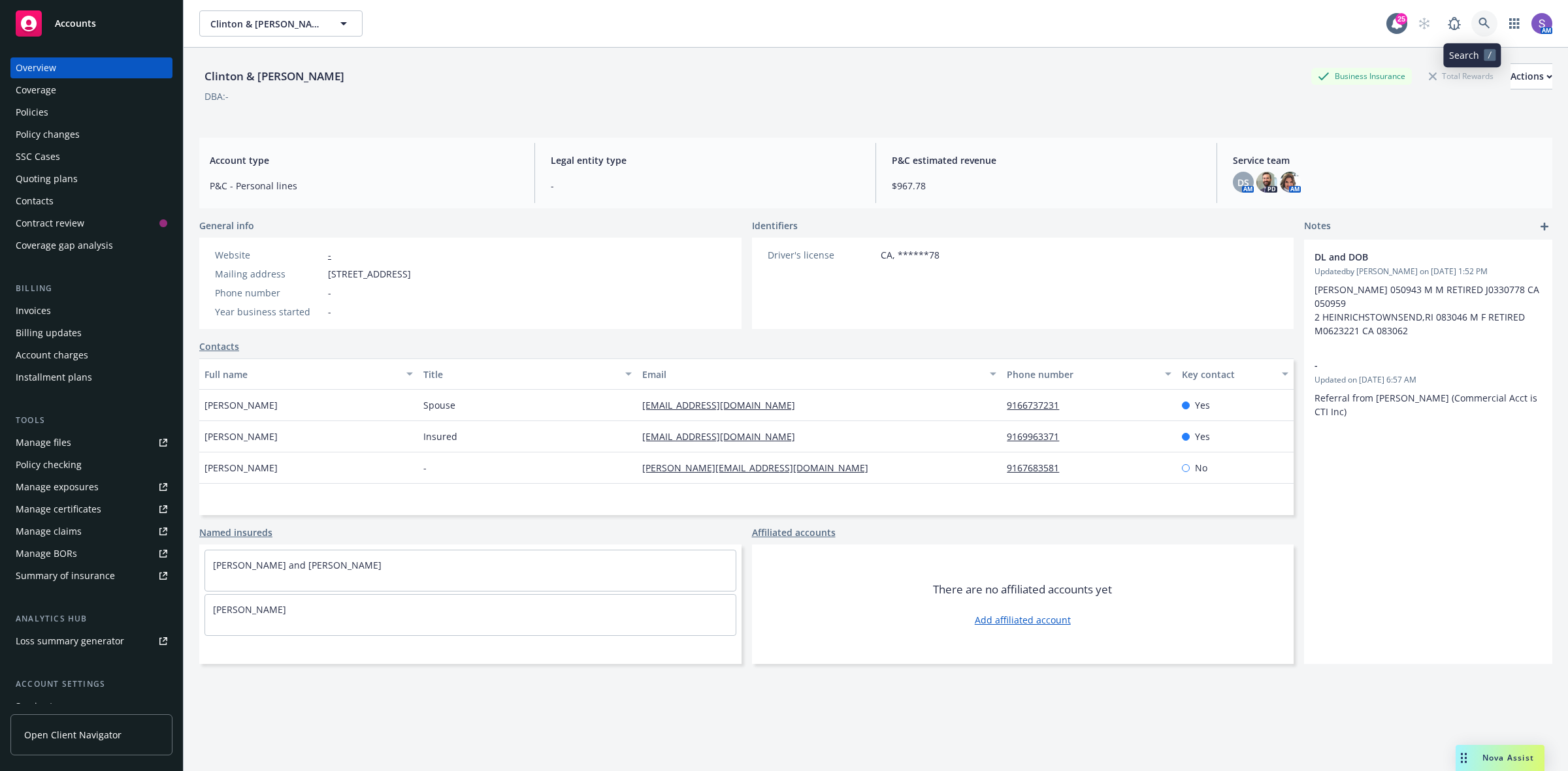
click at [1479, 24] on icon at bounding box center [1484, 23] width 11 height 11
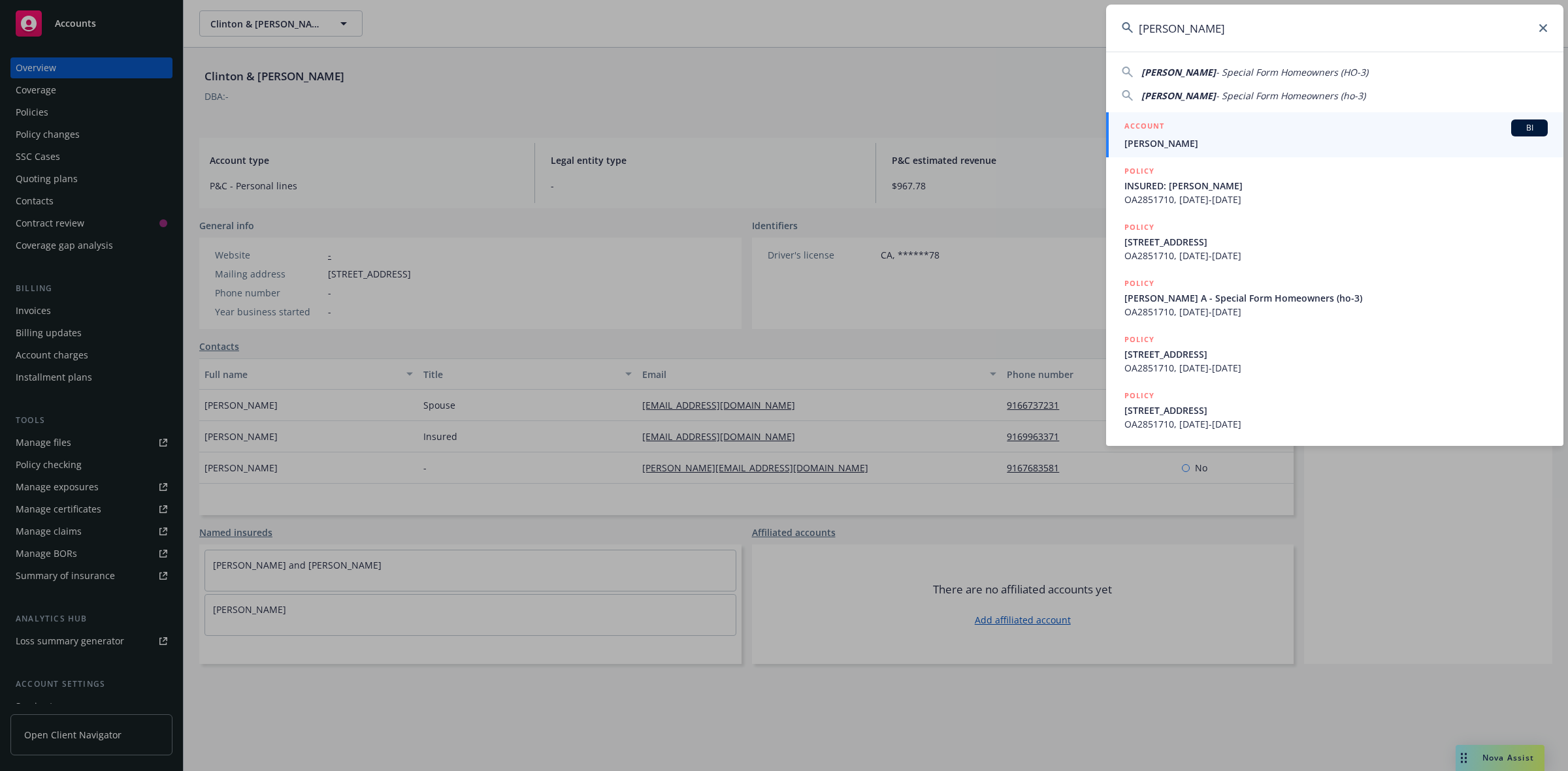
type input "[PERSON_NAME]"
click at [1183, 139] on span "[PERSON_NAME]" at bounding box center [1336, 143] width 423 height 14
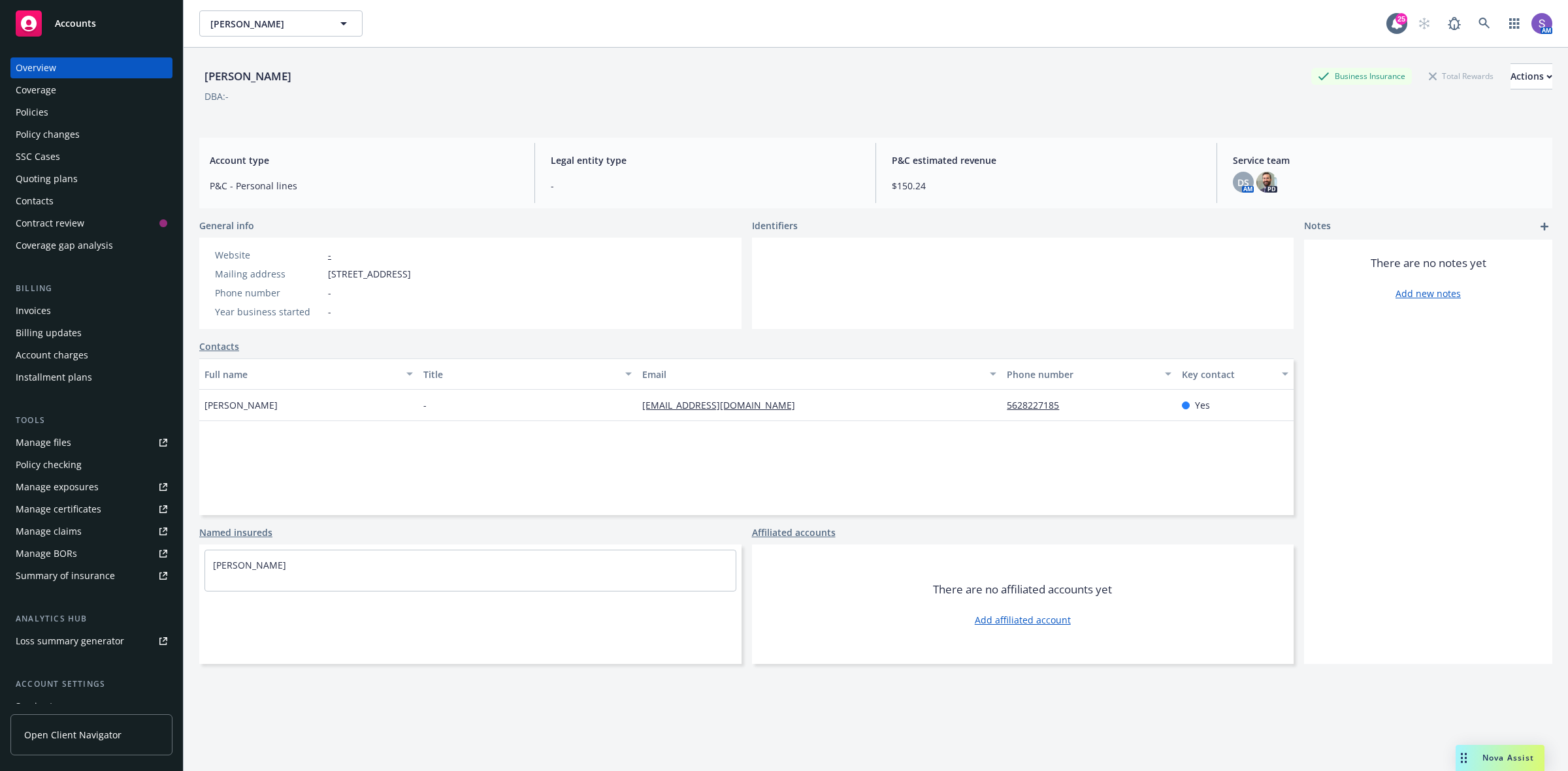
click at [27, 111] on div "Policies" at bounding box center [32, 112] width 33 height 21
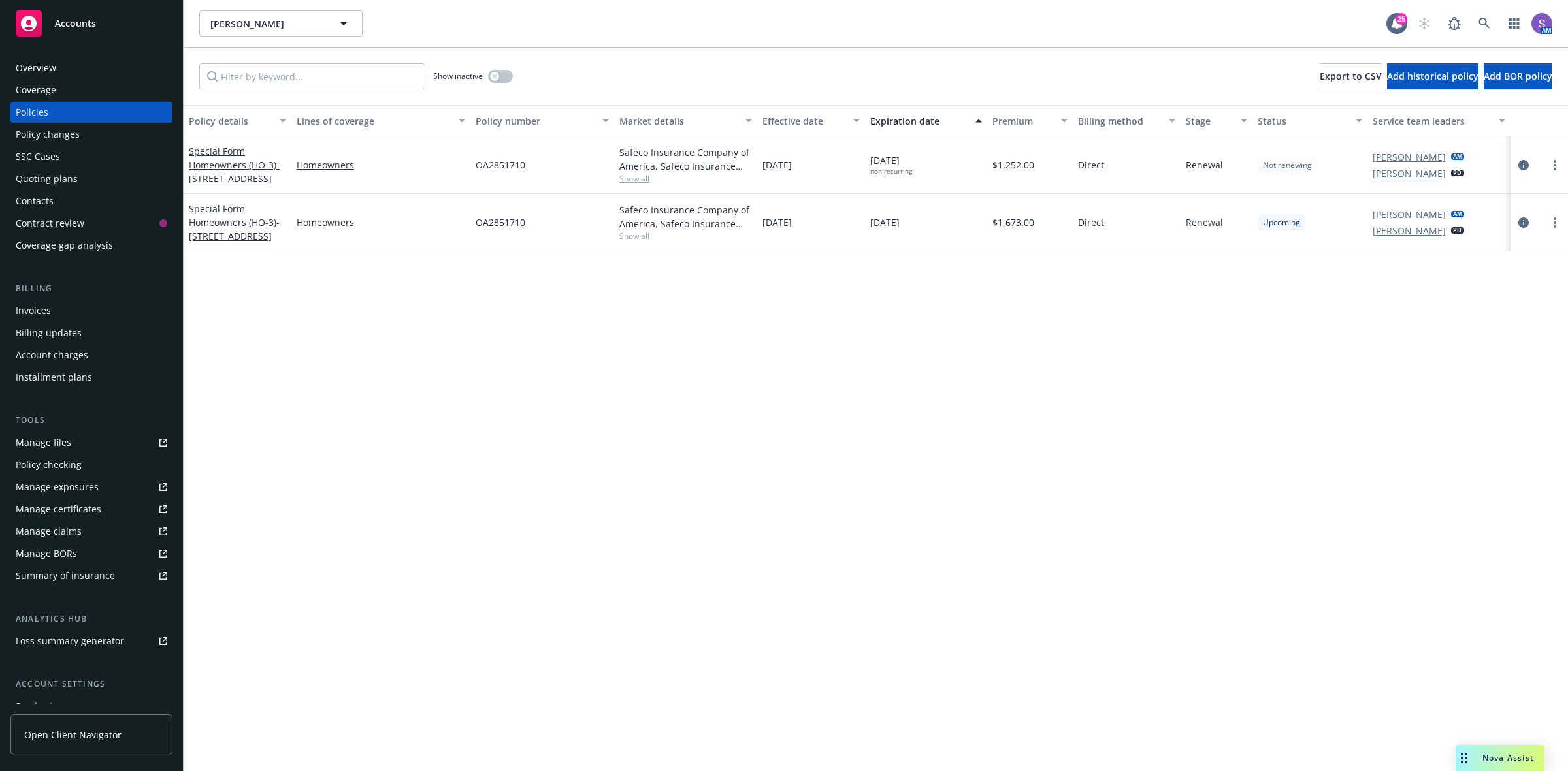
click at [501, 228] on span "OA2851710" at bounding box center [500, 222] width 50 height 14
click at [1486, 23] on icon at bounding box center [1484, 23] width 11 height 11
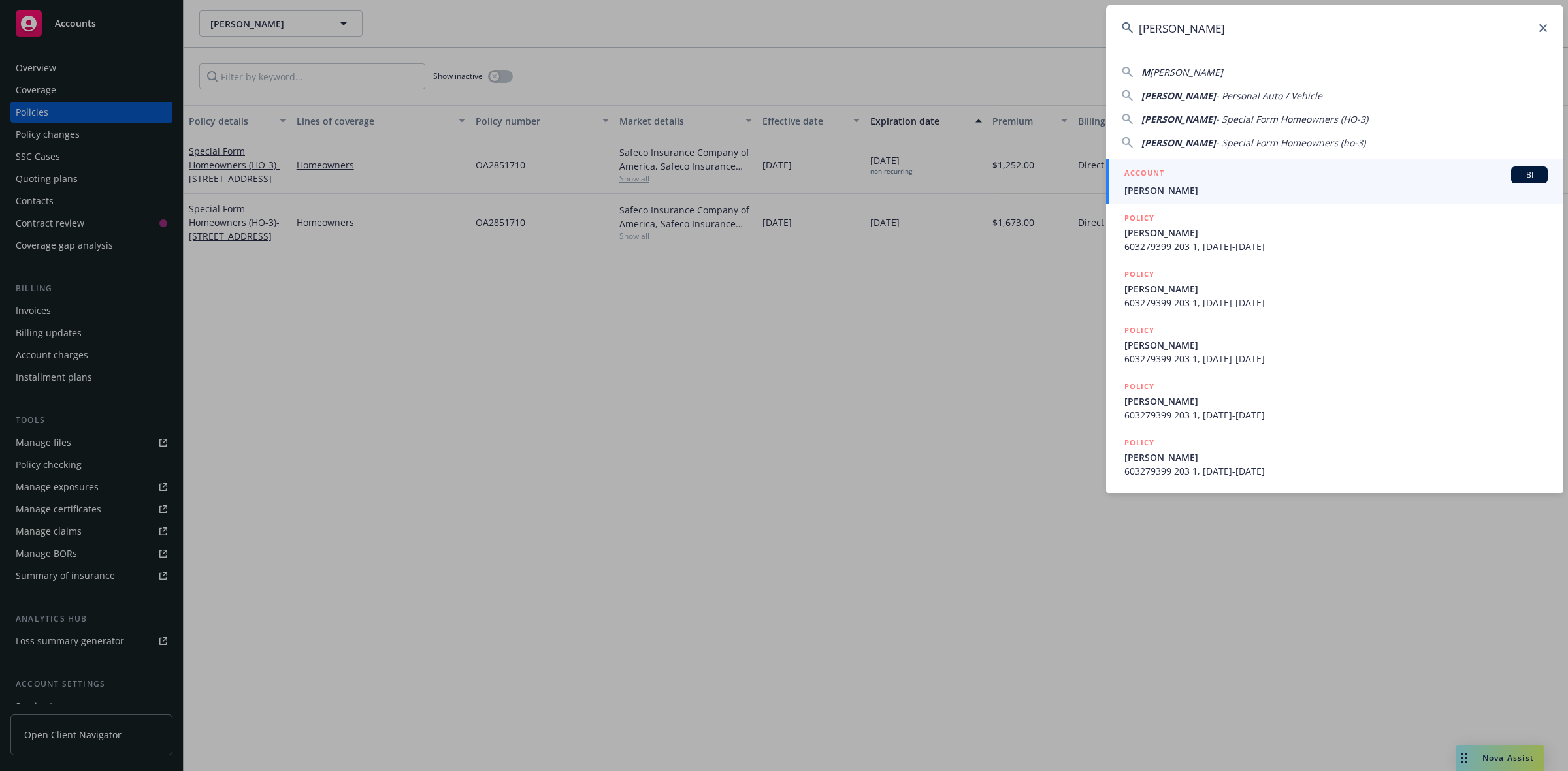
type input "[PERSON_NAME]"
click at [1166, 186] on span "[PERSON_NAME]" at bounding box center [1336, 190] width 423 height 14
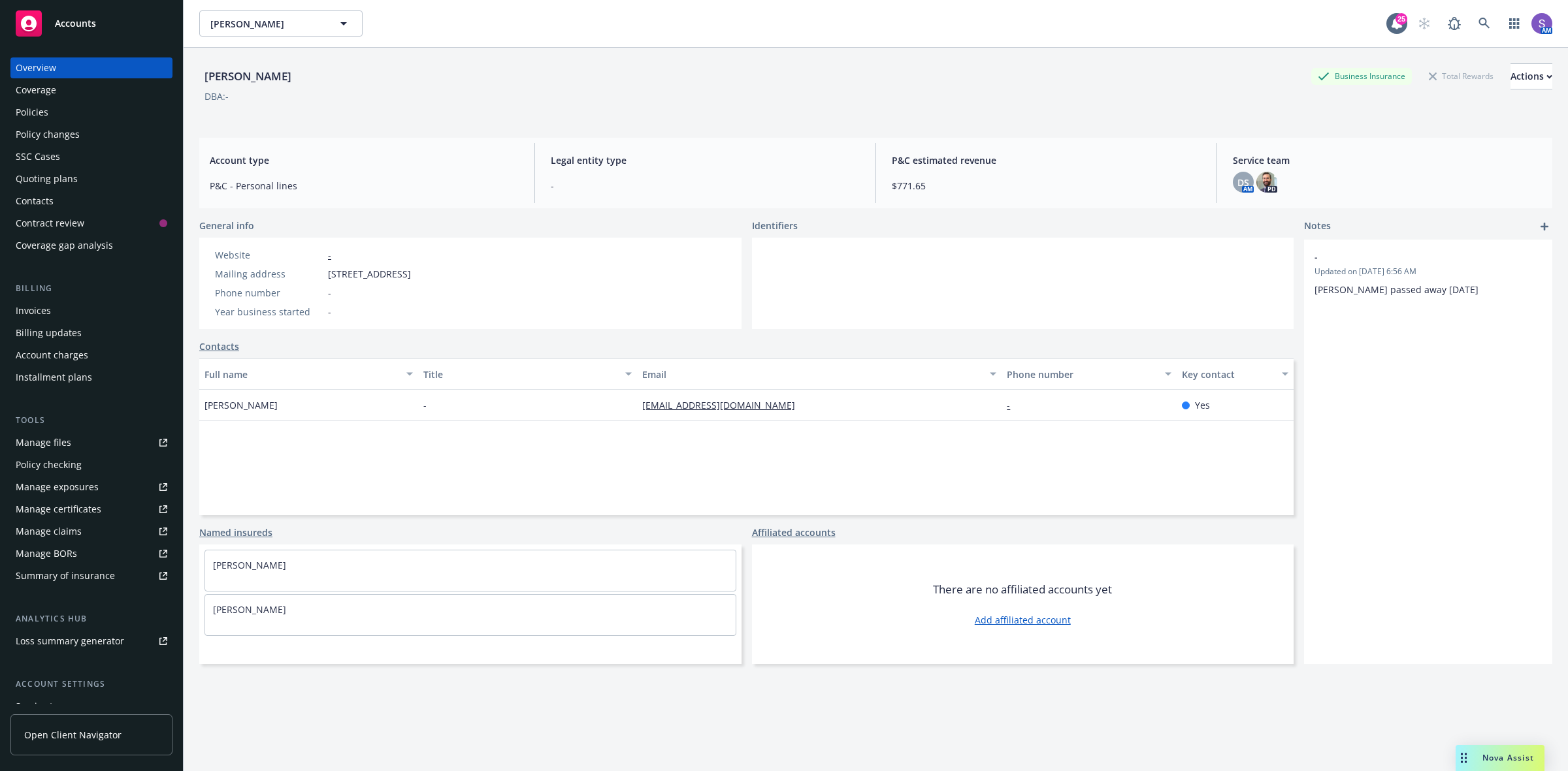
click at [33, 112] on div "Policies" at bounding box center [32, 112] width 33 height 21
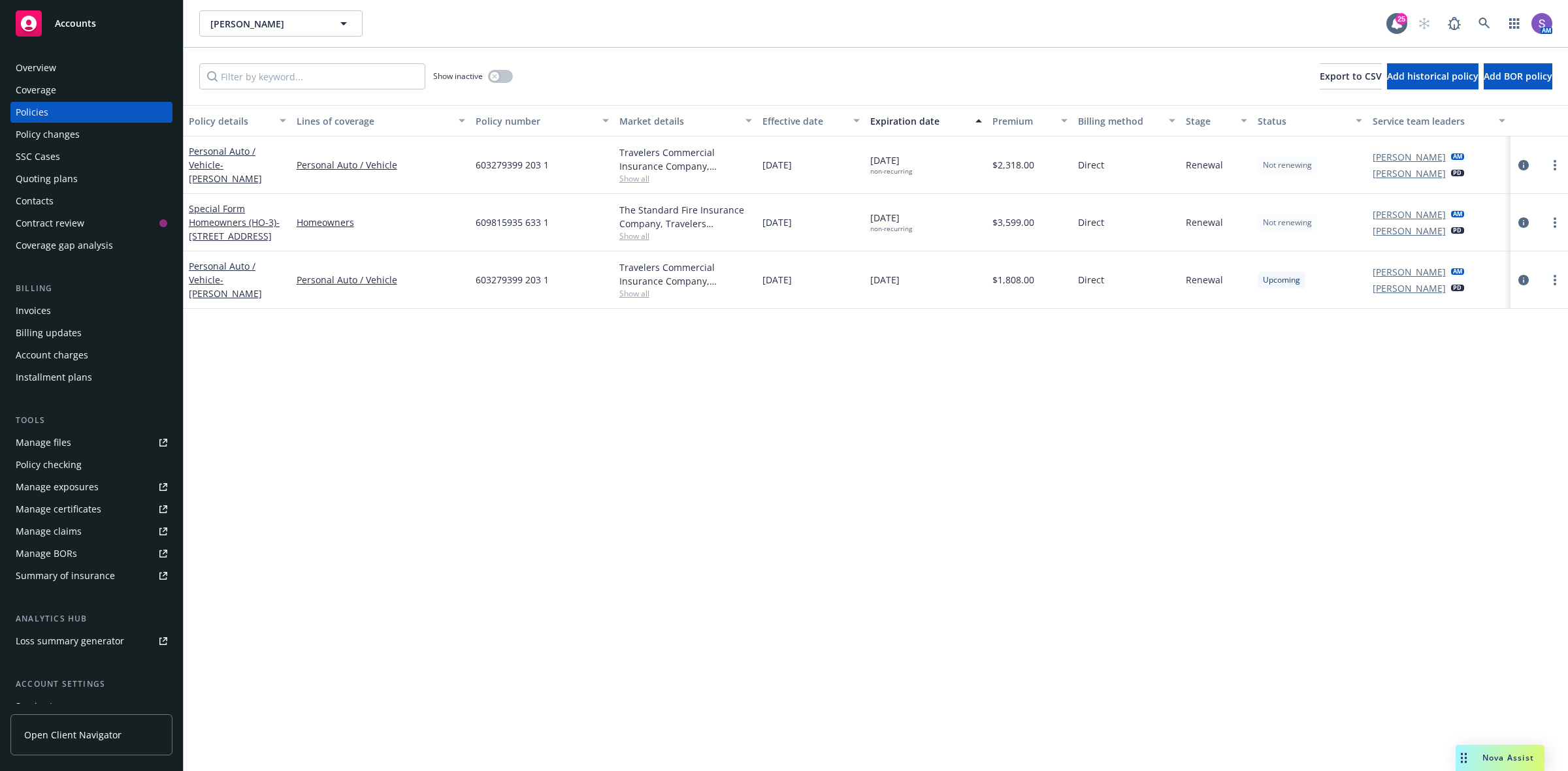
click at [491, 274] on span "603279399 203 1" at bounding box center [512, 279] width 73 height 14
click at [492, 273] on span "603279399 203 1" at bounding box center [512, 279] width 73 height 14
click at [510, 232] on div "609815935 633 1" at bounding box center [542, 223] width 143 height 58
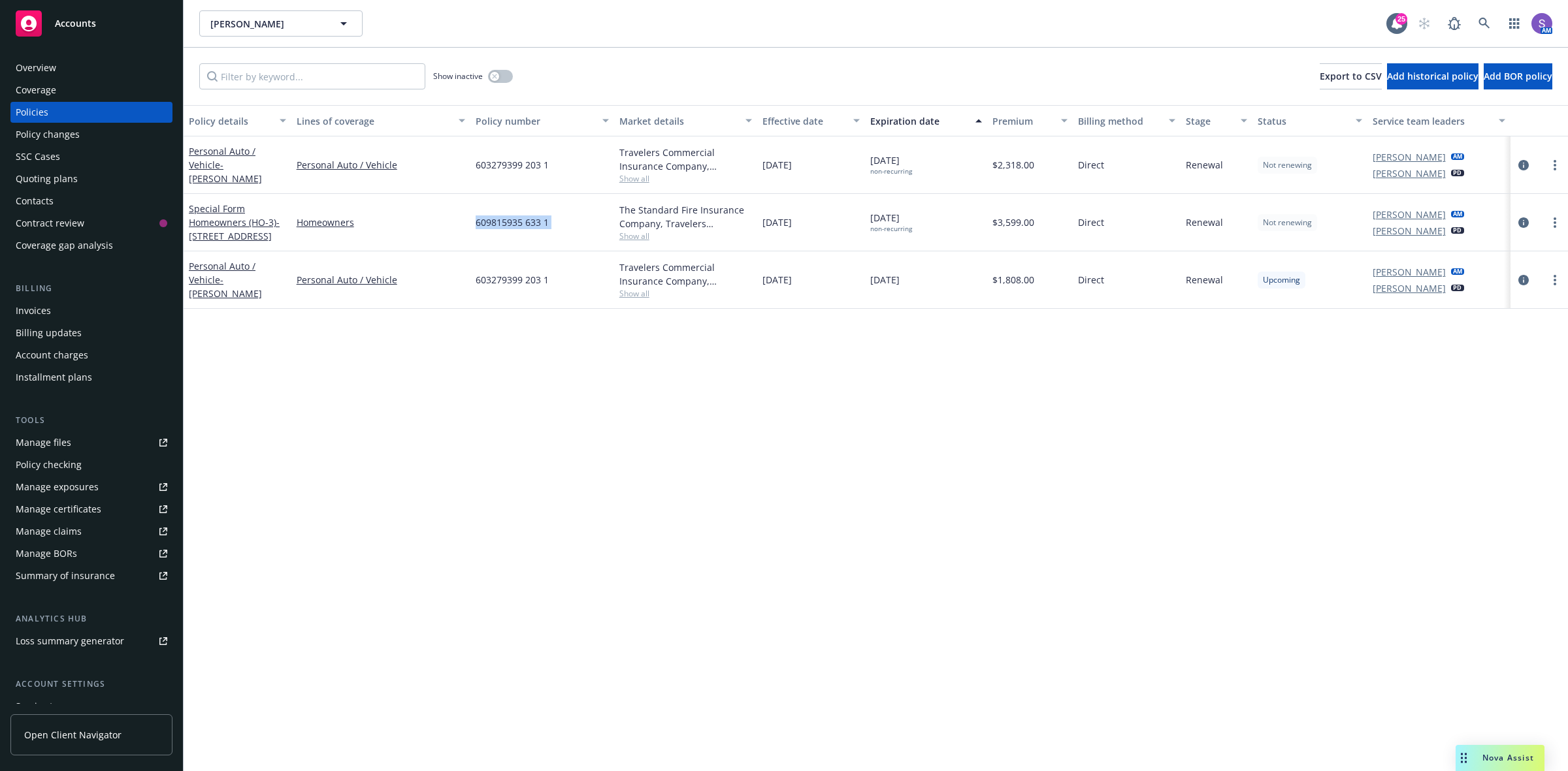
click at [510, 232] on div "609815935 633 1" at bounding box center [542, 223] width 143 height 58
click at [1485, 24] on icon at bounding box center [1484, 23] width 11 height 11
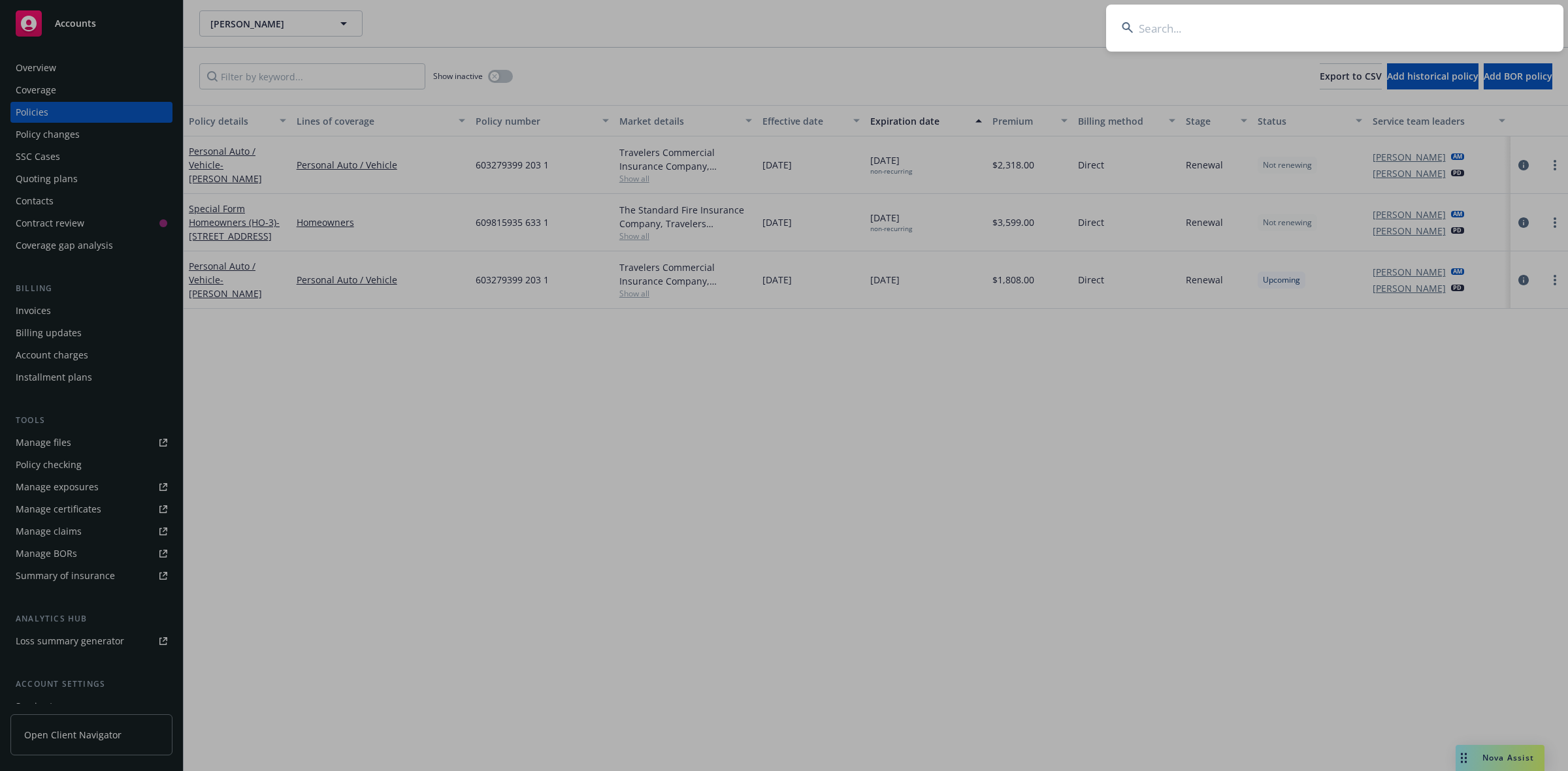
click at [1144, 15] on input at bounding box center [1334, 28] width 457 height 47
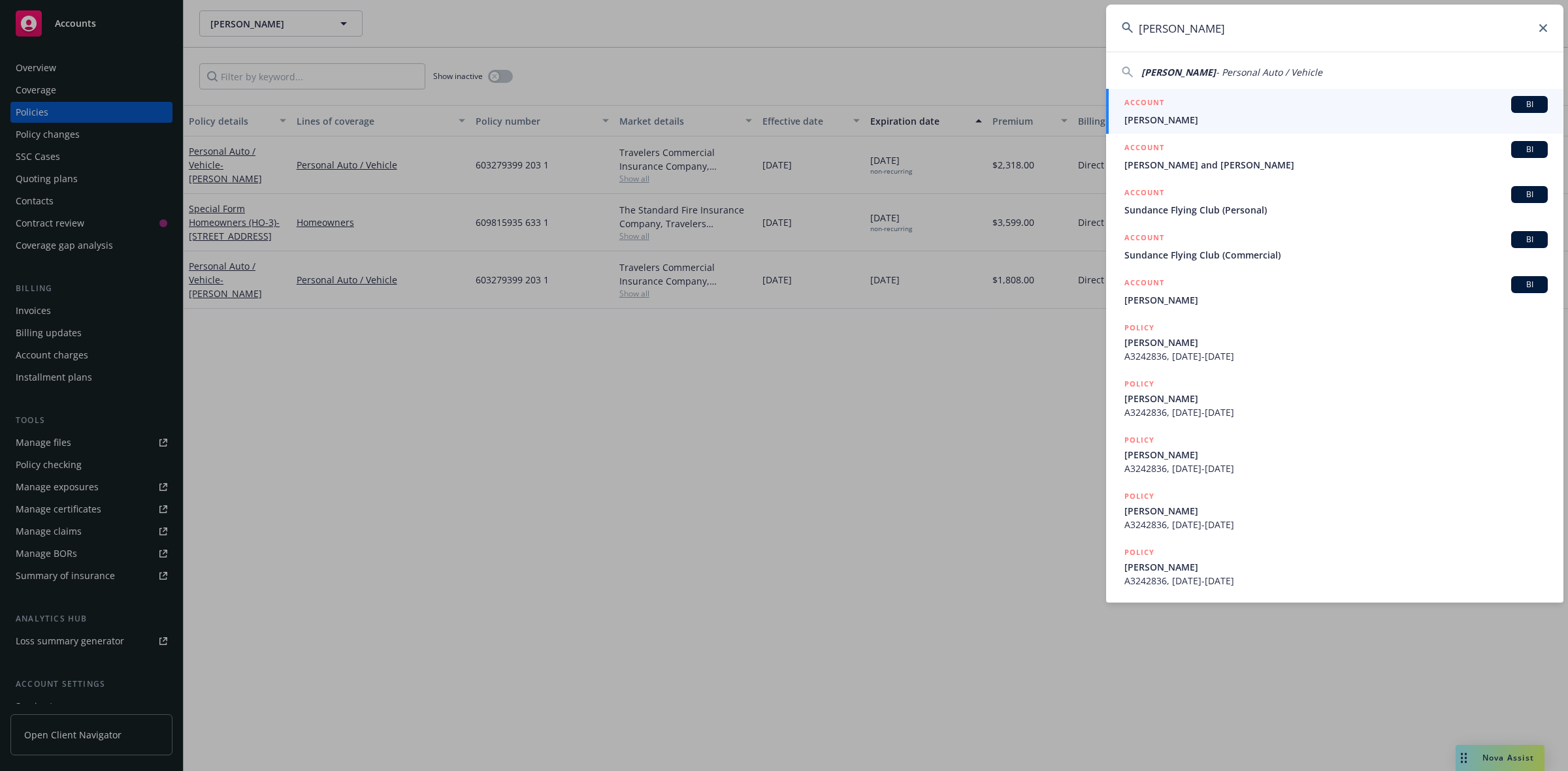
type input "[PERSON_NAME]"
click at [1163, 119] on span "[PERSON_NAME]" at bounding box center [1336, 120] width 423 height 14
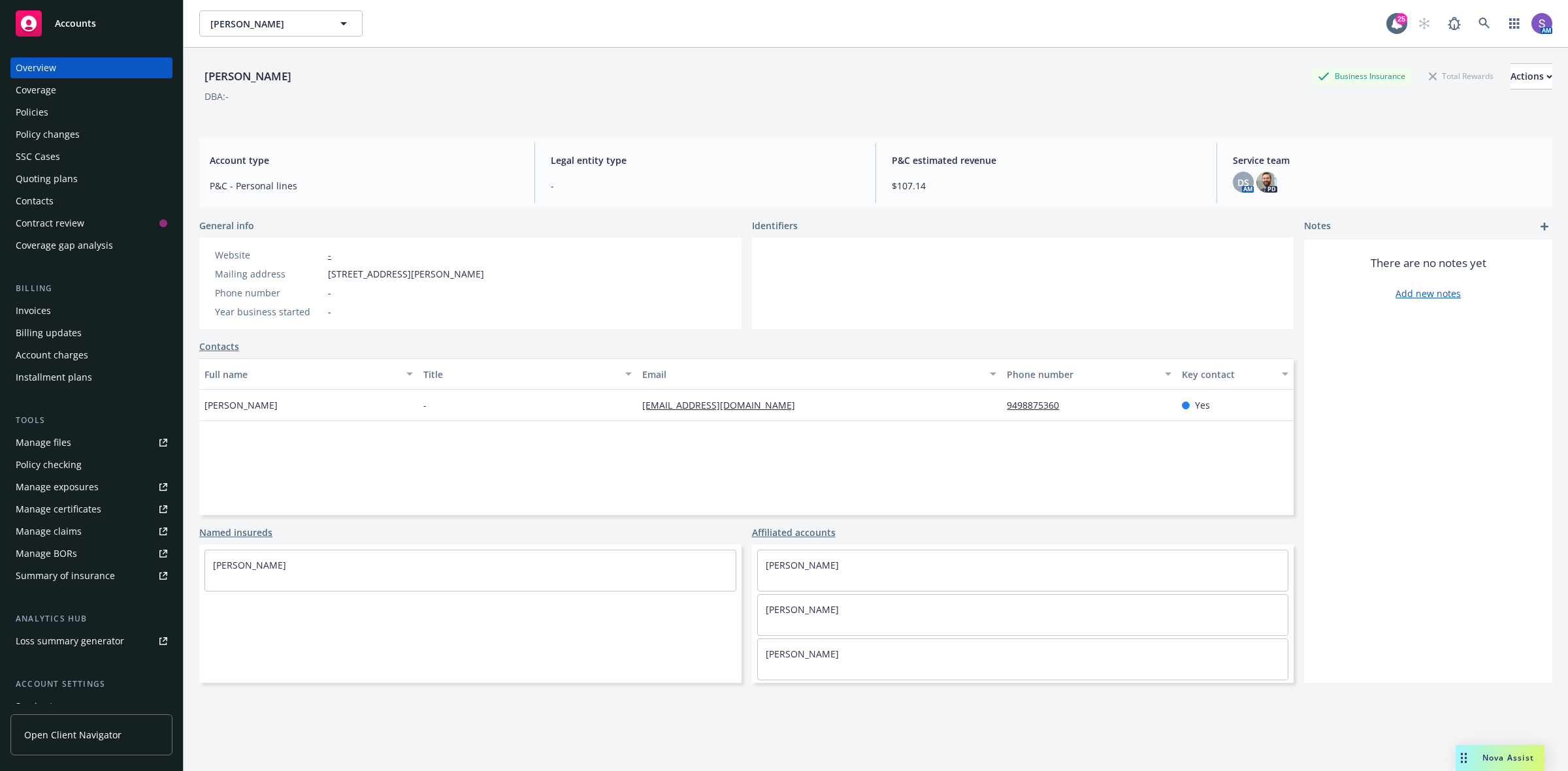
click at [44, 109] on div "Policies" at bounding box center [32, 112] width 33 height 21
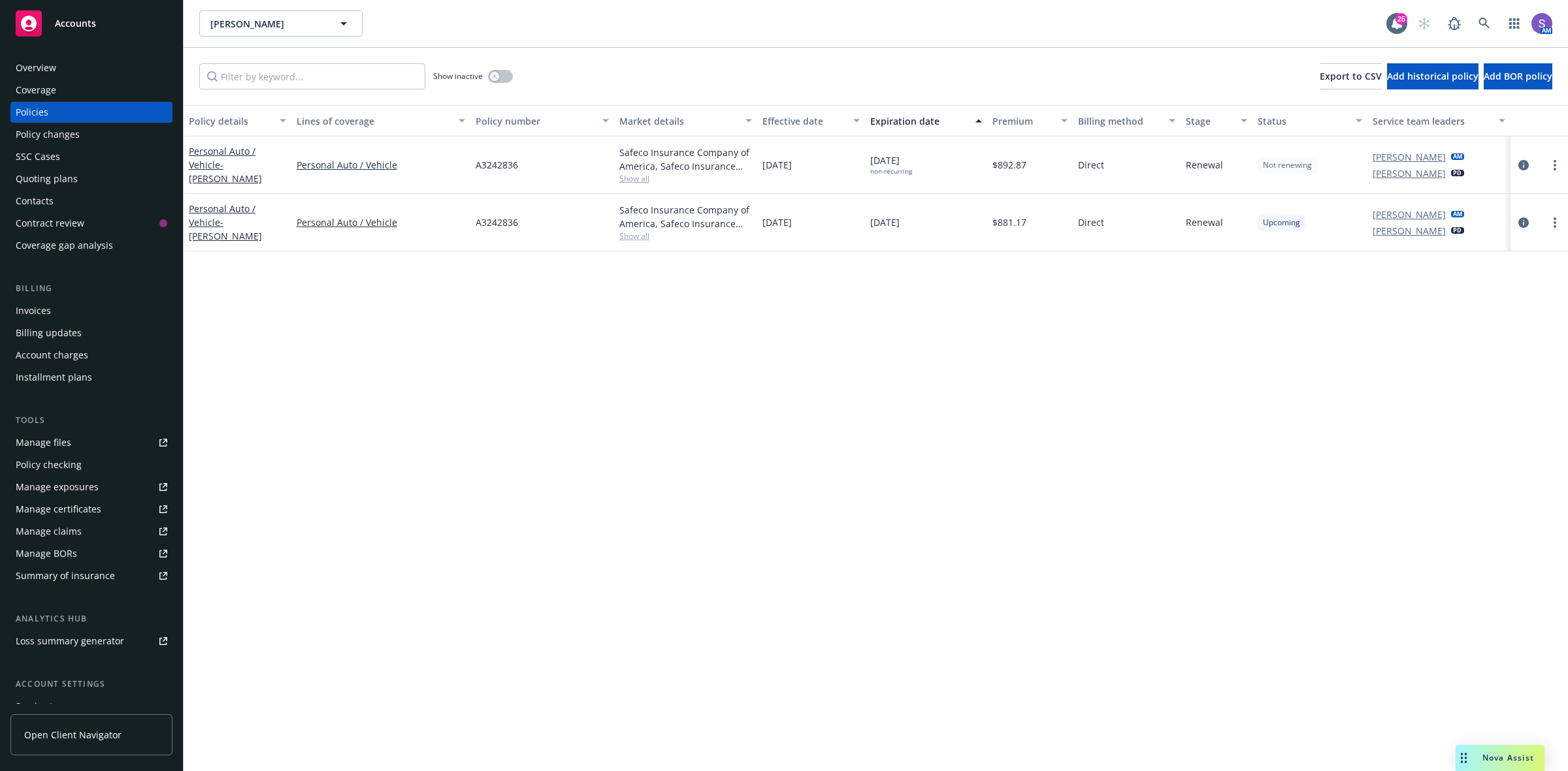
click at [495, 225] on span "A3242836" at bounding box center [496, 222] width 42 height 14
click at [1483, 18] on icon at bounding box center [1484, 23] width 11 height 11
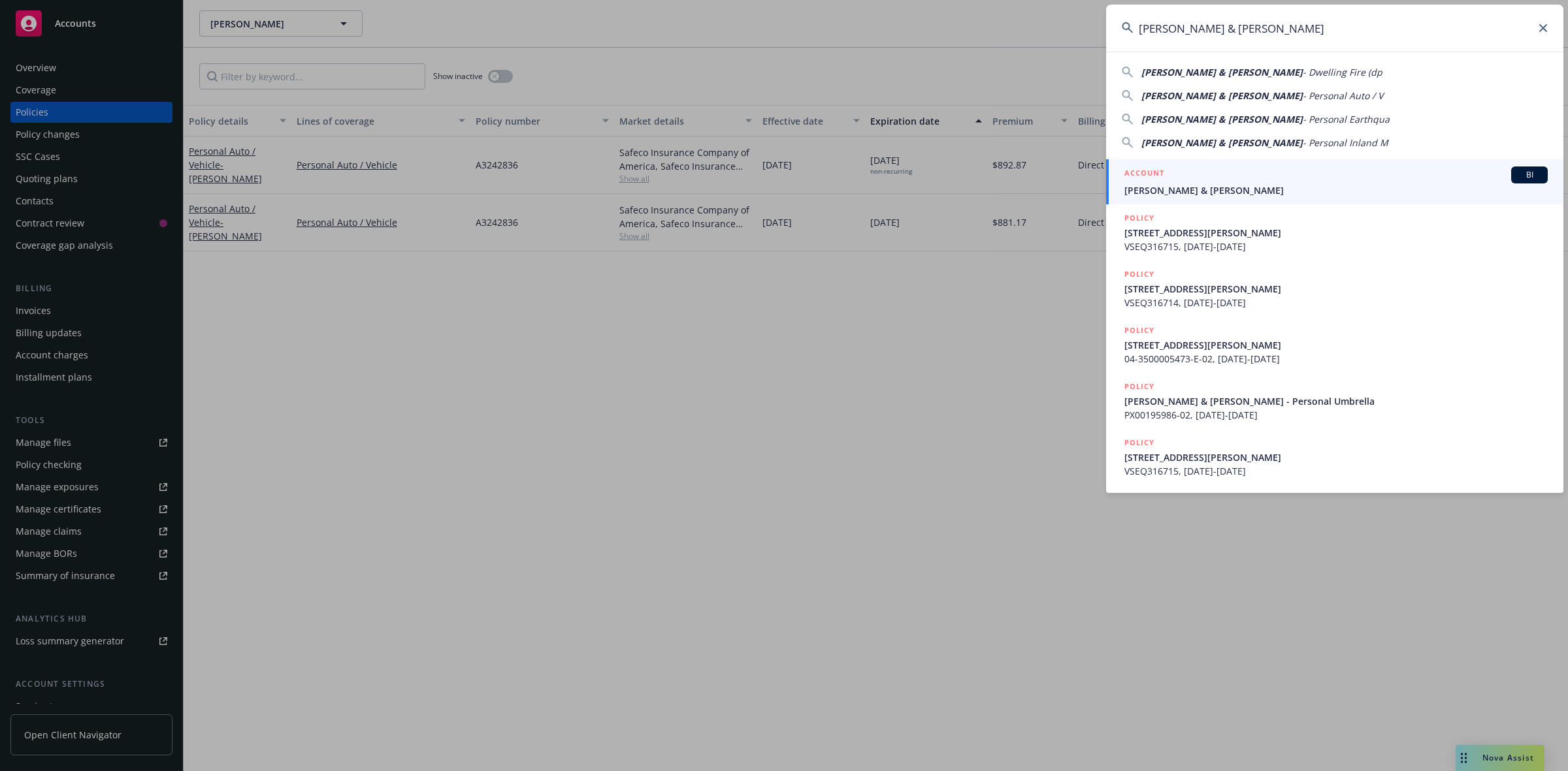
type input "[PERSON_NAME] & [PERSON_NAME]"
click at [1144, 193] on span "[PERSON_NAME] & [PERSON_NAME]" at bounding box center [1336, 190] width 423 height 14
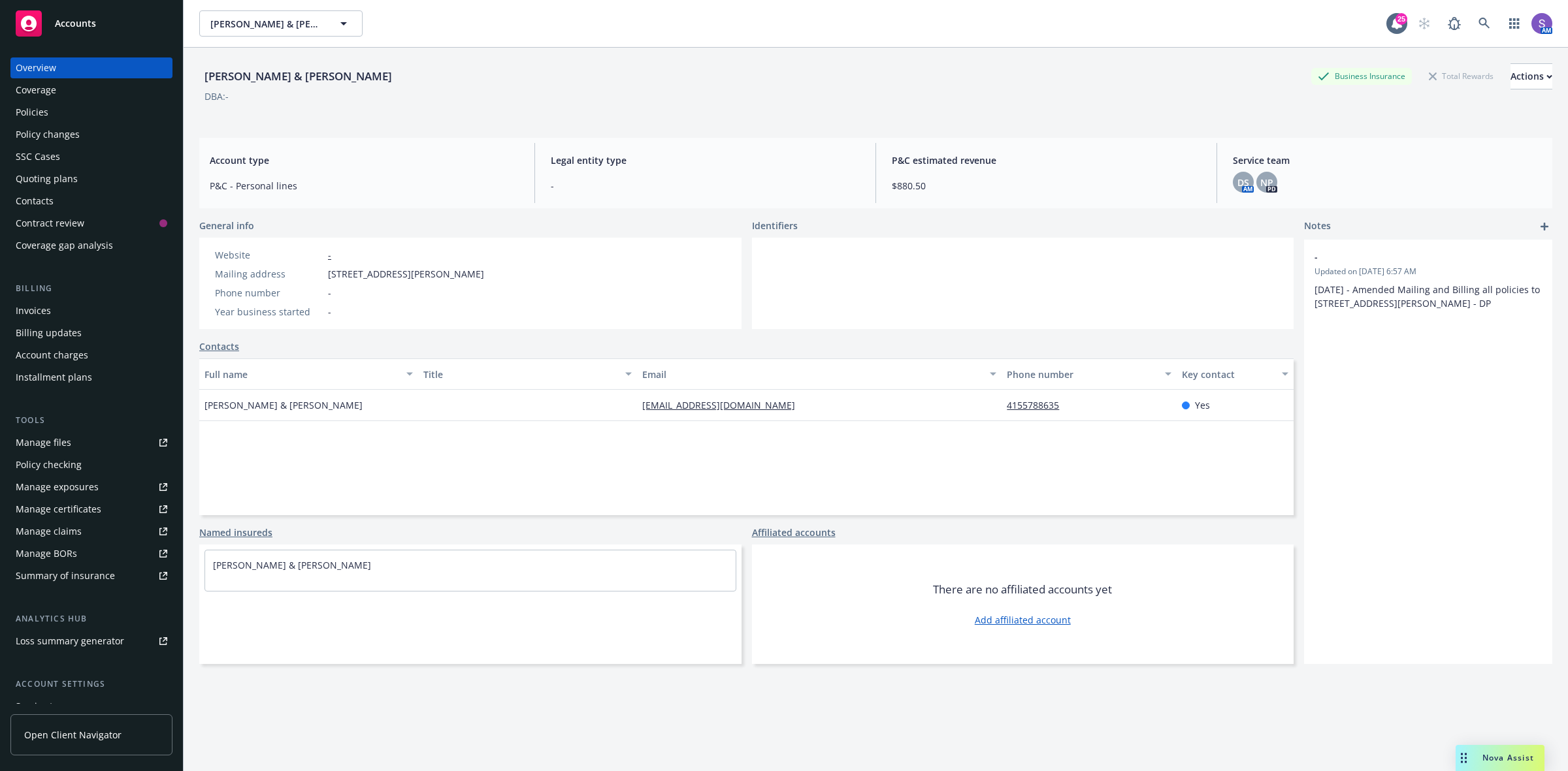
click at [23, 109] on div "Policies" at bounding box center [32, 112] width 33 height 21
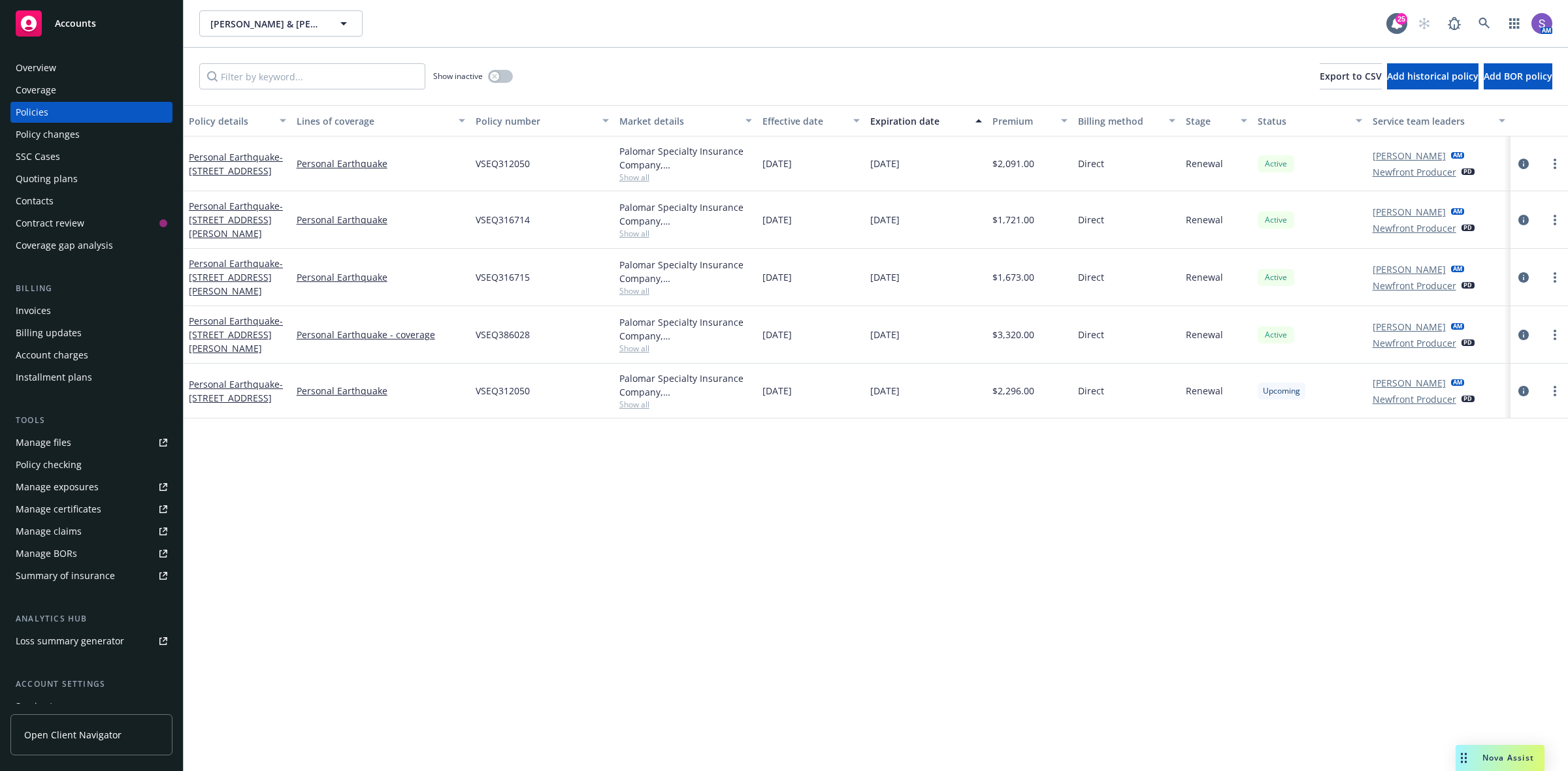
click at [488, 396] on span "VSEQ312050" at bounding box center [502, 390] width 54 height 14
click at [47, 69] on div "Overview" at bounding box center [36, 68] width 41 height 21
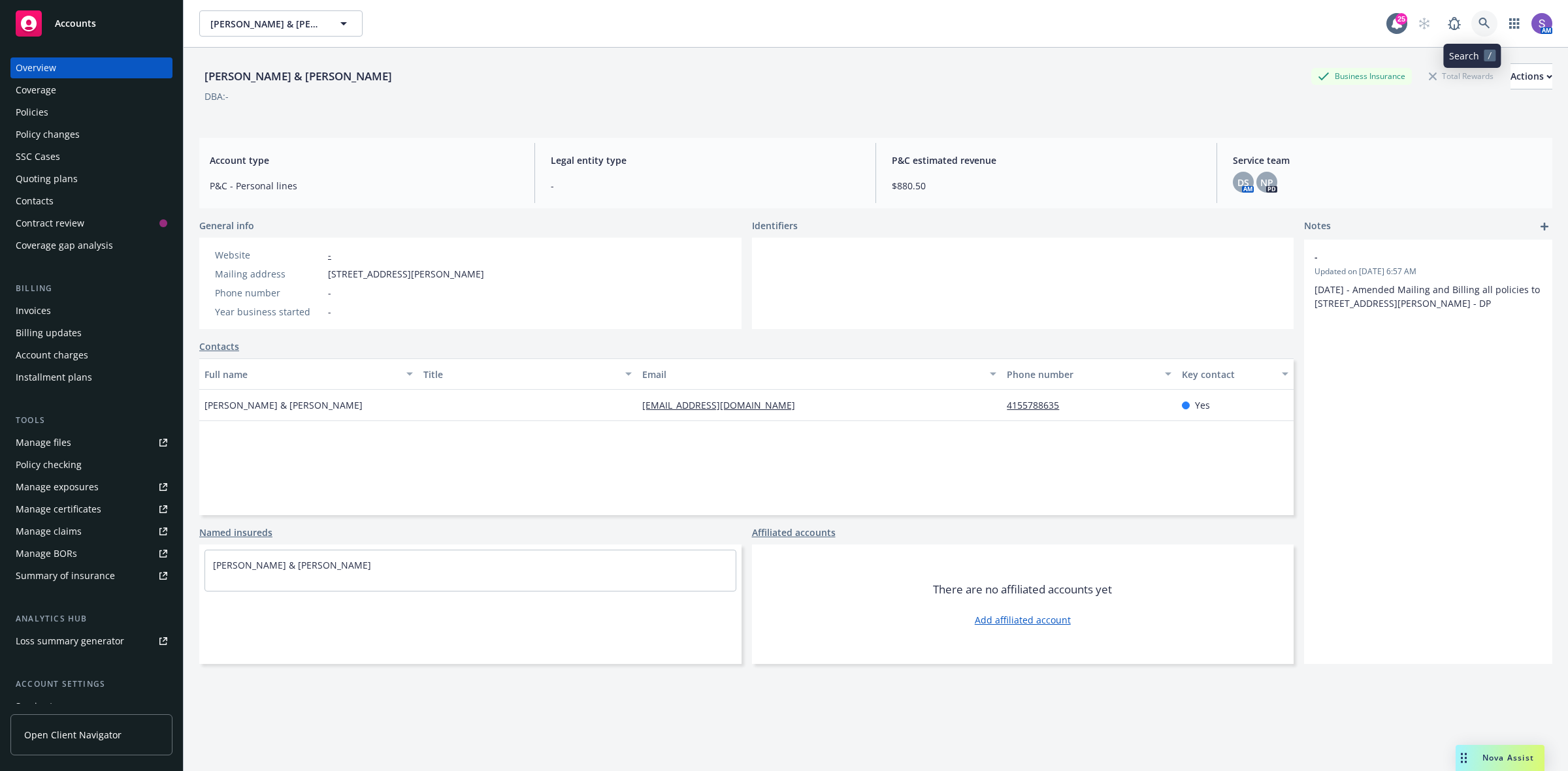
click at [1479, 18] on icon at bounding box center [1484, 24] width 12 height 12
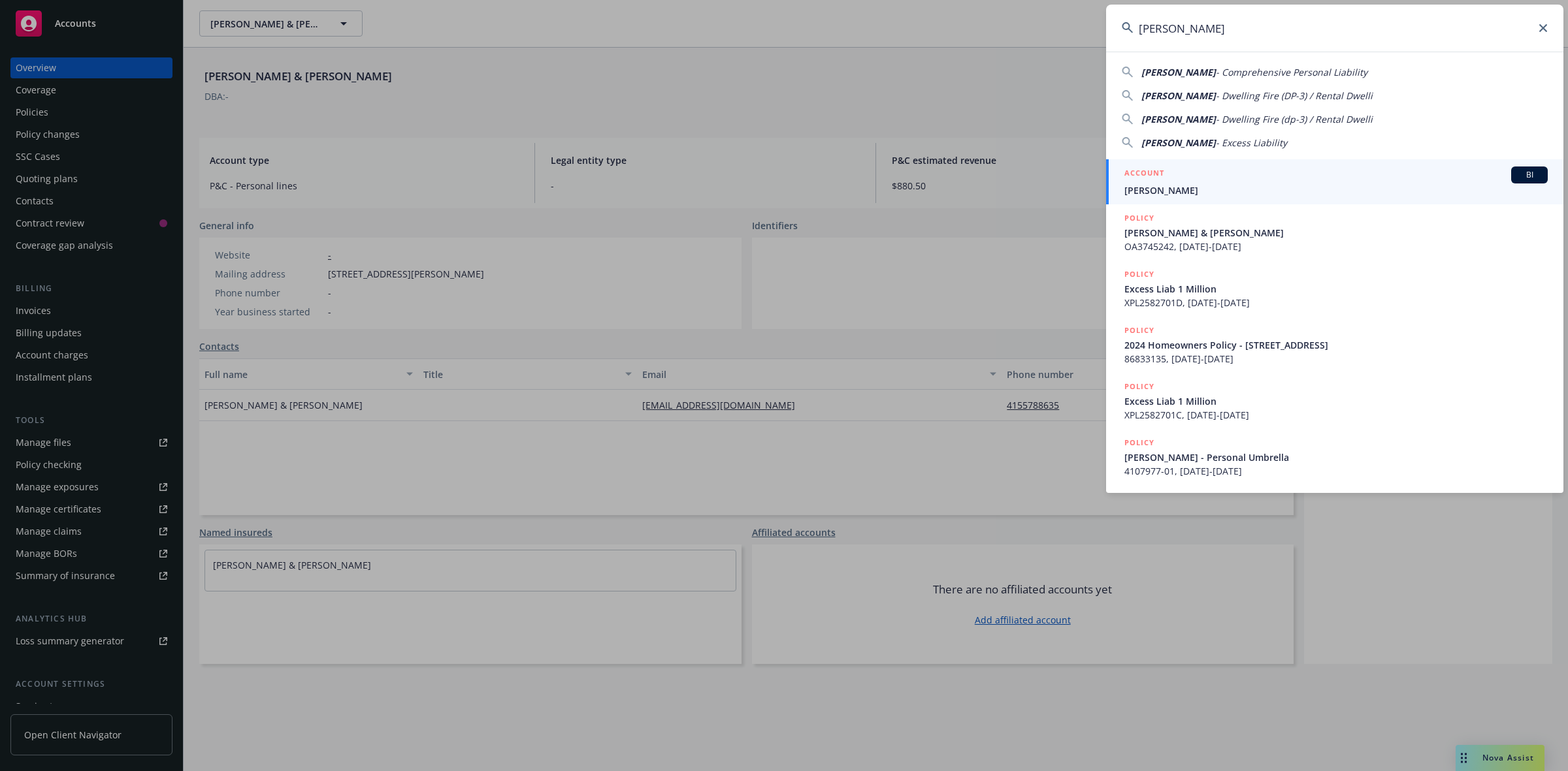
type input "[PERSON_NAME]"
click at [1180, 180] on div "ACCOUNT BI" at bounding box center [1336, 174] width 423 height 17
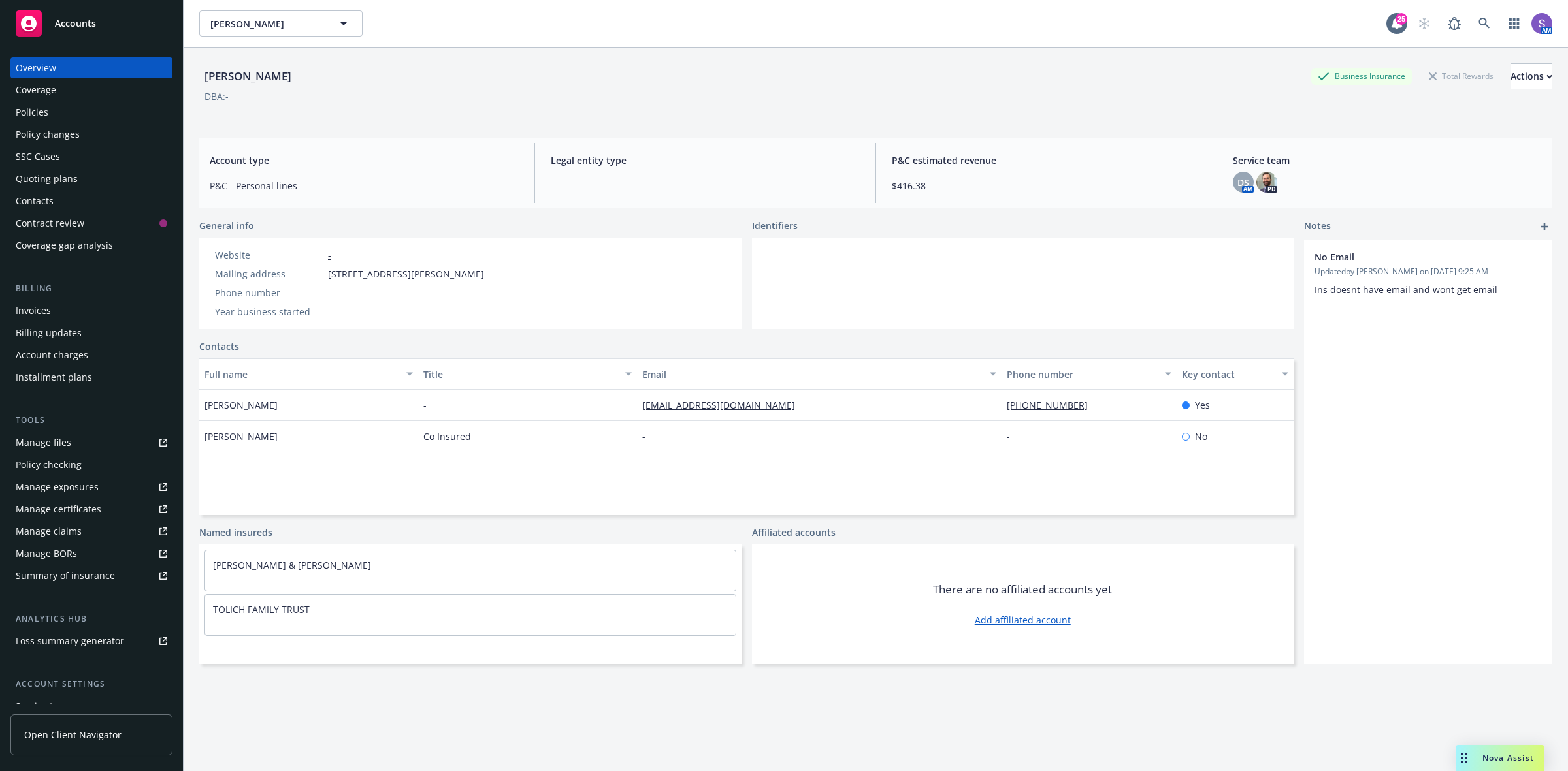
click at [27, 113] on div "Policies" at bounding box center [32, 112] width 33 height 21
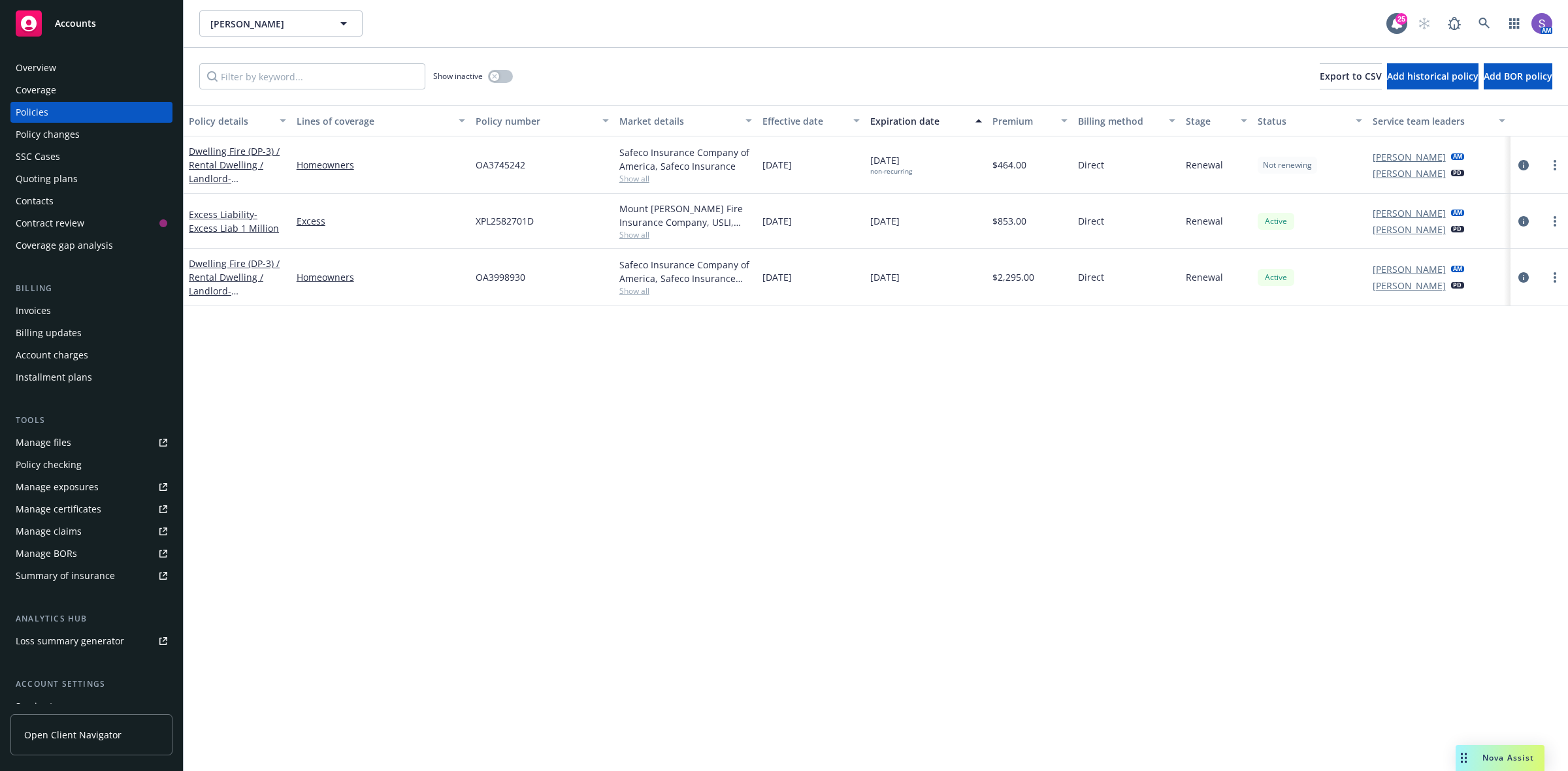
click at [501, 163] on span "OA3745242" at bounding box center [500, 165] width 50 height 14
click at [1484, 24] on icon at bounding box center [1484, 24] width 12 height 12
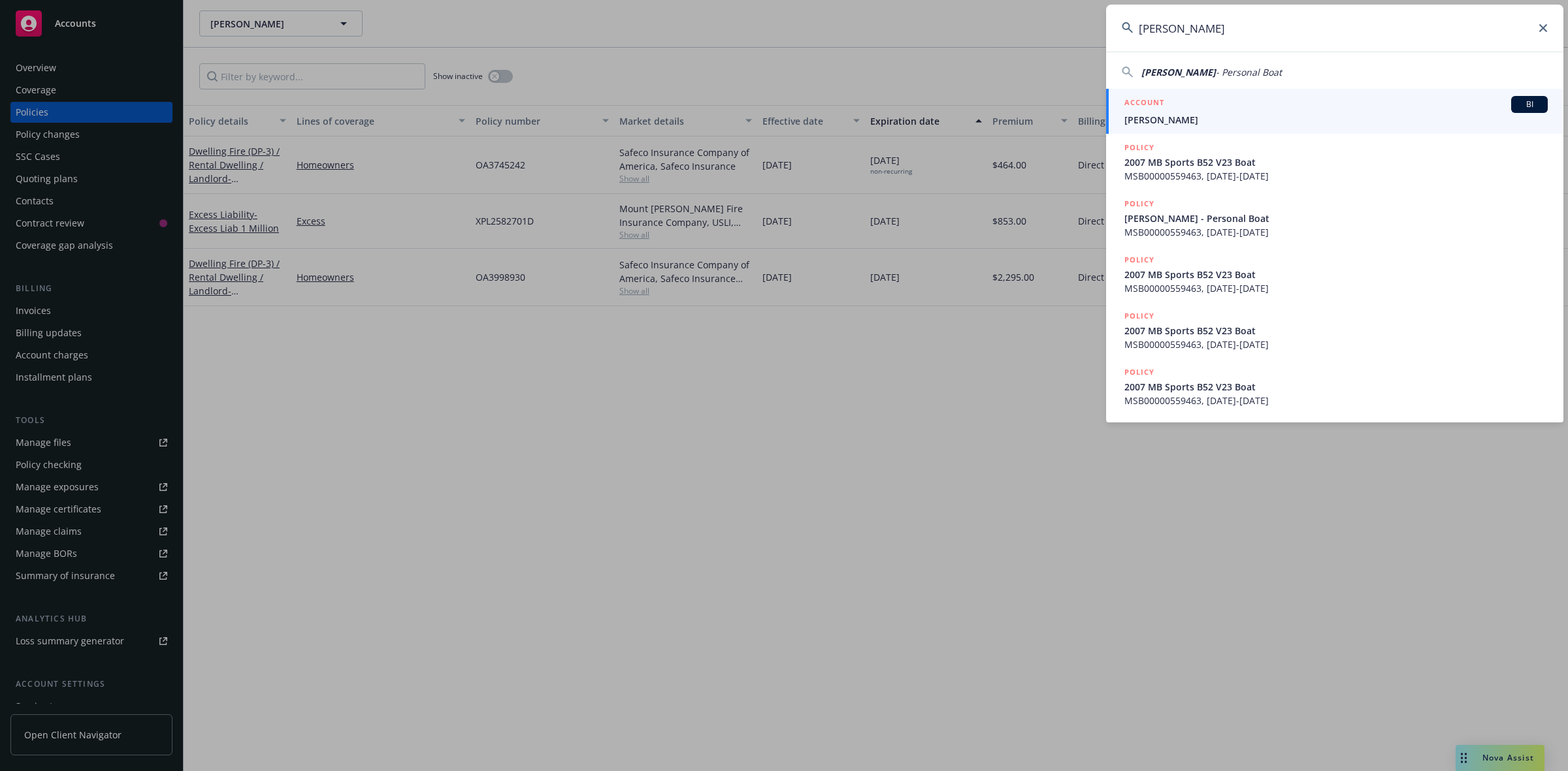
type input "[PERSON_NAME]"
click at [1194, 102] on div "ACCOUNT BI" at bounding box center [1336, 104] width 423 height 17
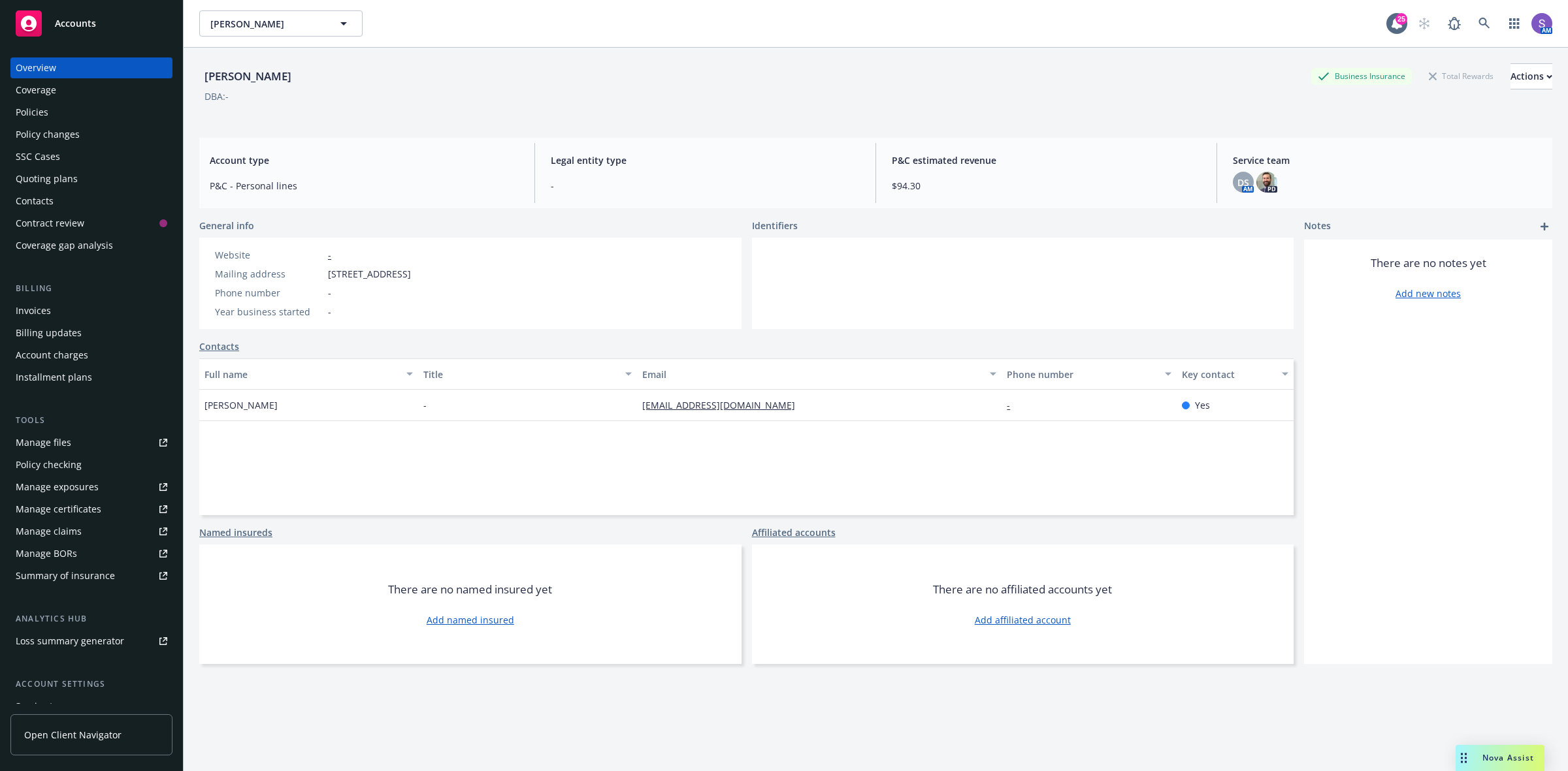
click at [33, 115] on div "Policies" at bounding box center [32, 112] width 33 height 21
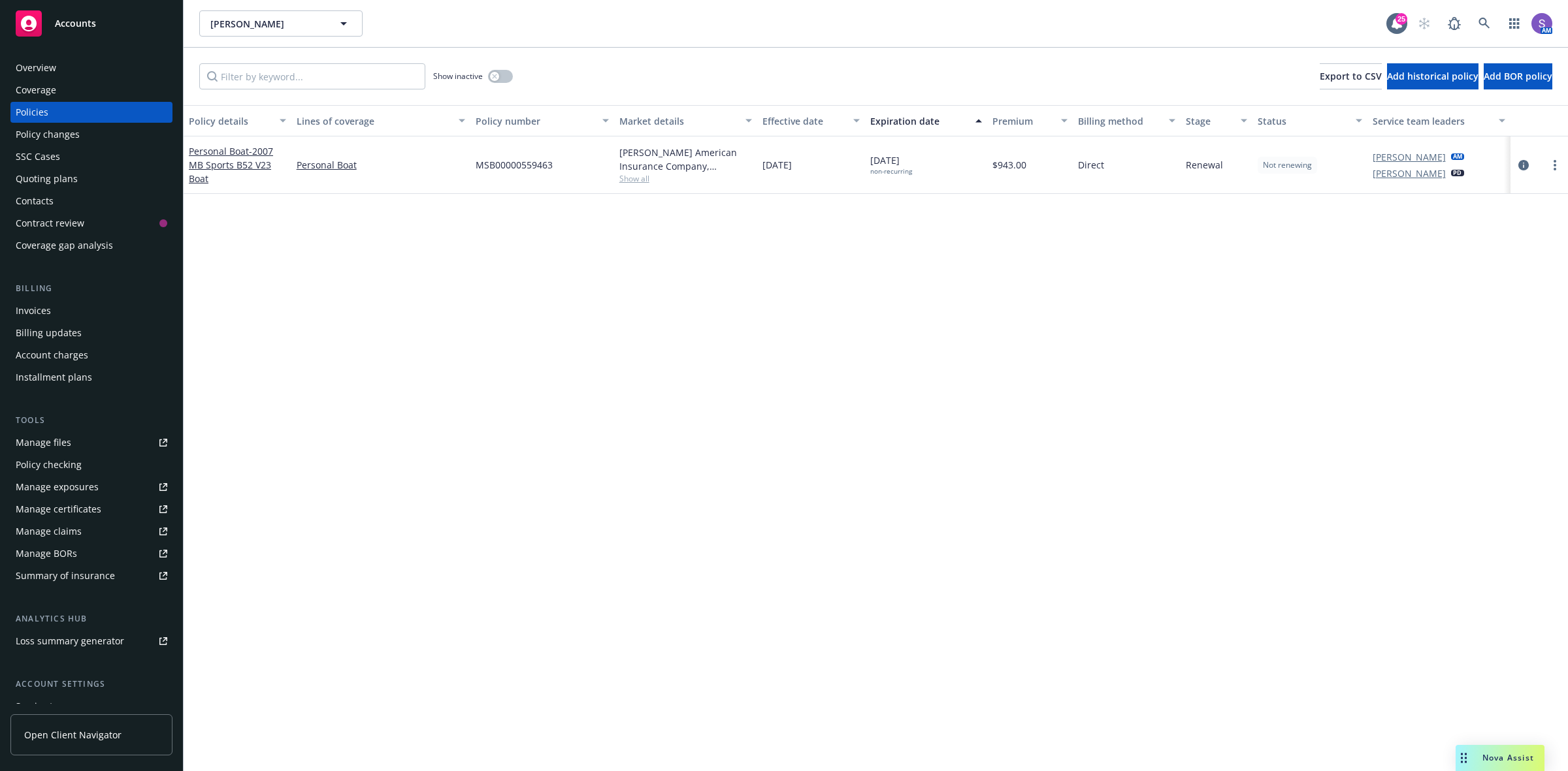
click at [507, 166] on span "MSB00000559463" at bounding box center [514, 165] width 77 height 14
click at [1480, 24] on icon at bounding box center [1484, 23] width 11 height 11
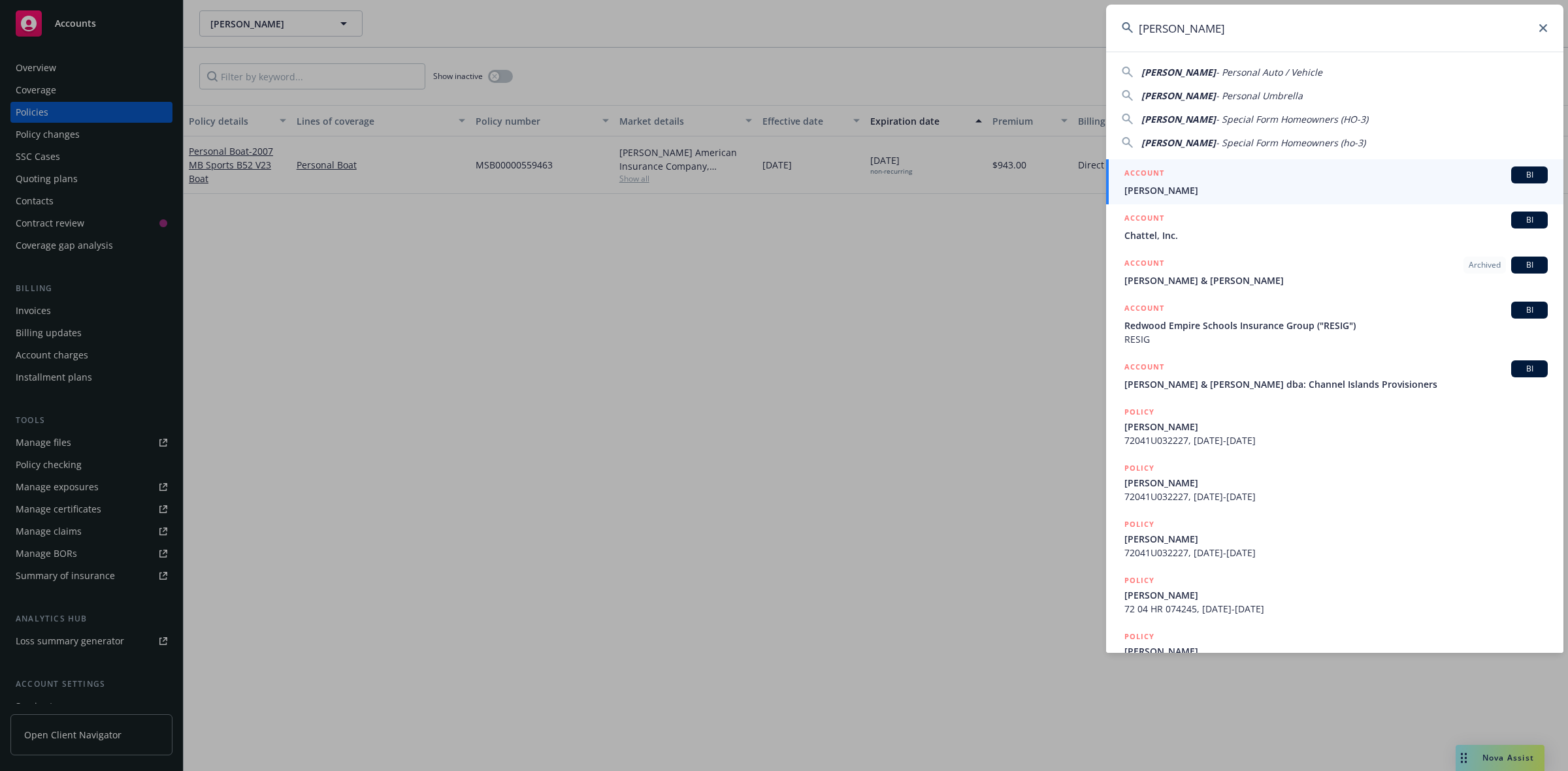
type input "[PERSON_NAME]"
click at [1188, 183] on span "[PERSON_NAME]" at bounding box center [1336, 190] width 423 height 14
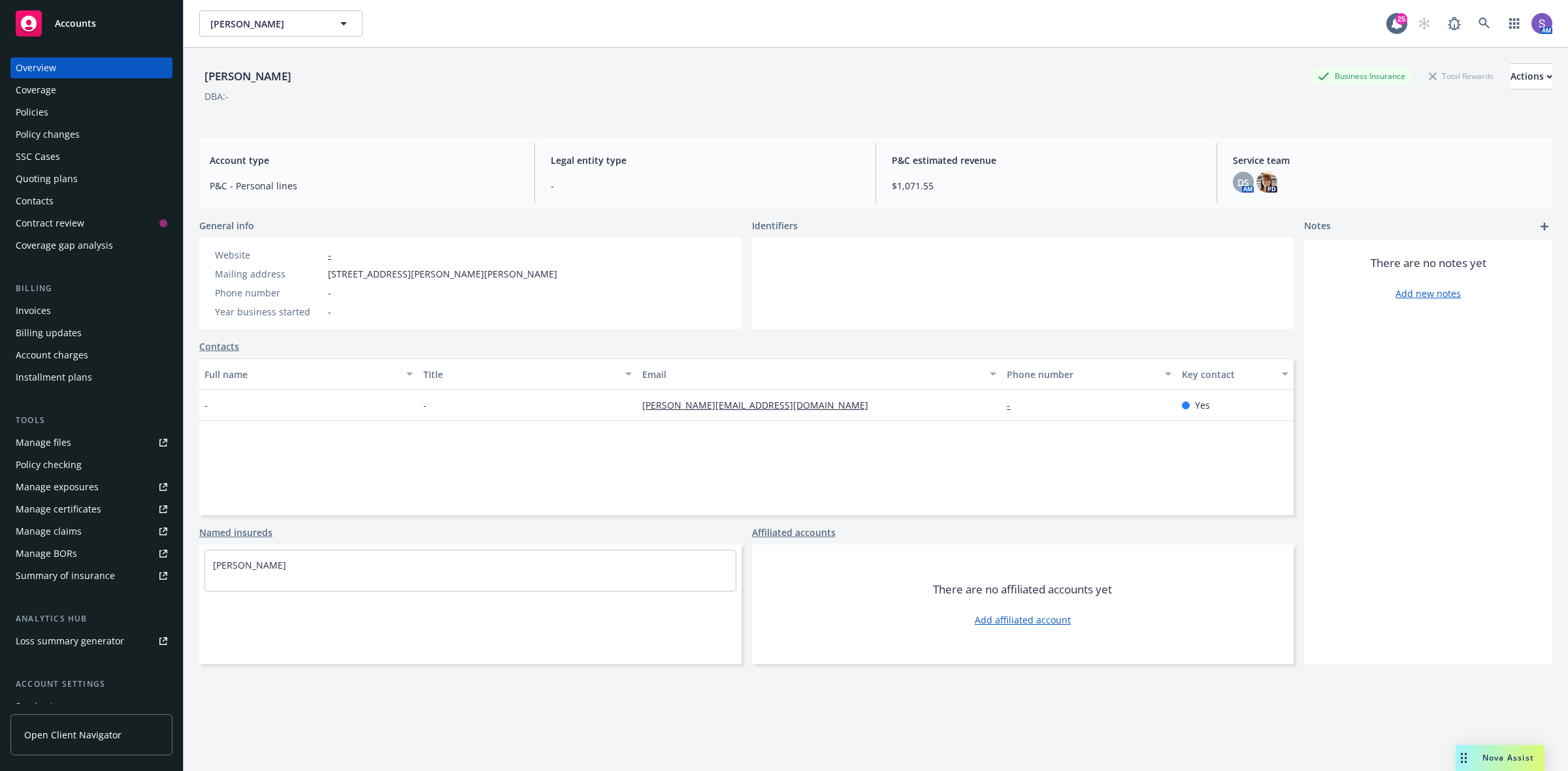
click at [41, 112] on div "Policies" at bounding box center [32, 112] width 33 height 21
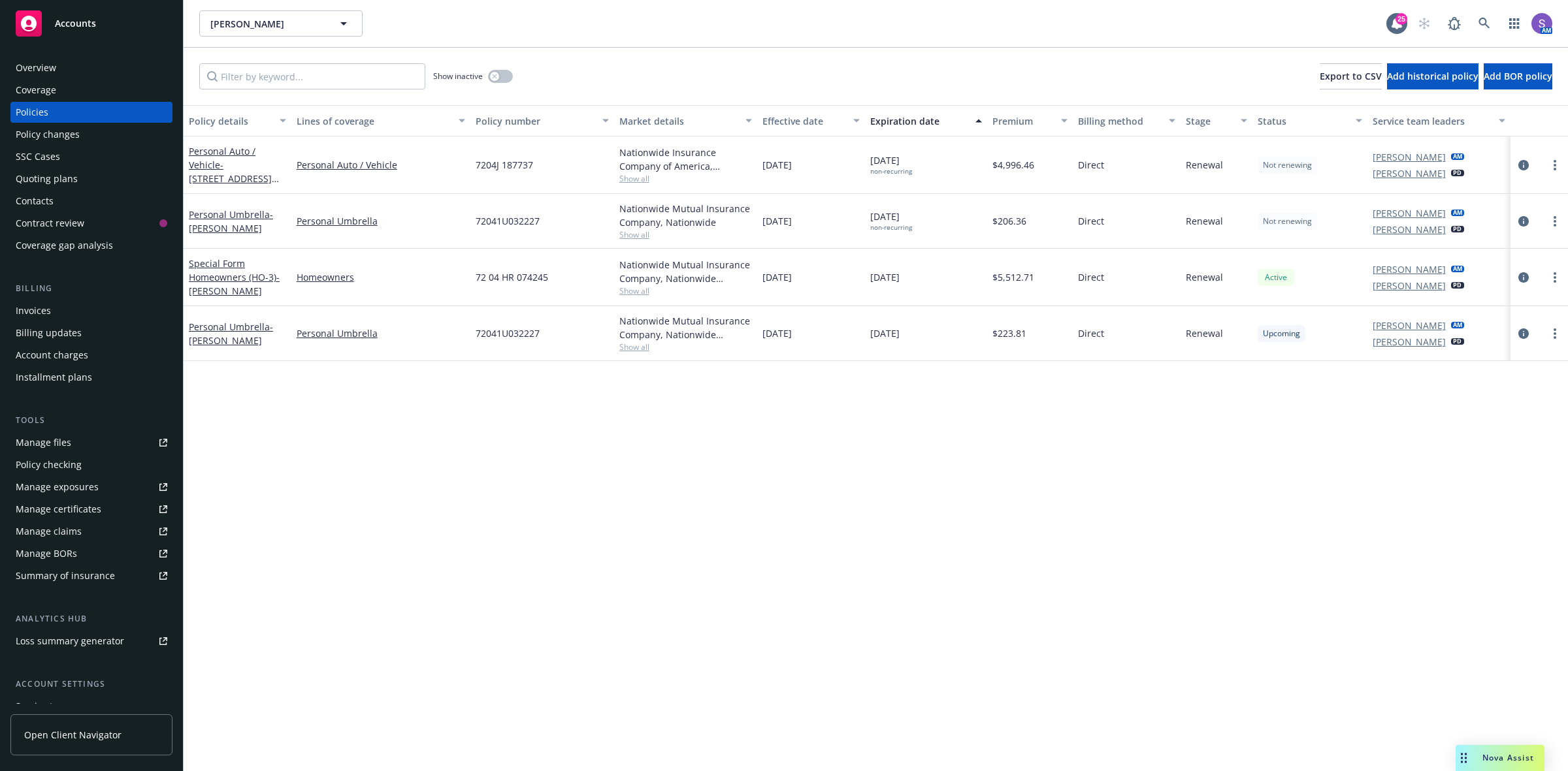
click at [490, 160] on span "7204J 187737" at bounding box center [504, 165] width 58 height 14
click at [511, 222] on span "72041U032227" at bounding box center [507, 221] width 64 height 14
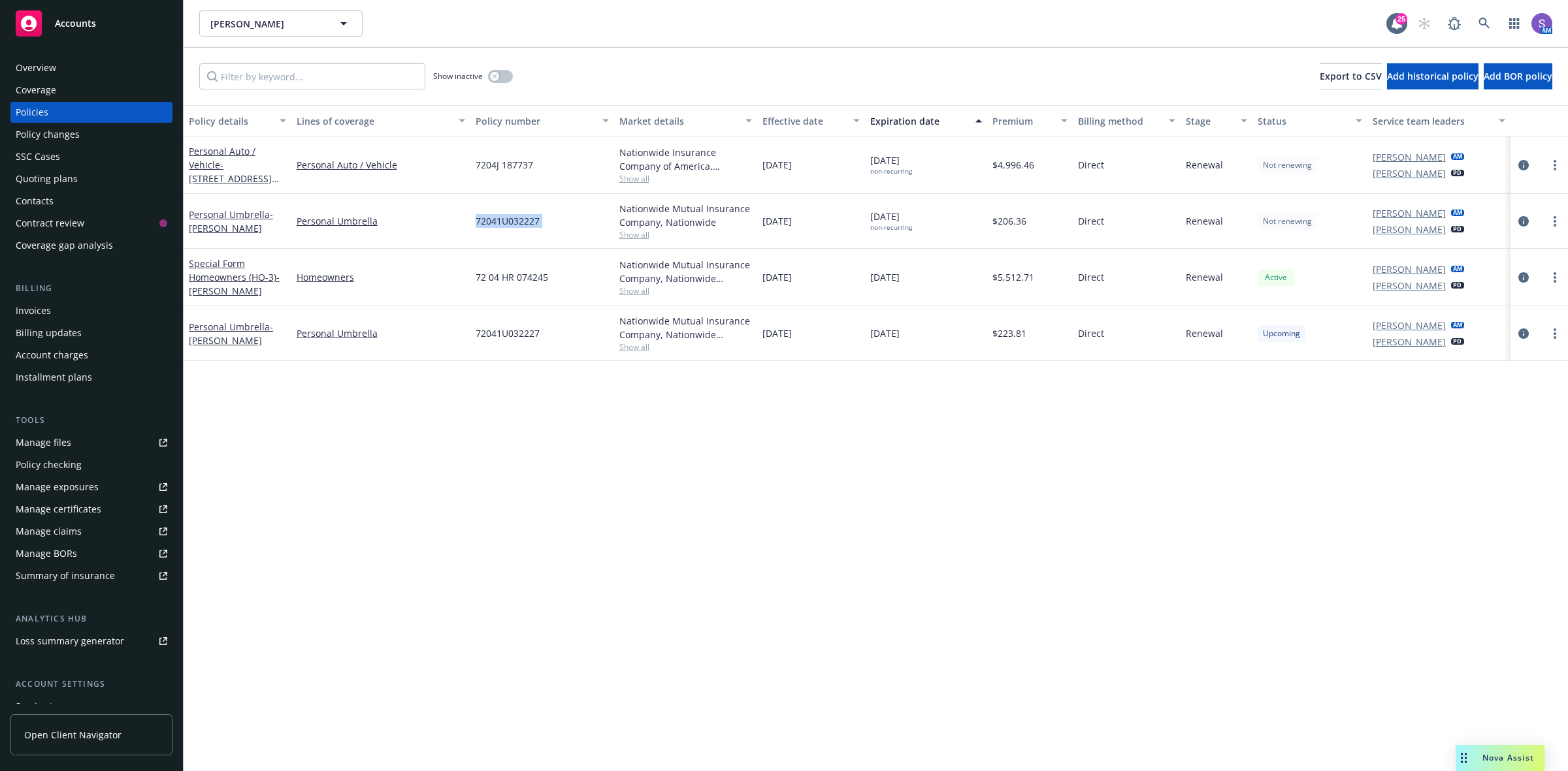
click at [511, 222] on span "72041U032227" at bounding box center [507, 221] width 64 height 14
click at [27, 67] on div "Overview" at bounding box center [36, 68] width 41 height 21
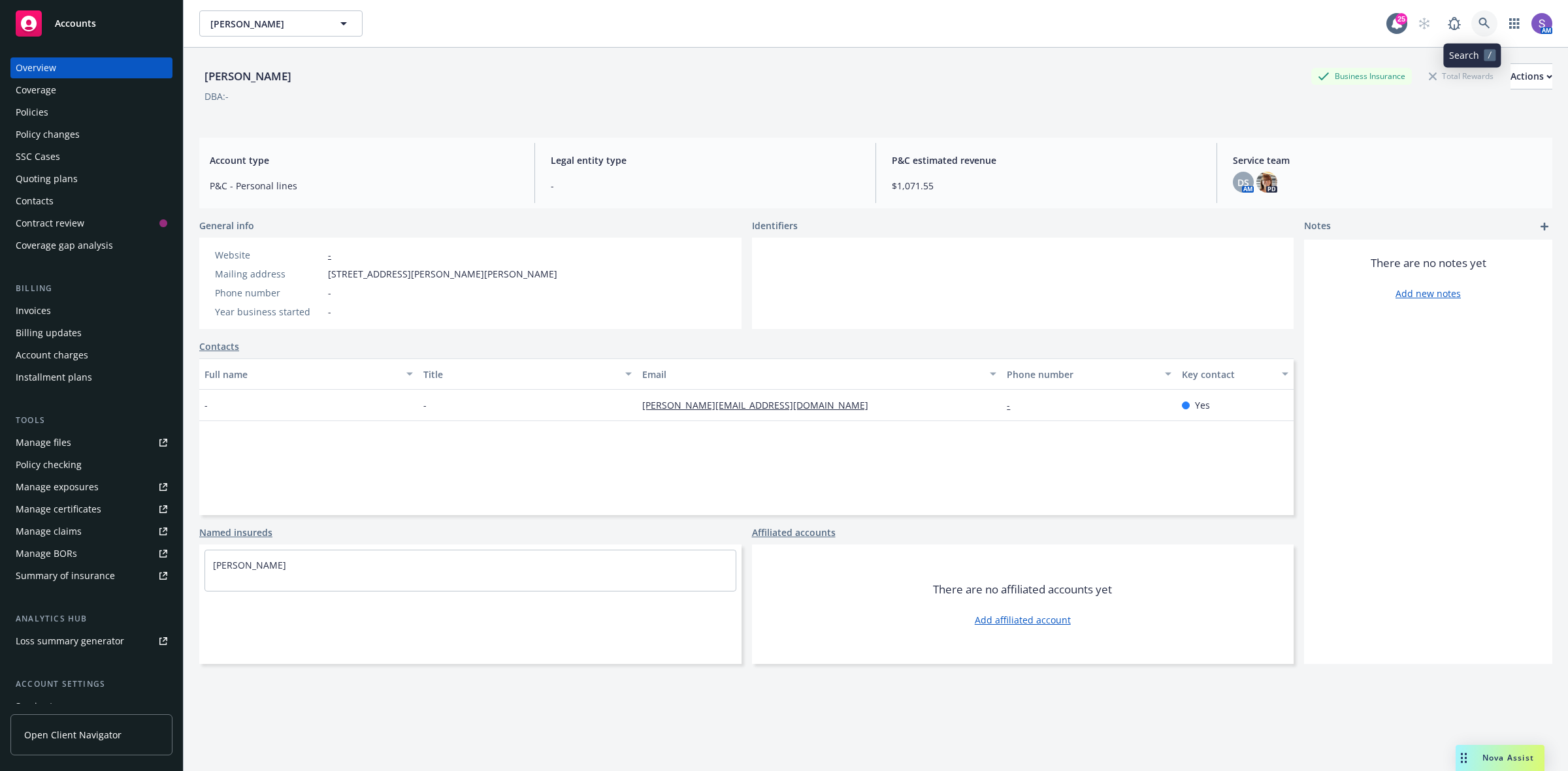
click at [1479, 25] on icon at bounding box center [1484, 24] width 12 height 12
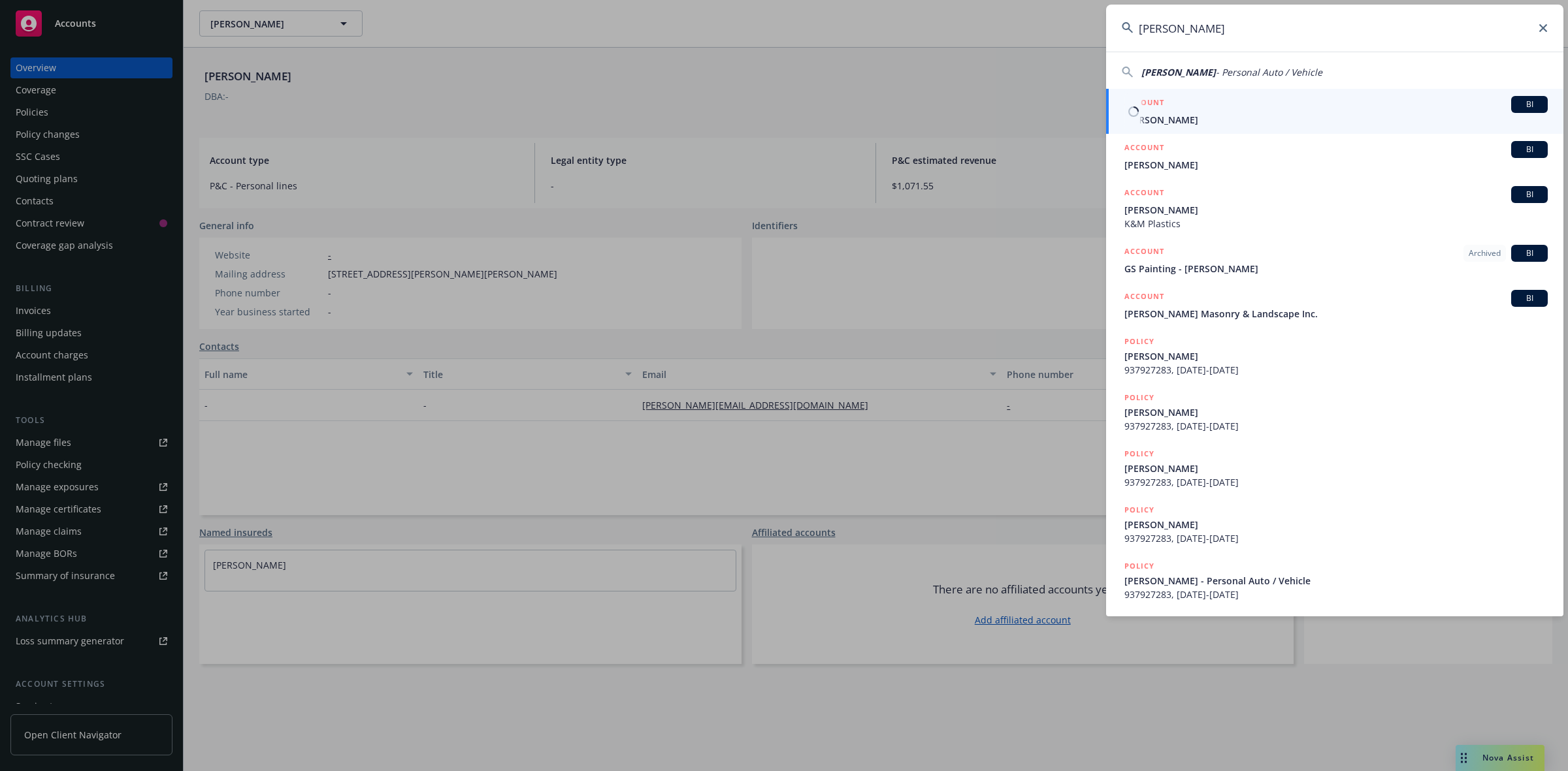
type input "[PERSON_NAME]"
click at [1172, 119] on span "[PERSON_NAME]" at bounding box center [1336, 120] width 423 height 14
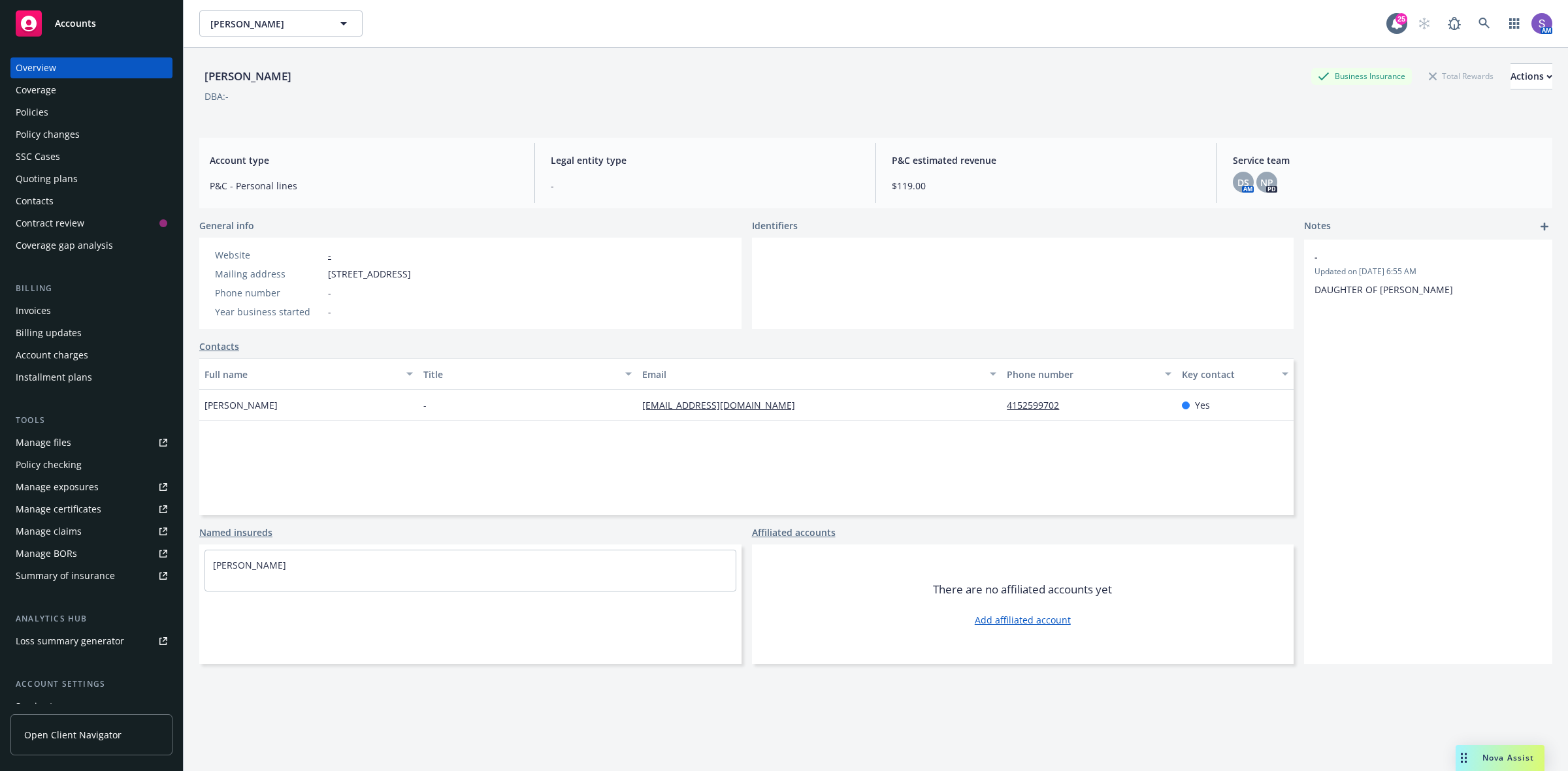
click at [25, 108] on div "Policies" at bounding box center [32, 112] width 33 height 21
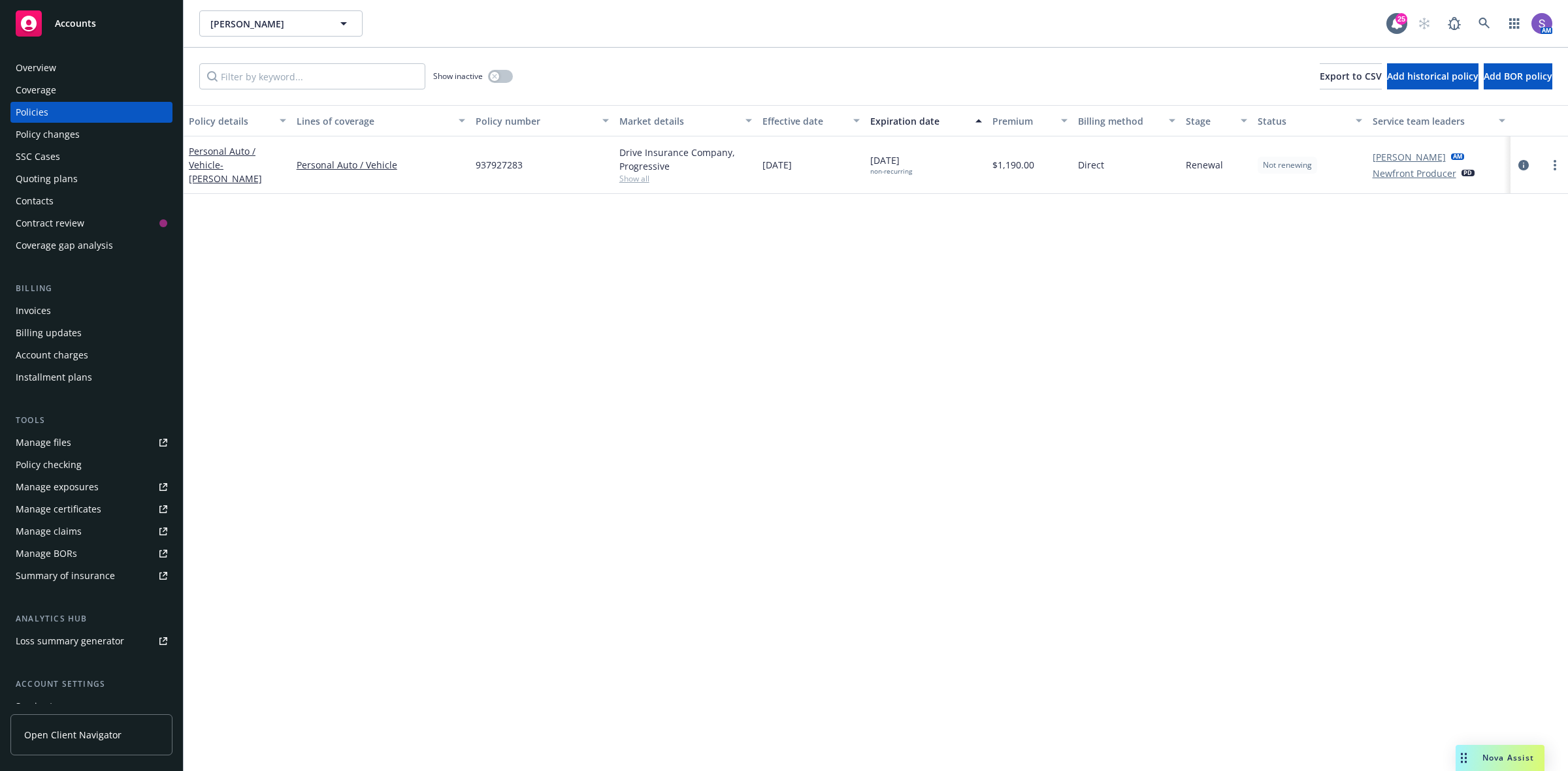
click at [494, 161] on span "937927283" at bounding box center [499, 165] width 47 height 14
click at [1488, 18] on icon at bounding box center [1484, 24] width 12 height 12
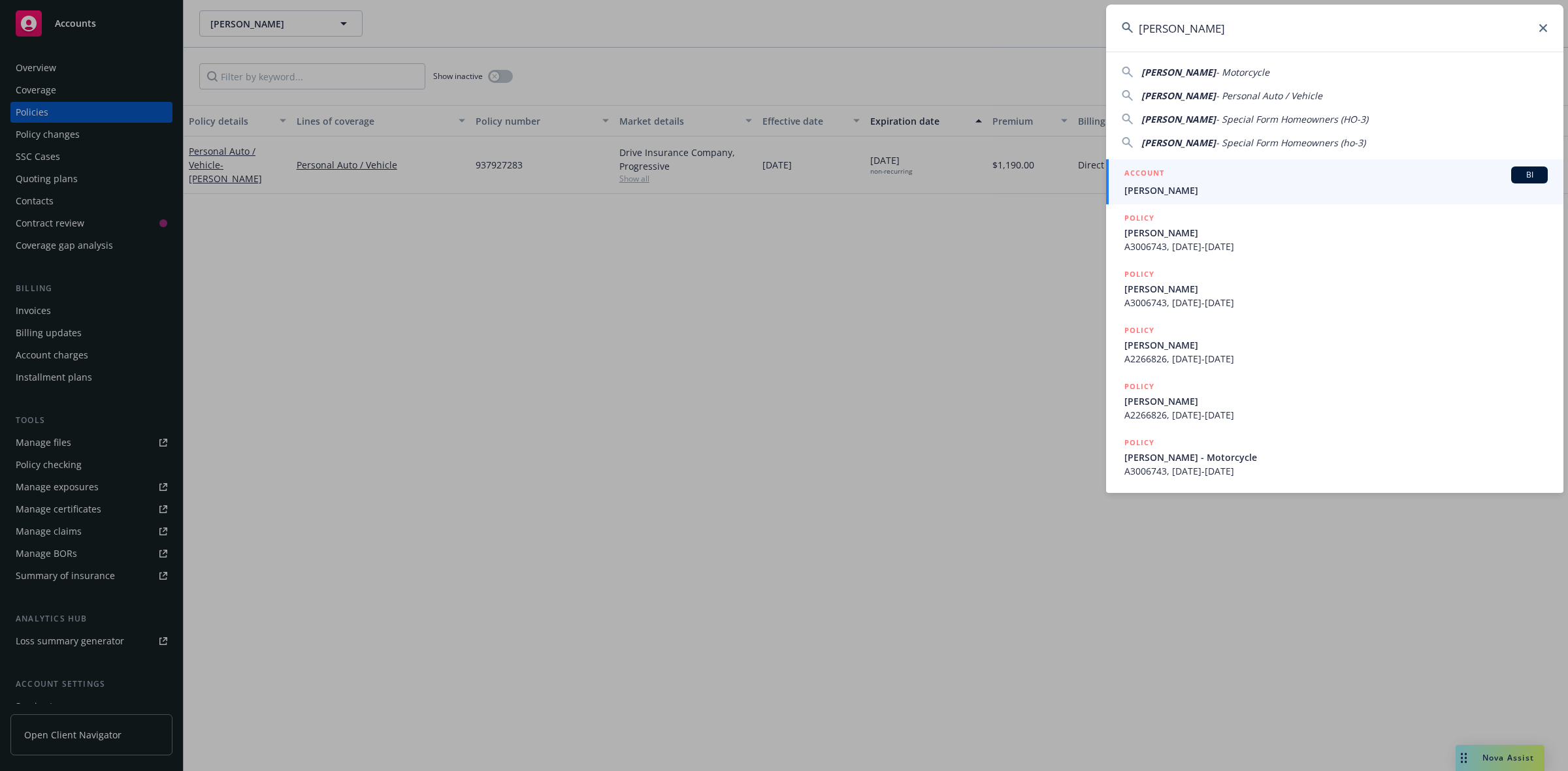
type input "[PERSON_NAME]"
click at [1175, 187] on span "[PERSON_NAME]" at bounding box center [1336, 190] width 423 height 14
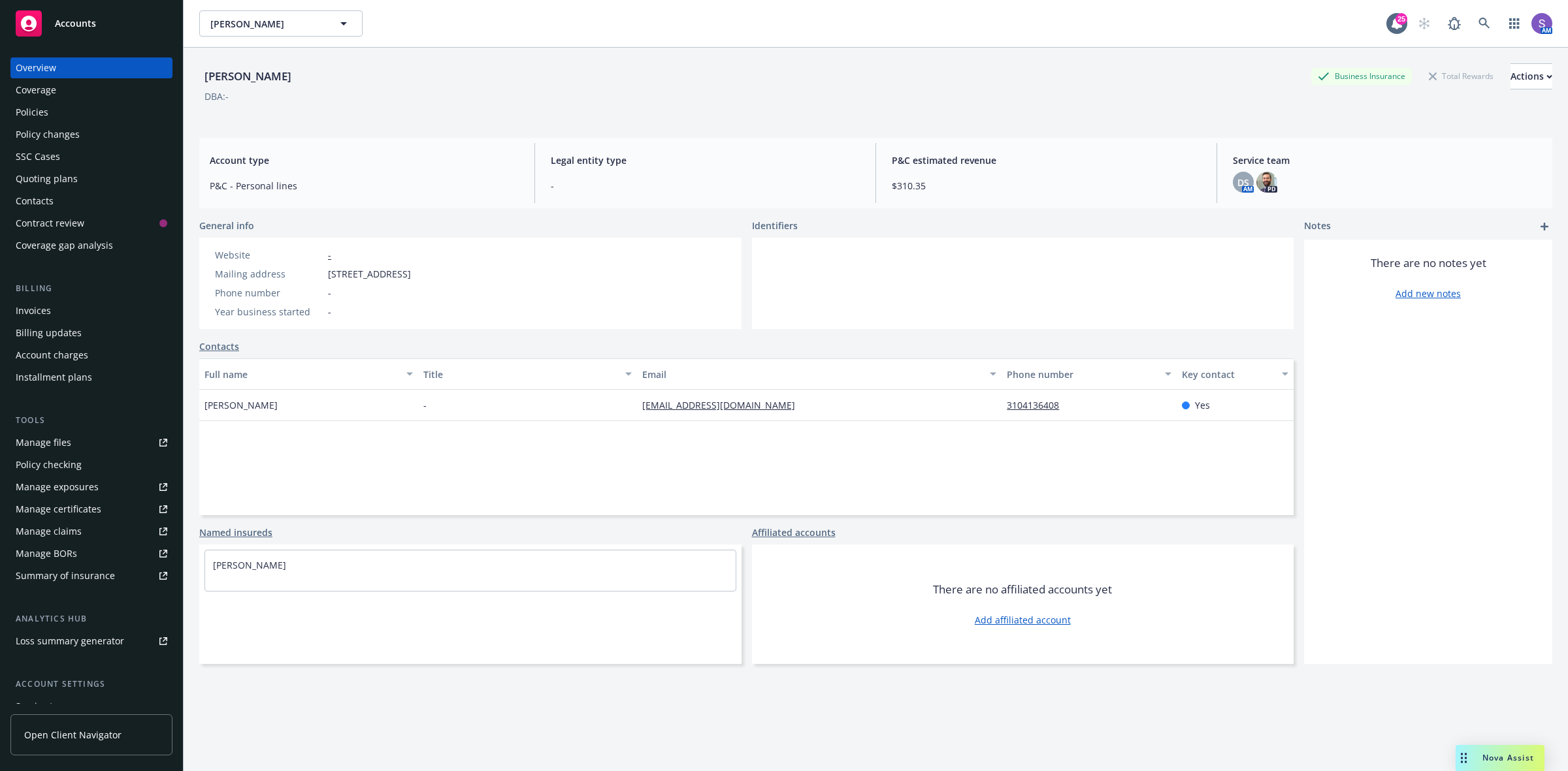
click at [31, 109] on div "Policies" at bounding box center [32, 112] width 33 height 21
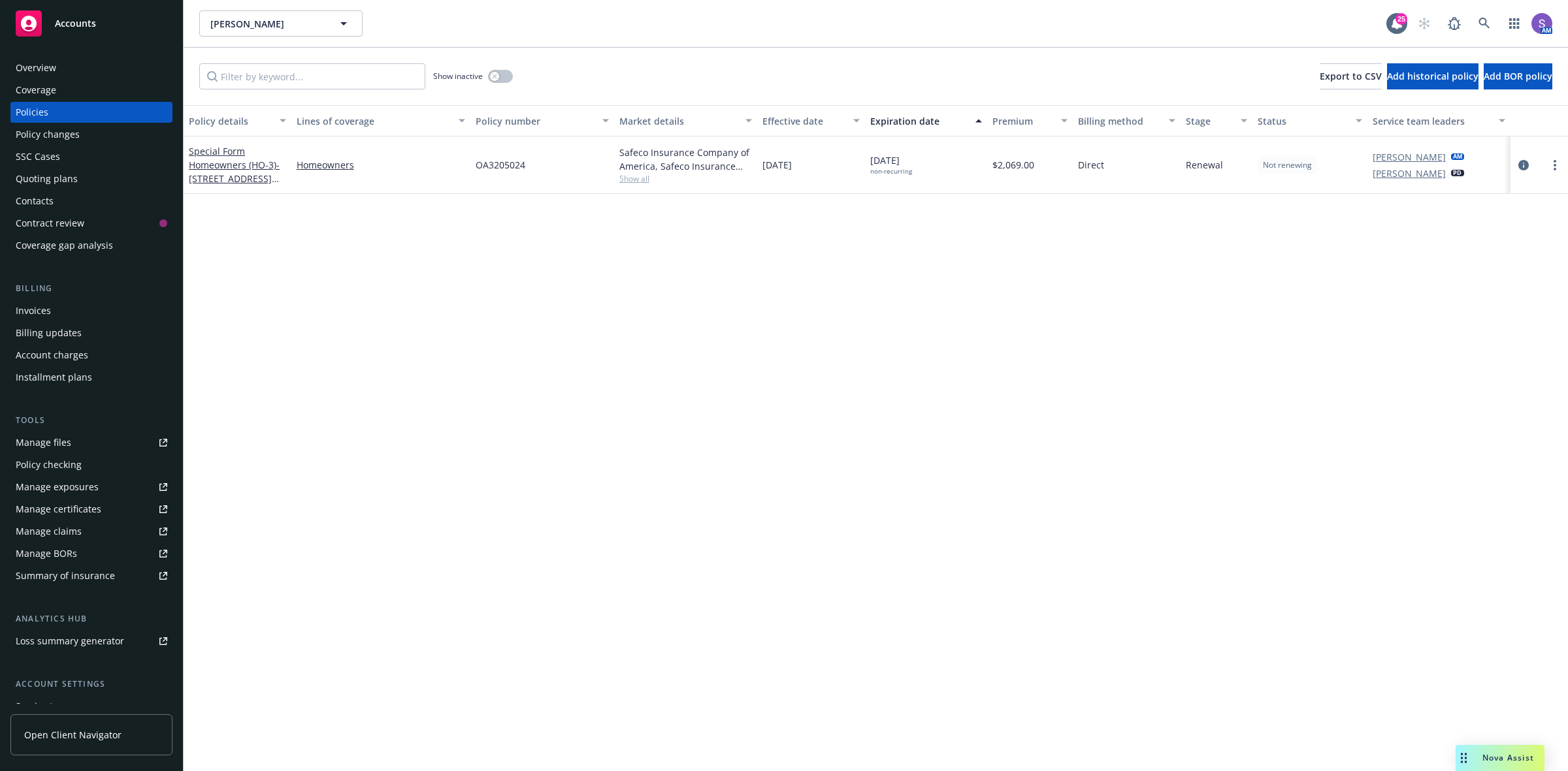
click at [501, 160] on span "OA3205024" at bounding box center [500, 165] width 50 height 14
click at [35, 64] on div "Overview" at bounding box center [36, 68] width 41 height 21
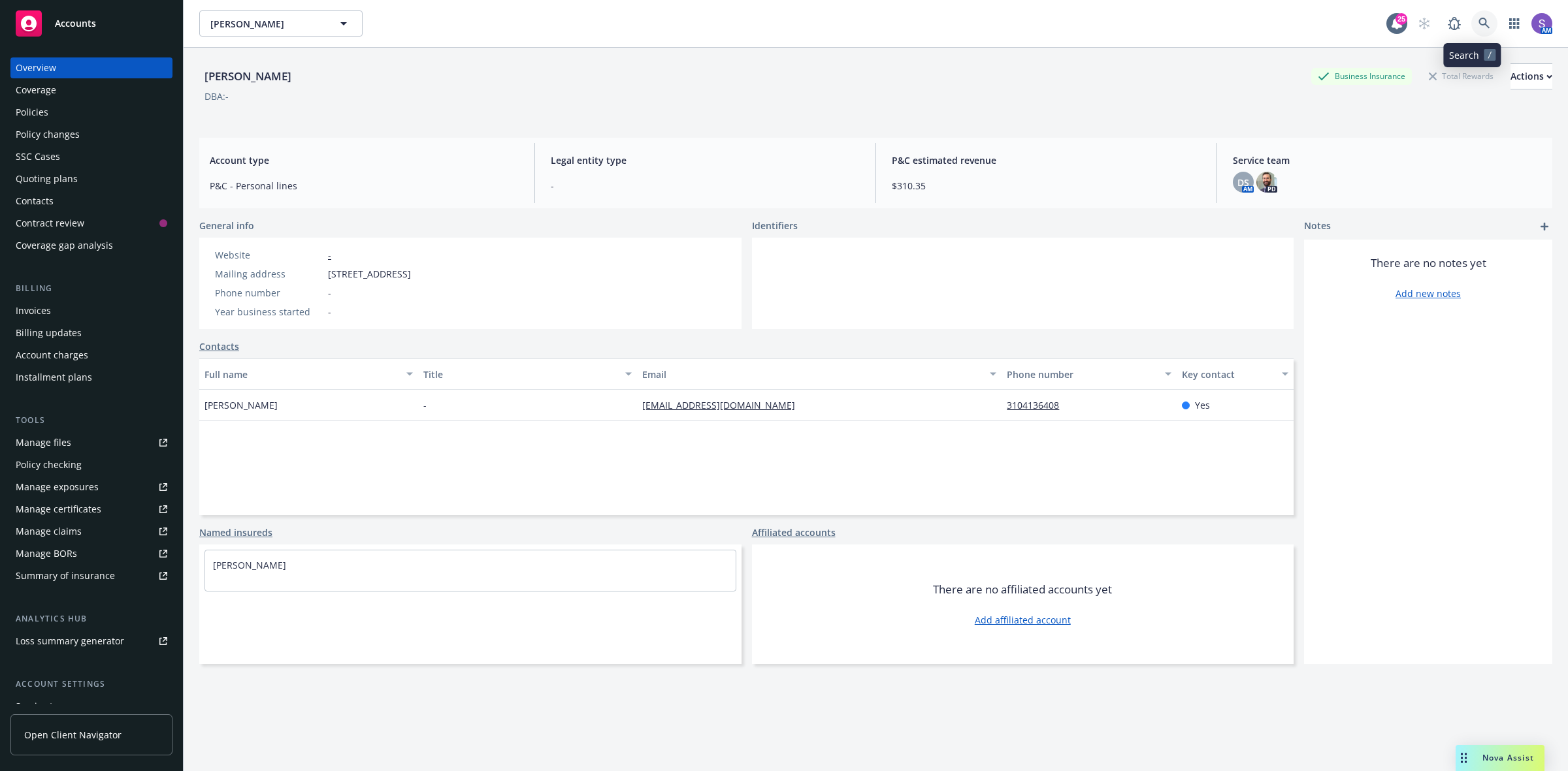
click at [1479, 25] on icon at bounding box center [1484, 24] width 12 height 12
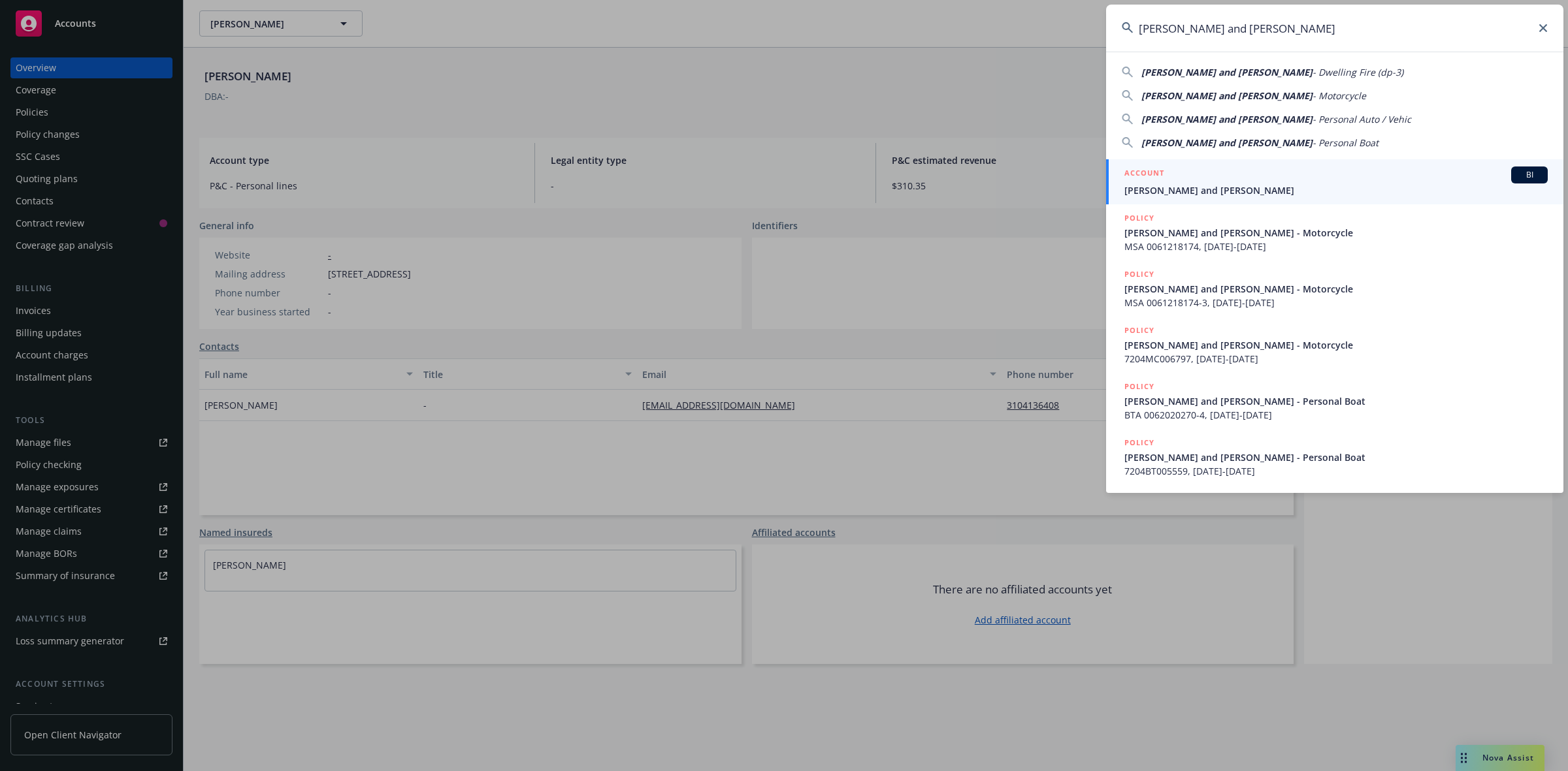
type input "[PERSON_NAME] and [PERSON_NAME]"
click at [1154, 185] on span "[PERSON_NAME] and [PERSON_NAME]" at bounding box center [1336, 190] width 423 height 14
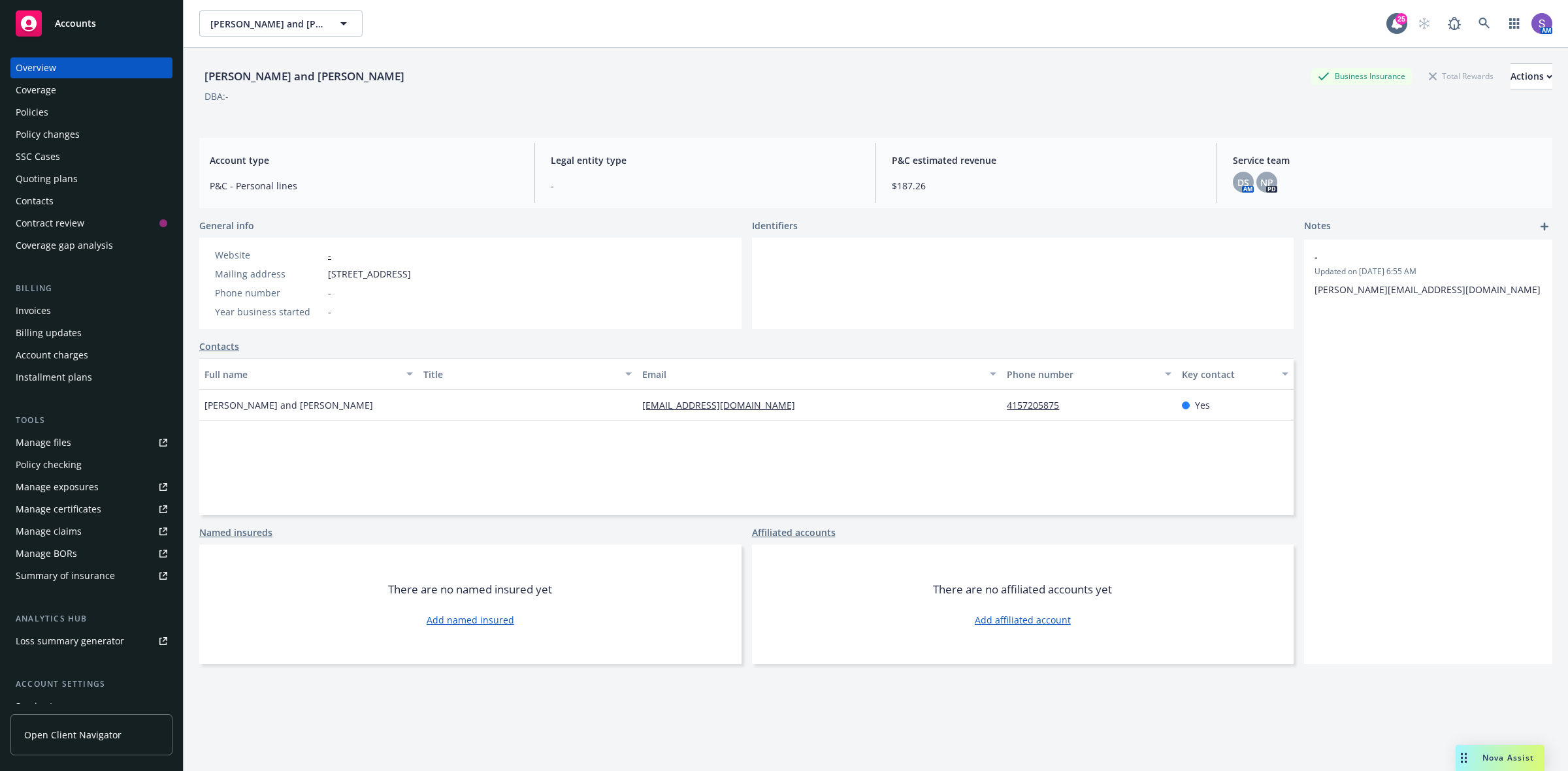
click at [36, 115] on div "Policies" at bounding box center [32, 112] width 33 height 21
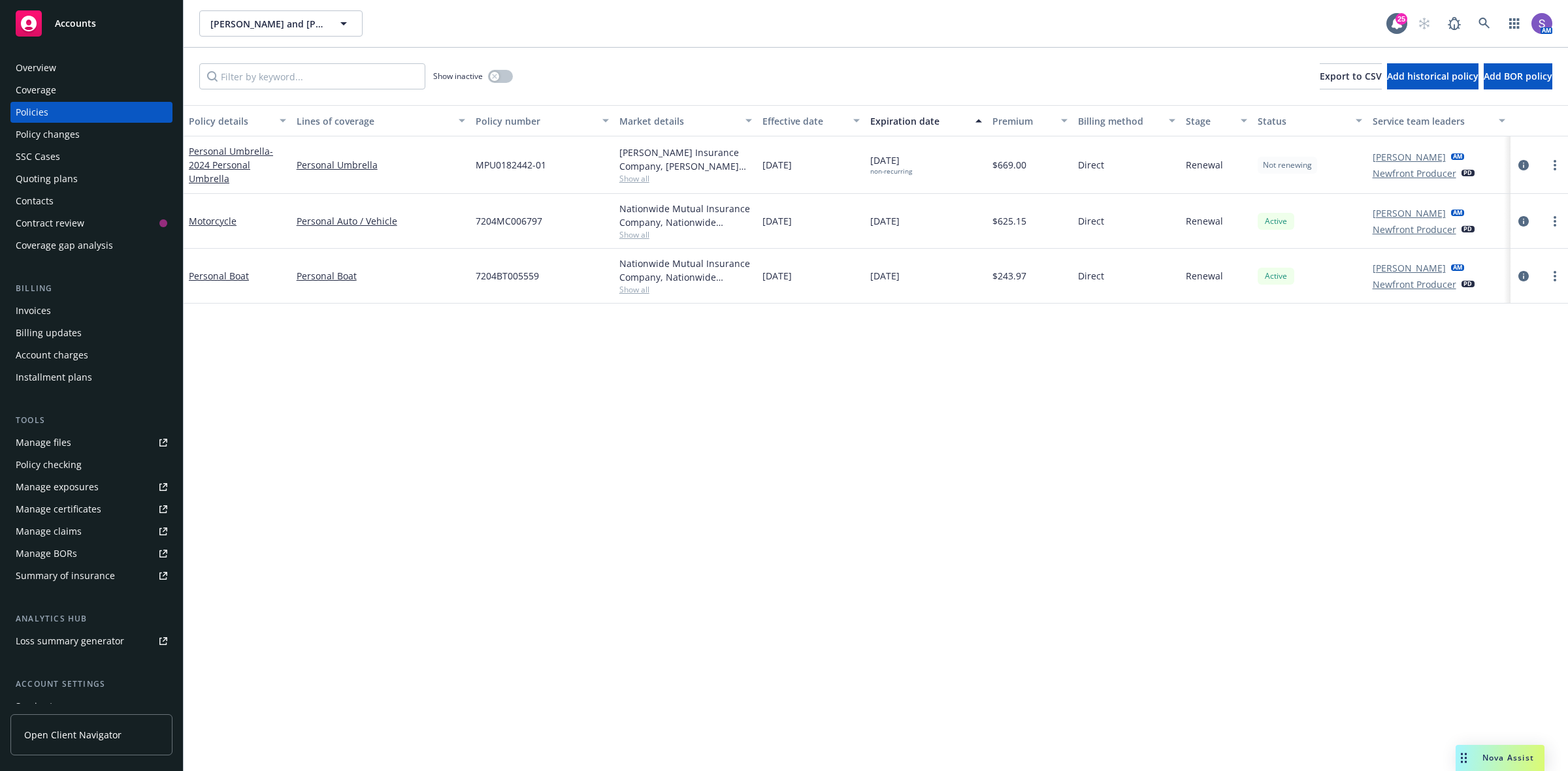
click at [500, 163] on span "MPU0182442-01" at bounding box center [510, 165] width 70 height 14
click at [46, 67] on div "Overview" at bounding box center [36, 68] width 41 height 21
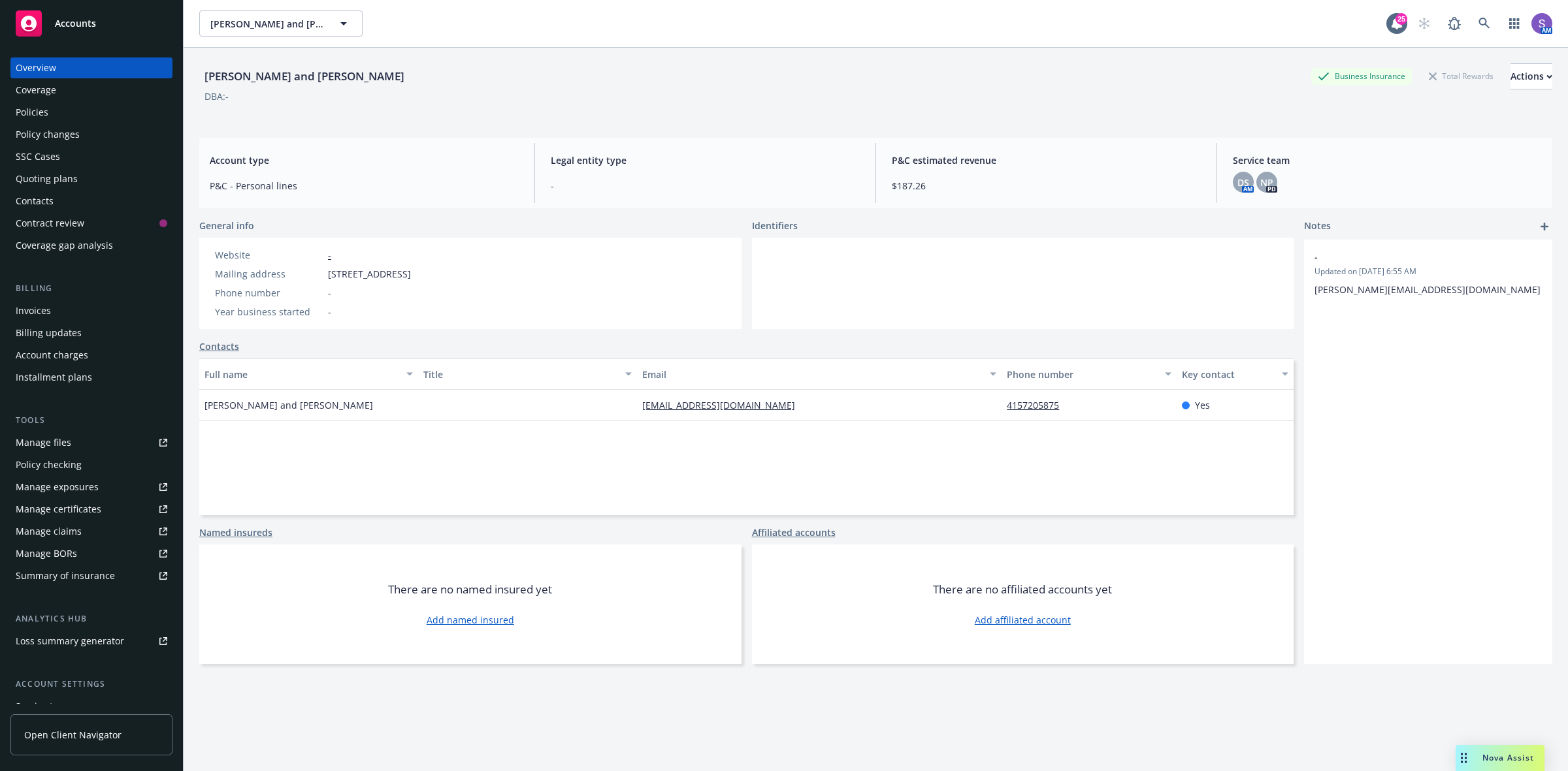
click at [44, 103] on div "Policies" at bounding box center [32, 112] width 33 height 21
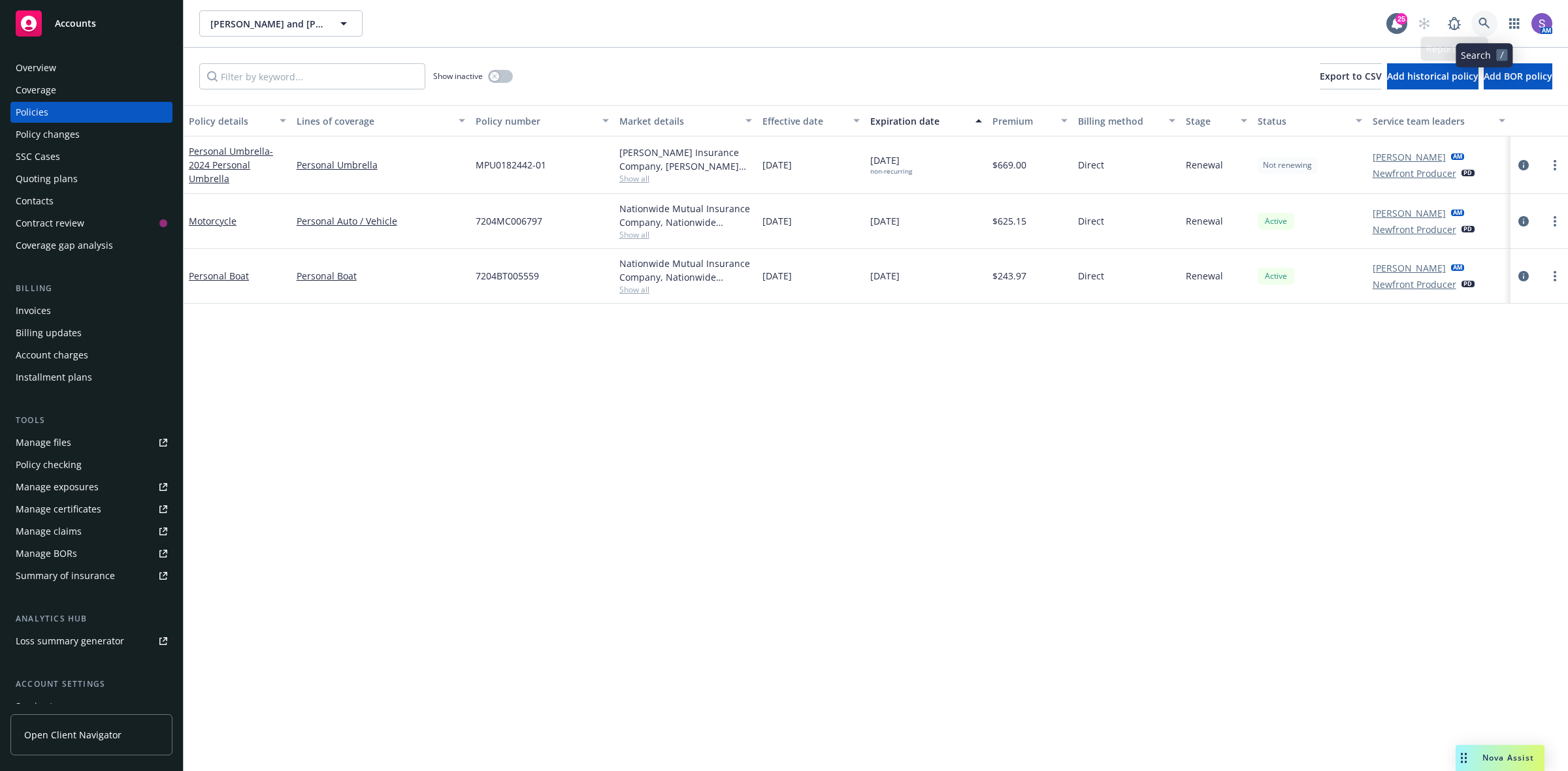
click at [1485, 24] on icon at bounding box center [1484, 23] width 11 height 11
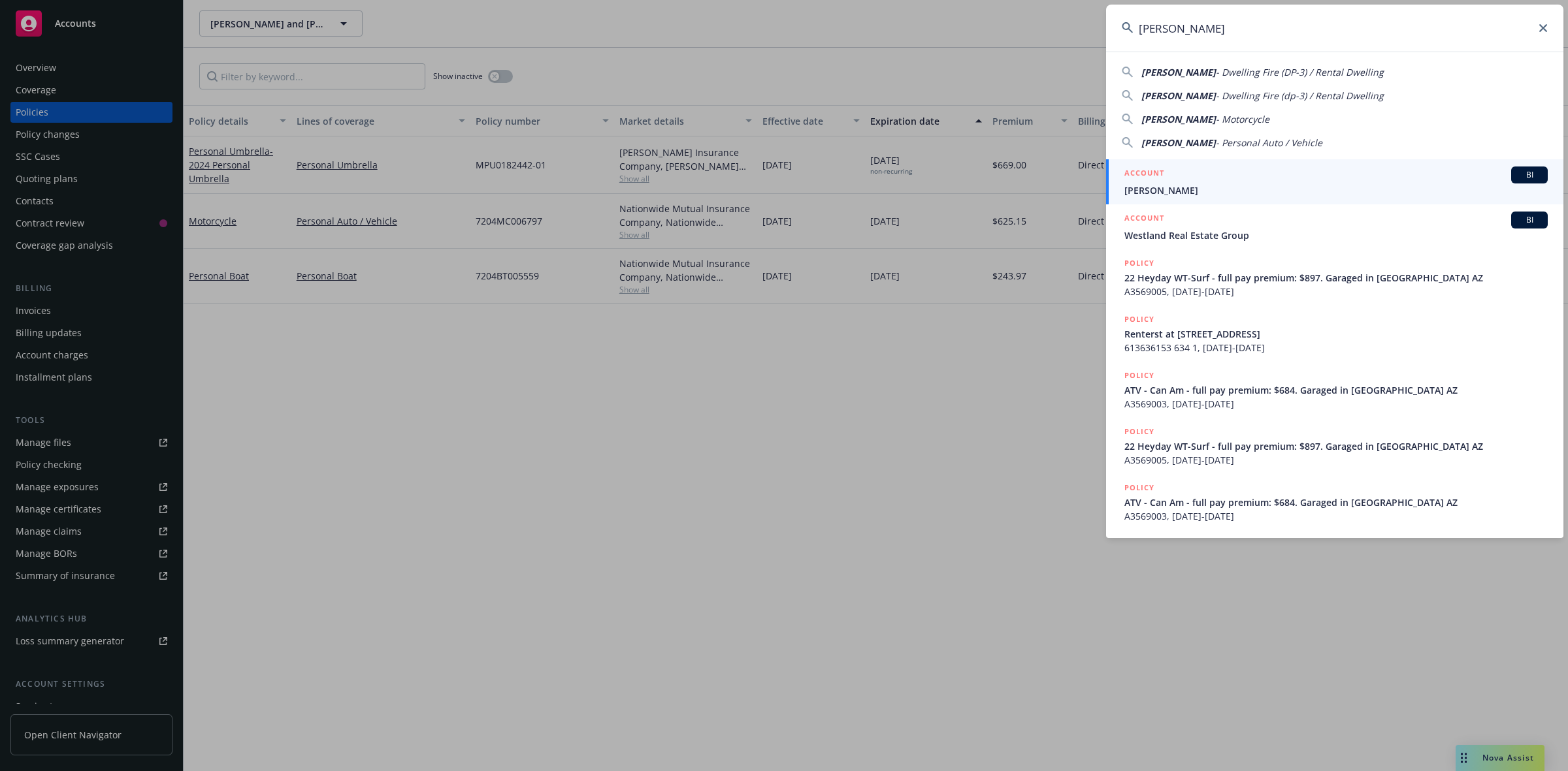
type input "[PERSON_NAME]"
click at [1158, 178] on h5 "ACCOUNT" at bounding box center [1144, 174] width 40 height 16
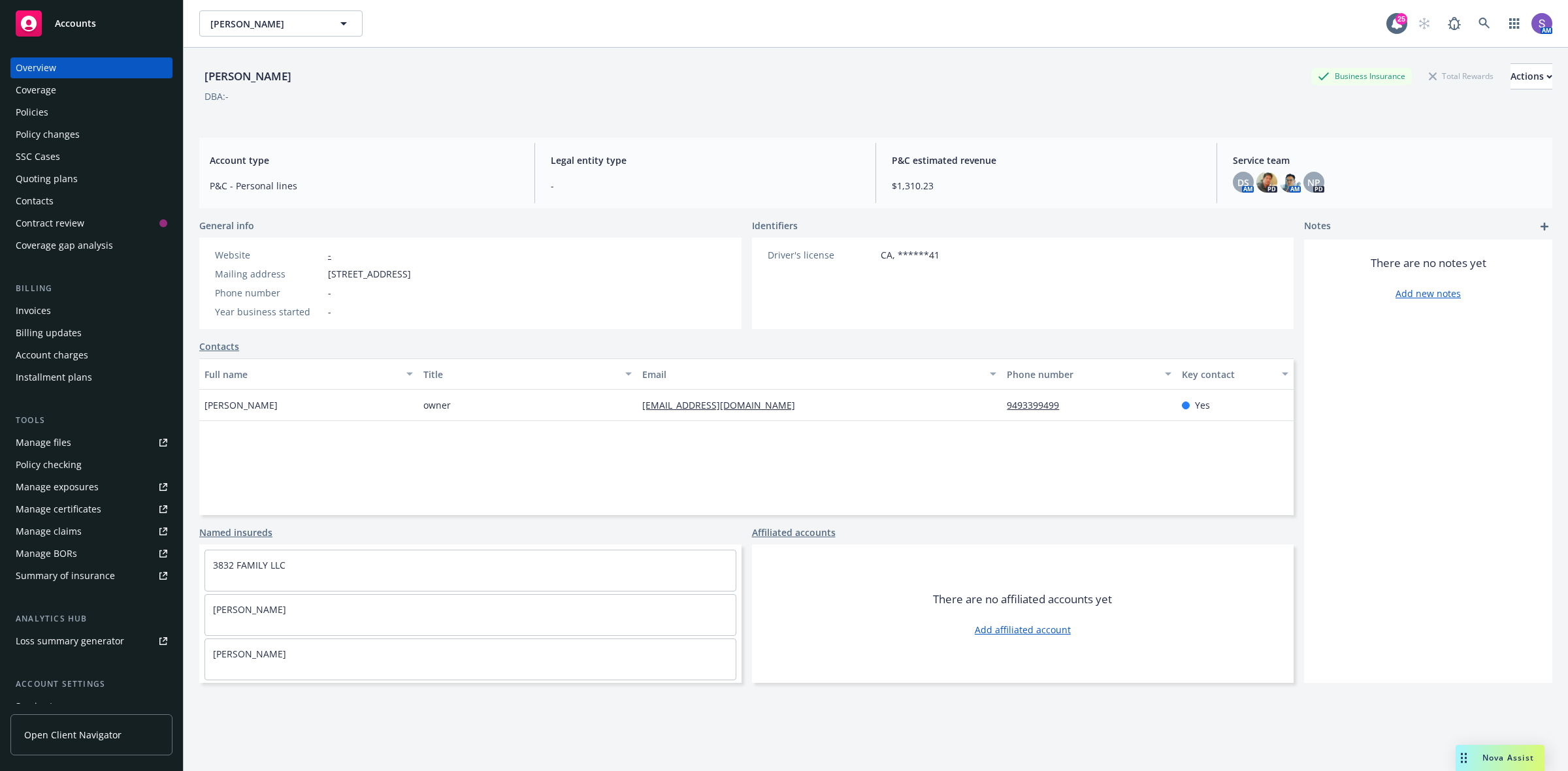
click at [10, 103] on div "Policies" at bounding box center [91, 112] width 162 height 21
click at [21, 115] on div "Policies" at bounding box center [32, 112] width 33 height 21
